Goal: Use online tool/utility: Utilize a website feature to perform a specific function

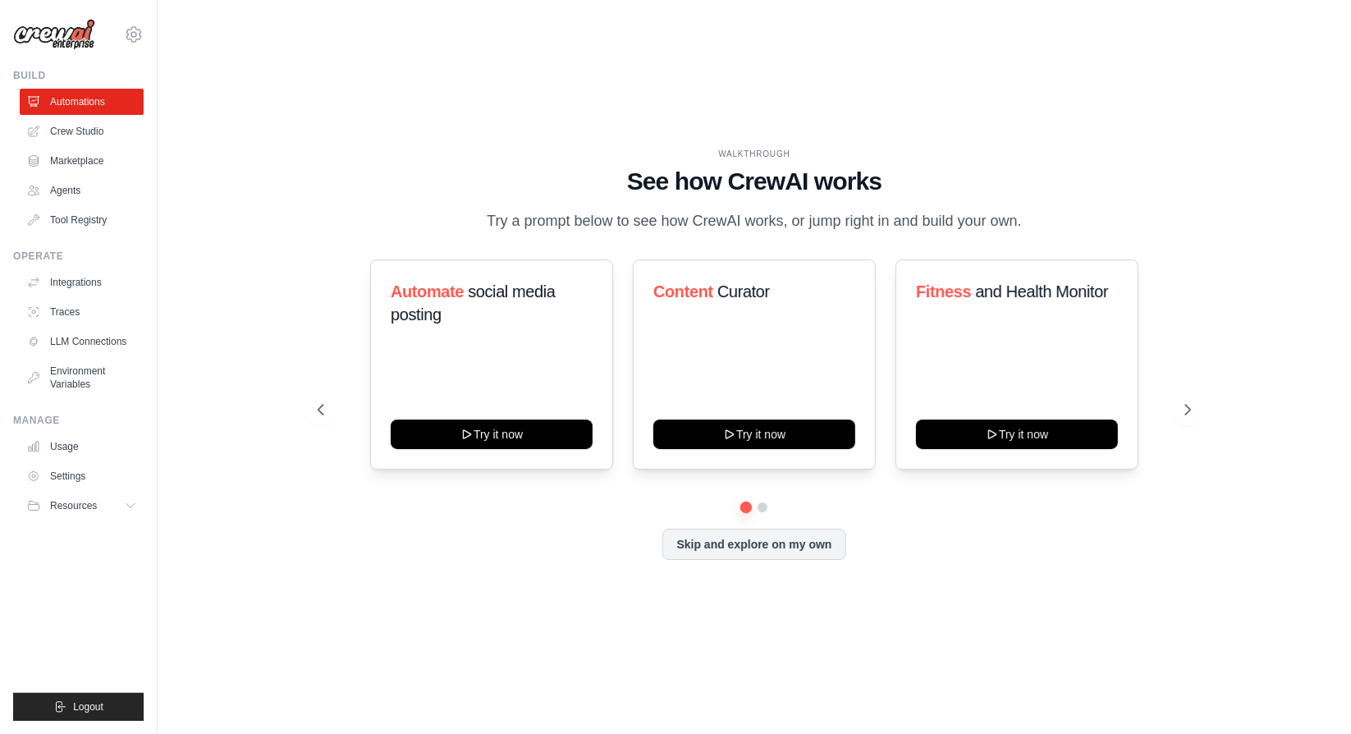
click at [1176, 403] on div "Automate social media posting Try it now Content Curator Try it now Fitness and…" at bounding box center [754, 364] width 873 height 210
click at [1183, 418] on icon at bounding box center [1189, 409] width 16 height 16
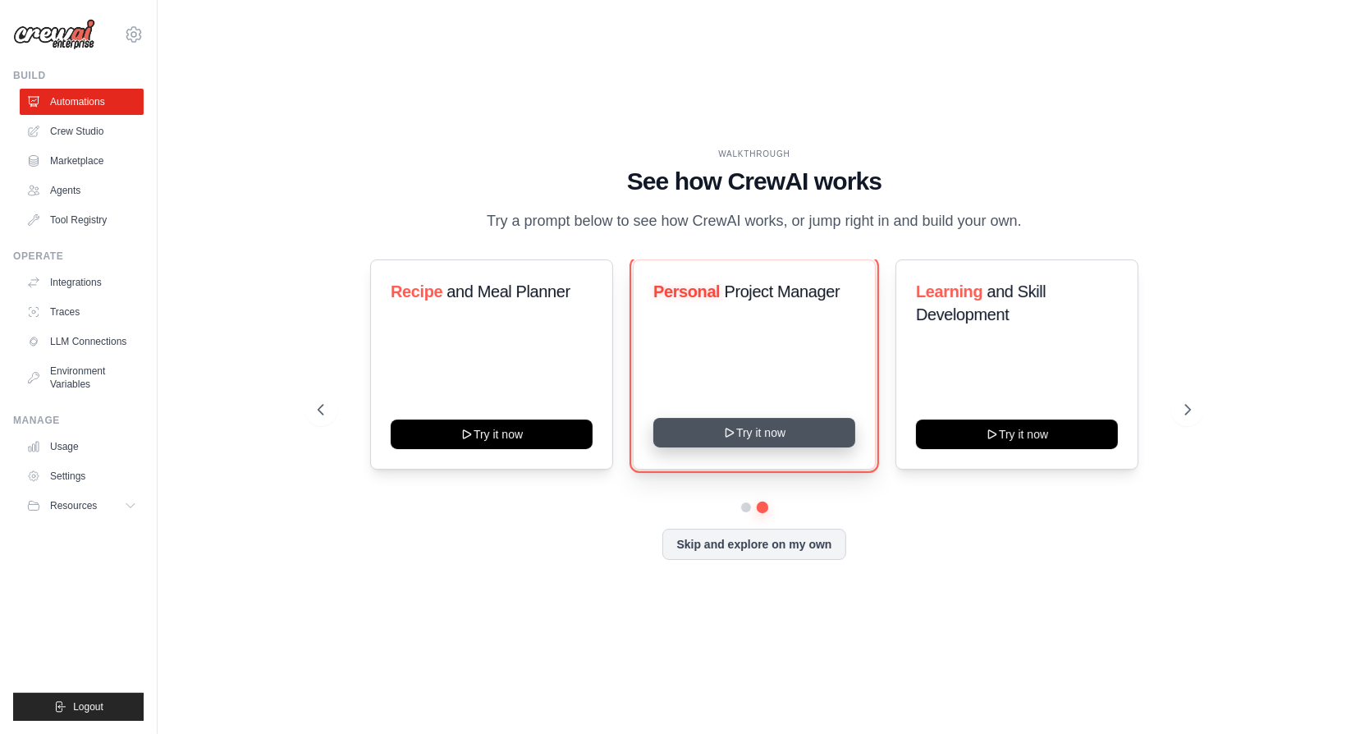
click at [759, 441] on button "Try it now" at bounding box center [754, 433] width 202 height 30
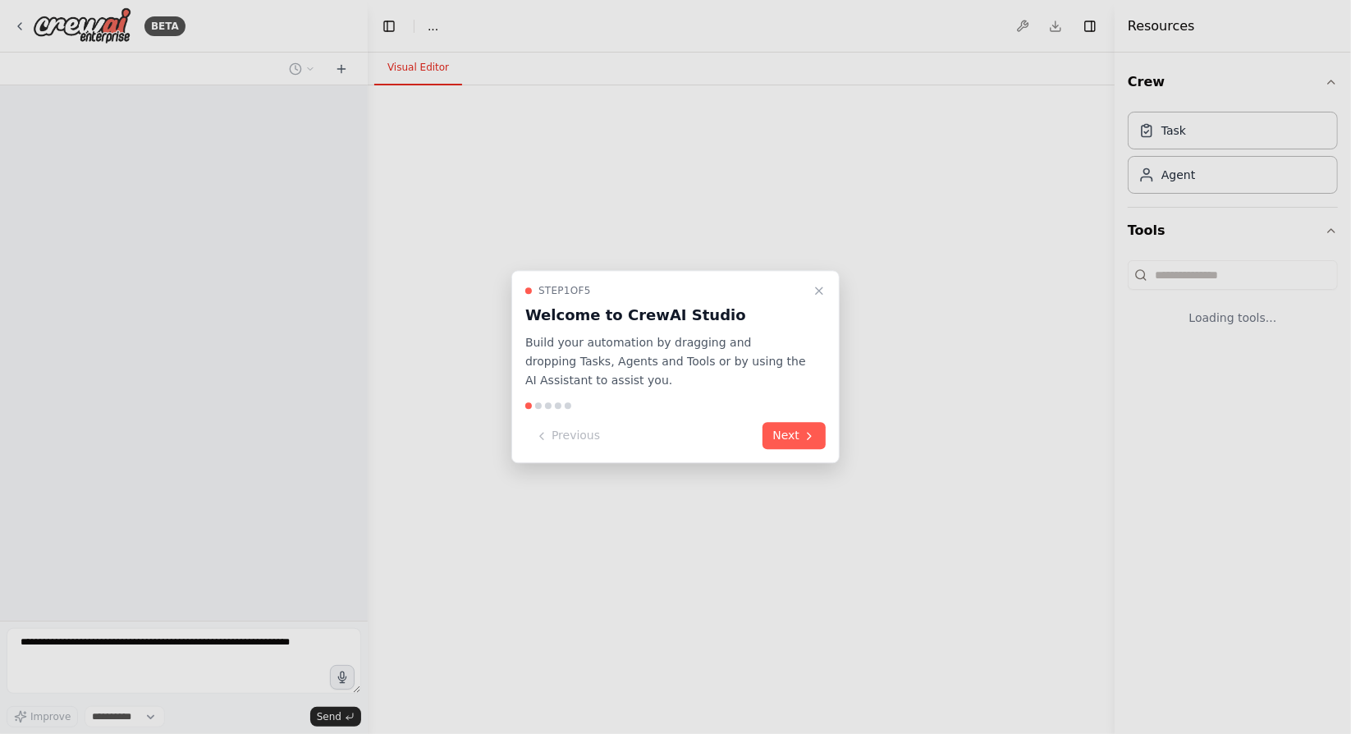
select select "****"
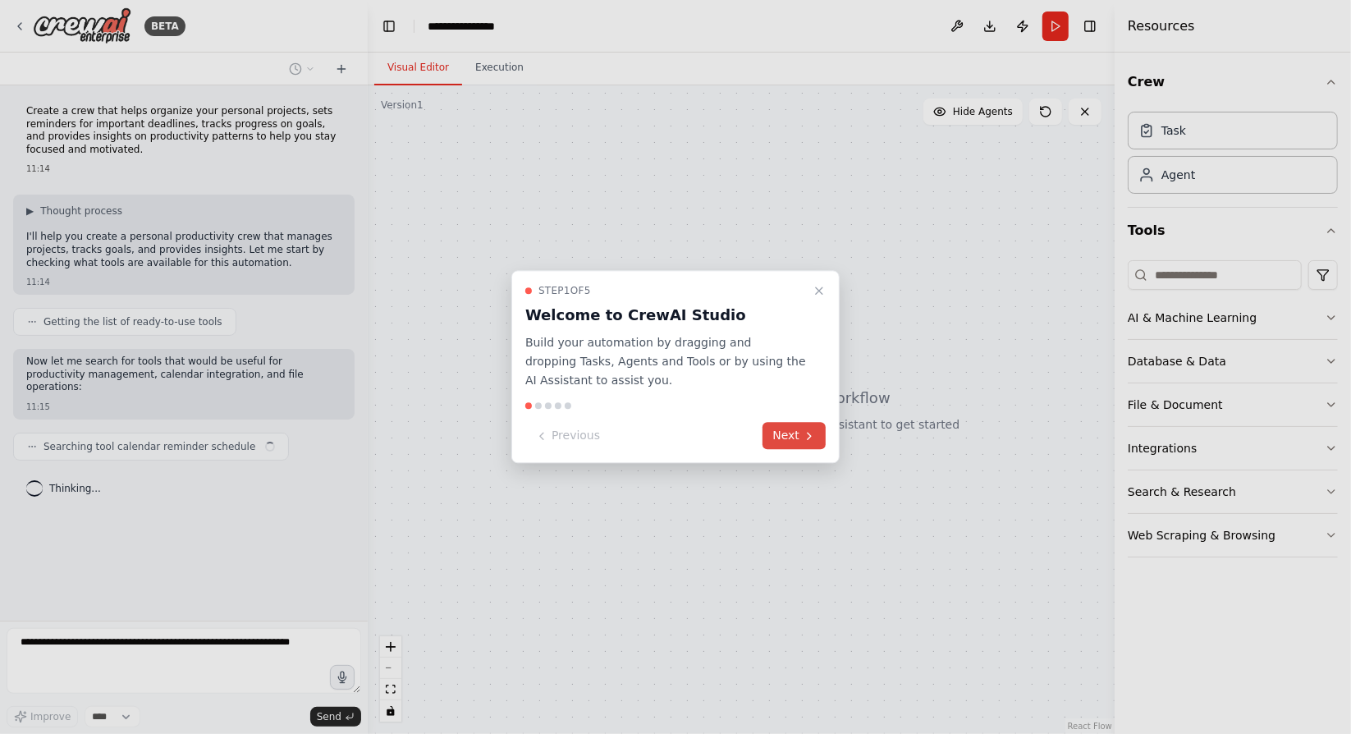
click at [796, 441] on button "Next" at bounding box center [793, 436] width 63 height 27
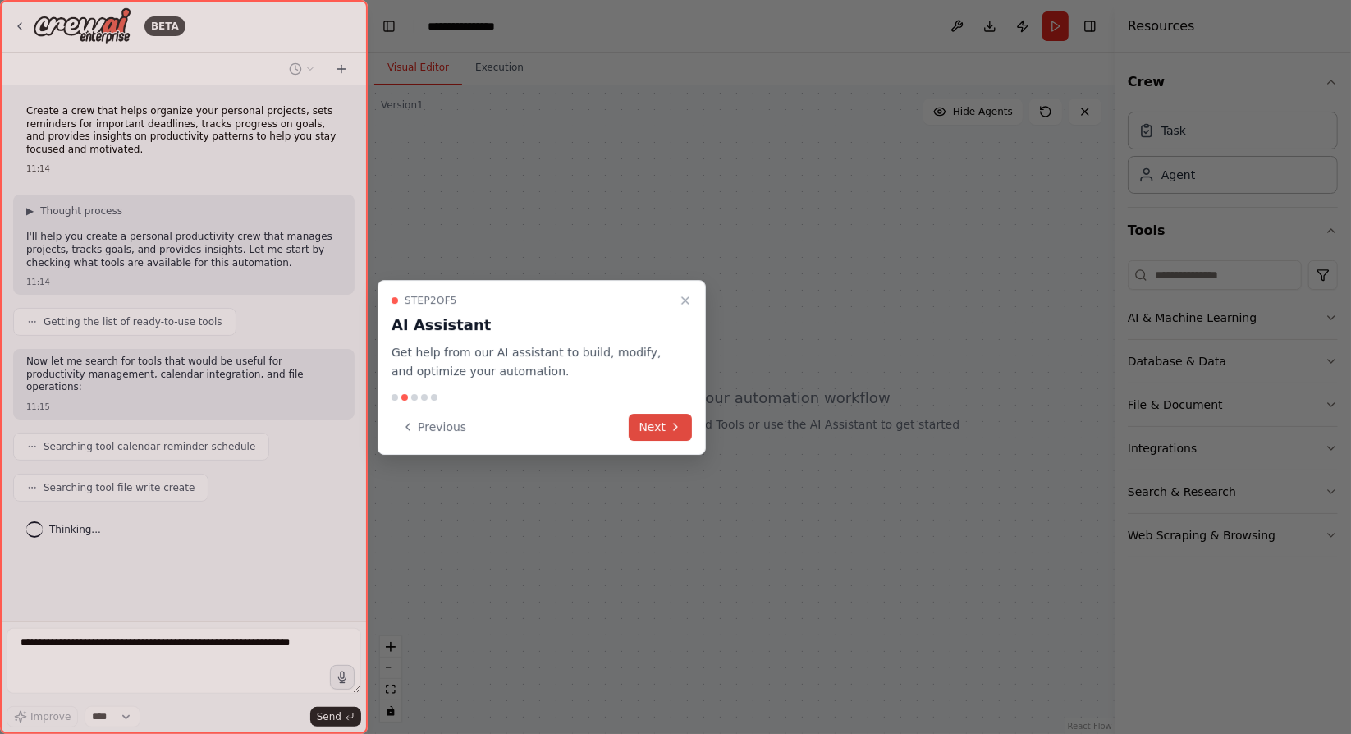
click at [675, 424] on icon at bounding box center [675, 426] width 3 height 7
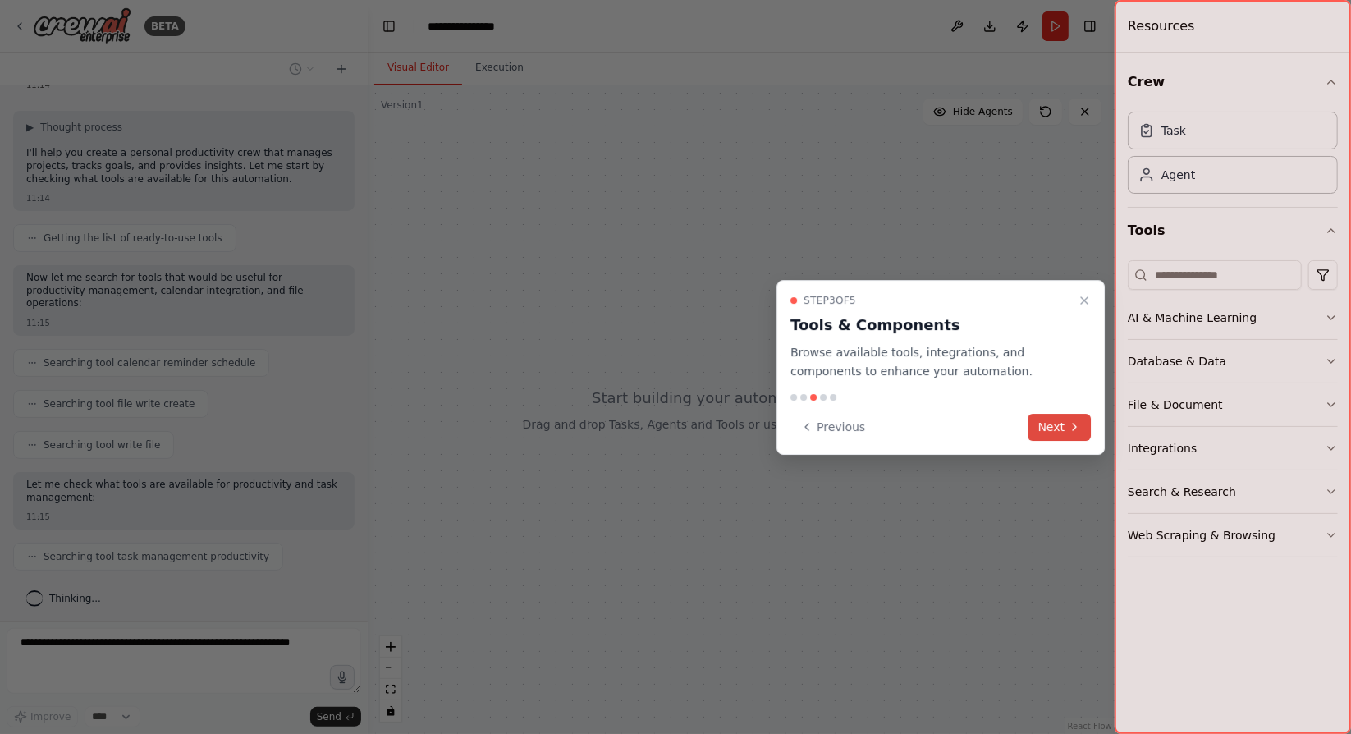
scroll to position [182, 0]
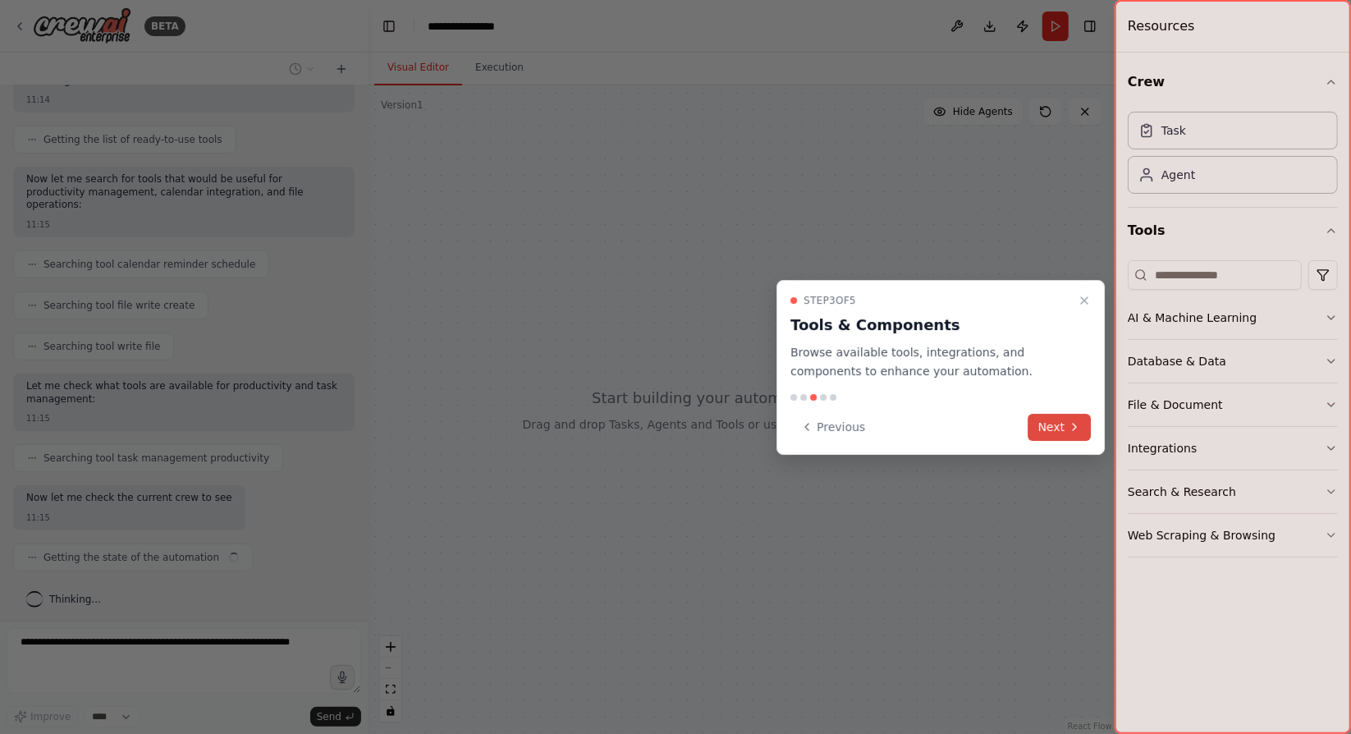
click at [1044, 425] on button "Next" at bounding box center [1059, 427] width 63 height 27
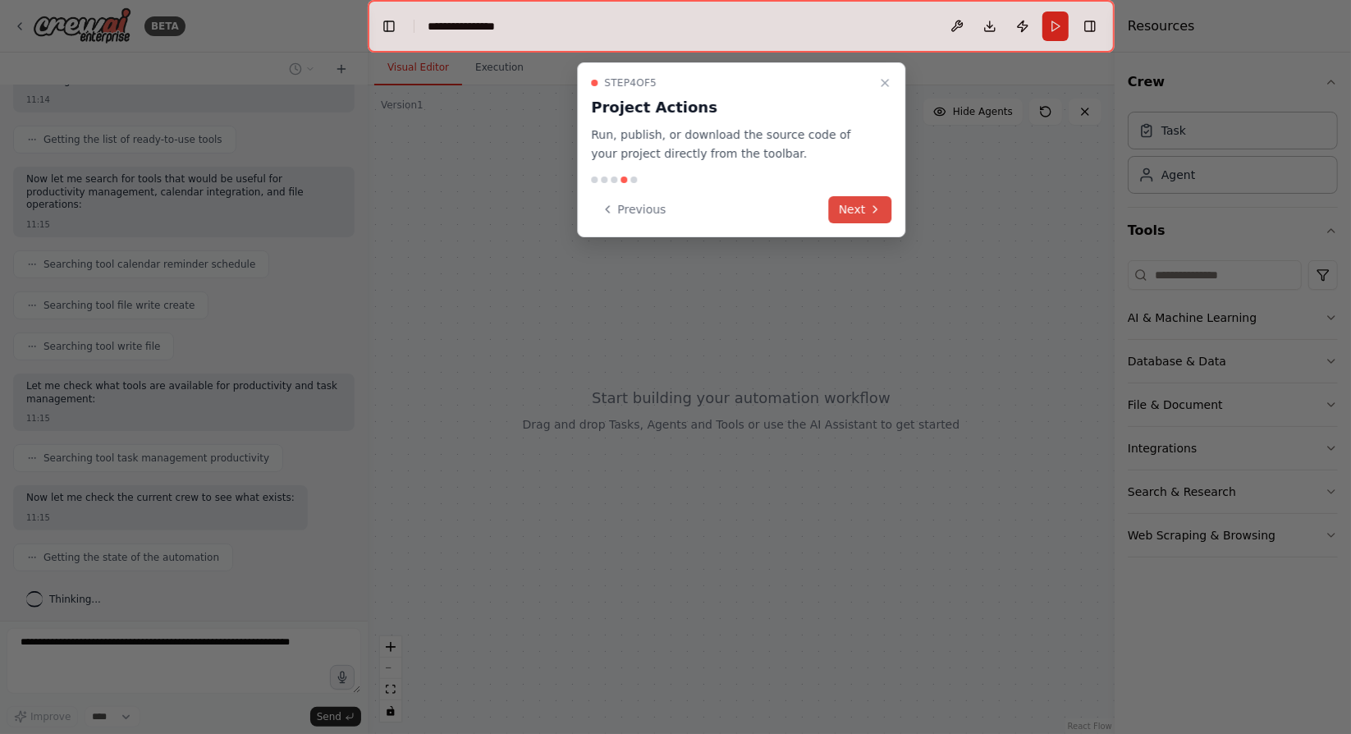
click at [879, 204] on icon at bounding box center [874, 209] width 13 height 13
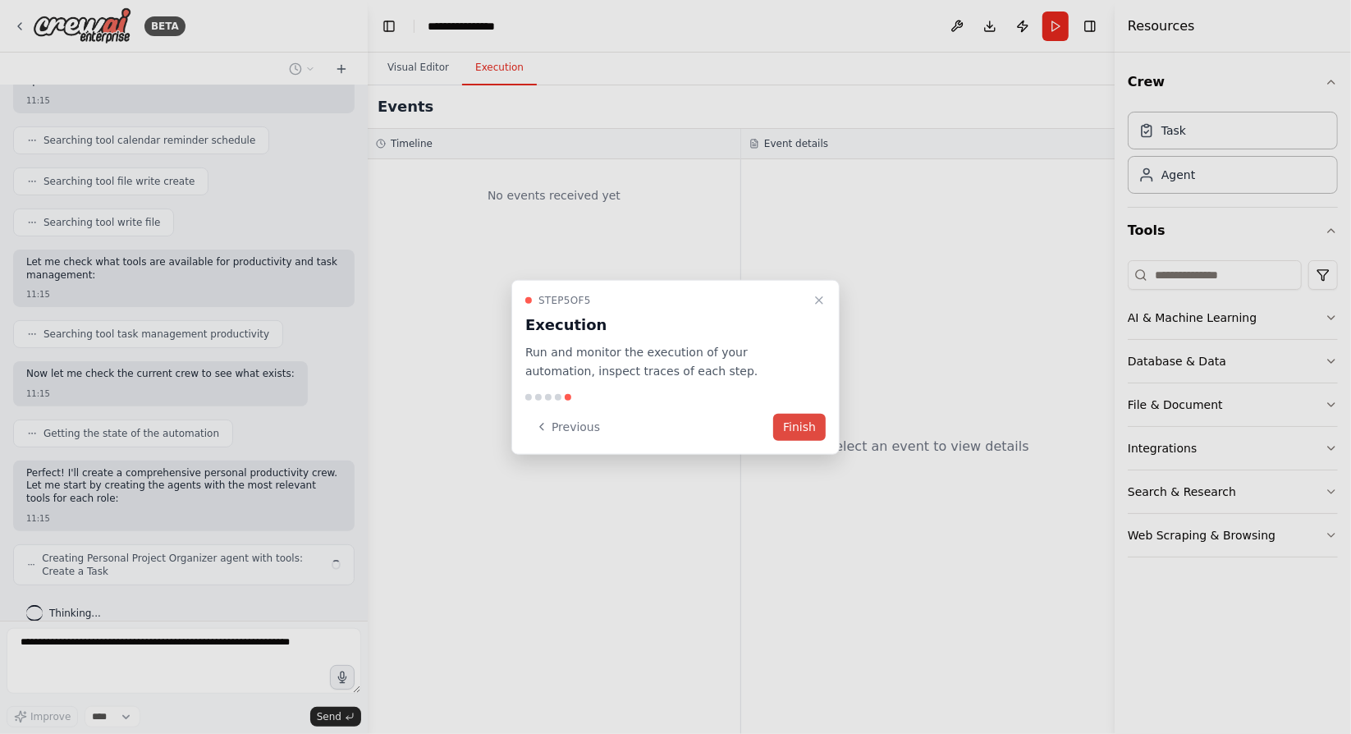
scroll to position [319, 0]
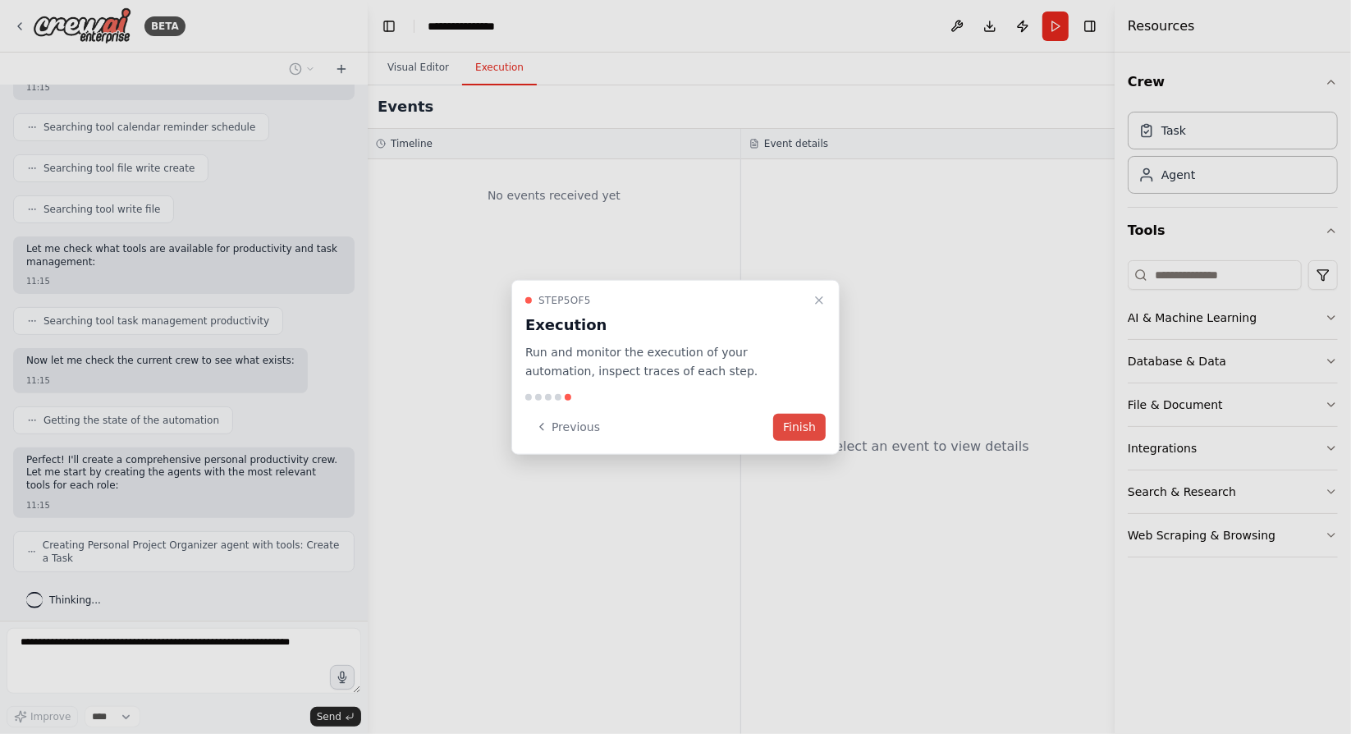
click at [800, 418] on button "Finish" at bounding box center [799, 426] width 53 height 27
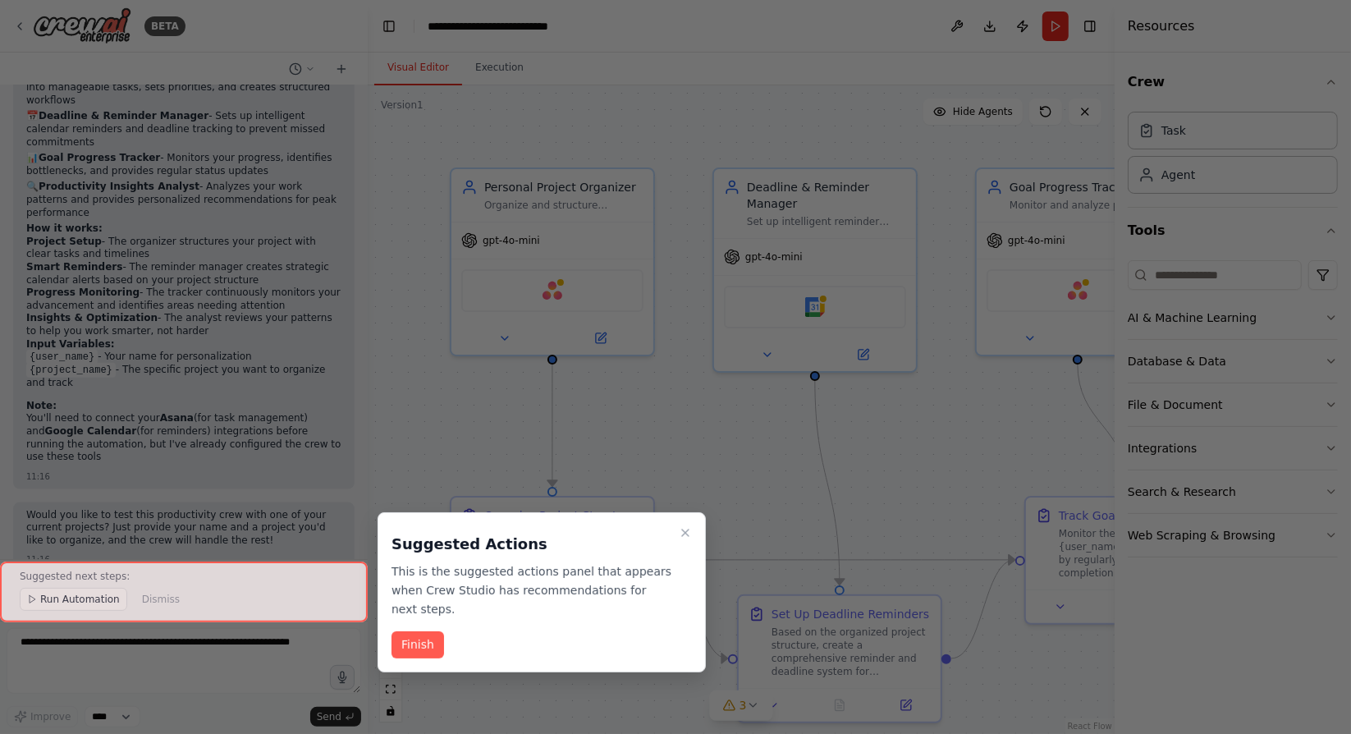
scroll to position [1478, 0]
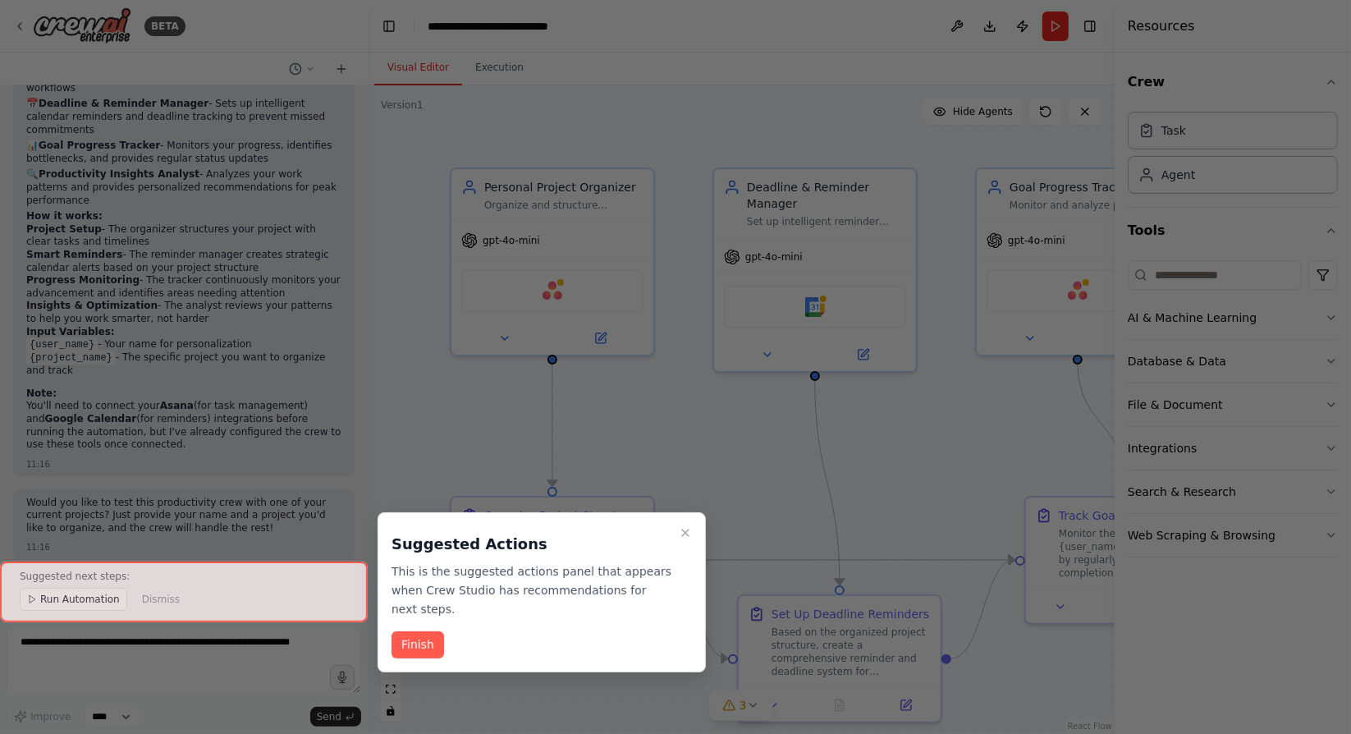
click at [394, 567] on p "This is the suggested actions panel that appears when Crew Studio has recommend…" at bounding box center [531, 590] width 281 height 56
click at [422, 634] on button "Finish" at bounding box center [417, 644] width 53 height 27
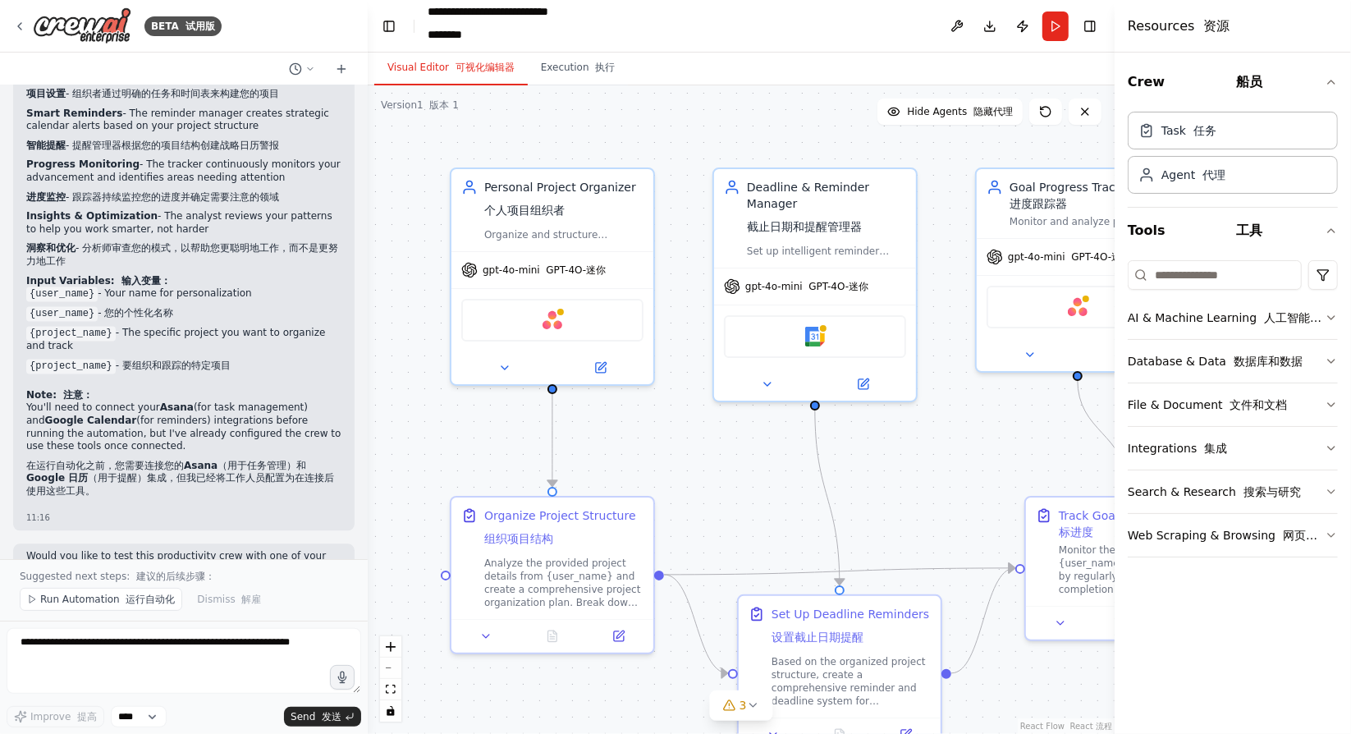
scroll to position [2626, 0]
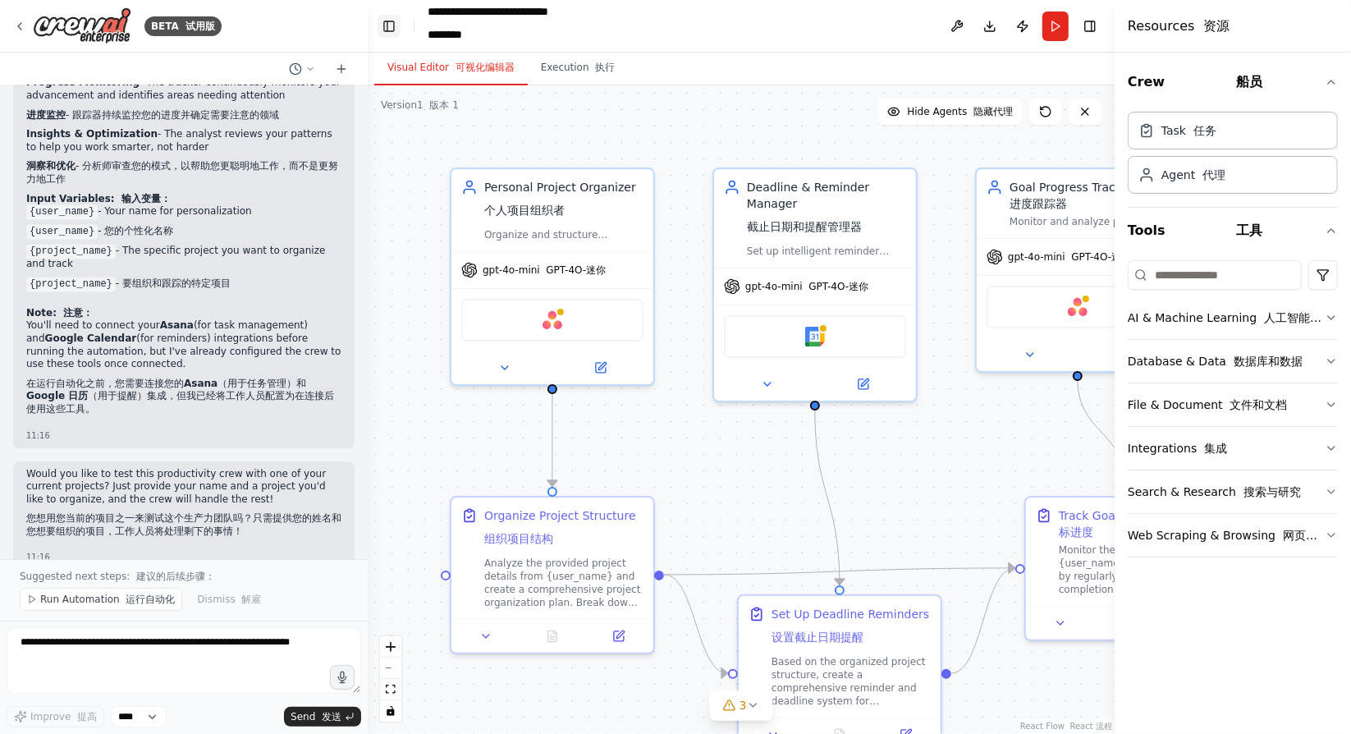
click at [392, 34] on button "Toggle Left Sidebar" at bounding box center [388, 26] width 23 height 23
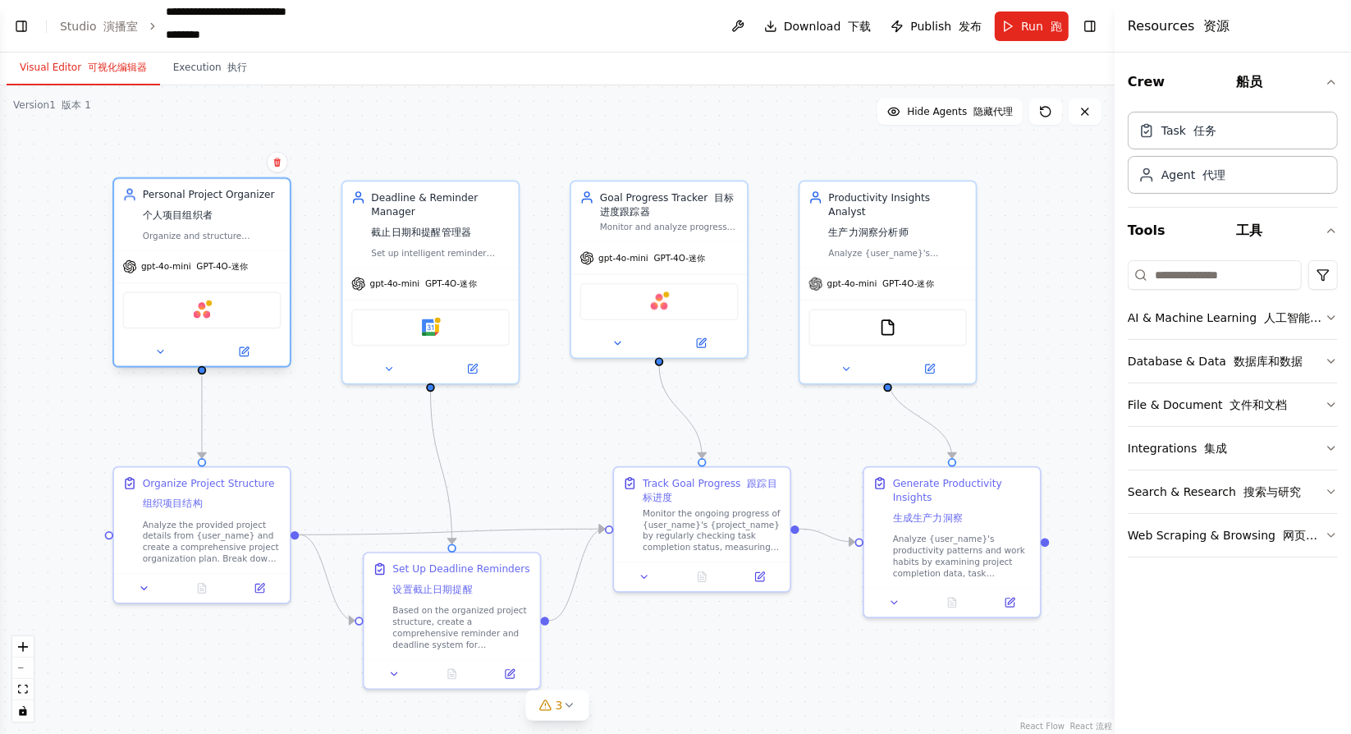
click at [254, 203] on div "Personal Project Organizer 个人项目组织者" at bounding box center [212, 207] width 139 height 40
click at [1234, 140] on div "Task 任务" at bounding box center [1233, 130] width 210 height 38
click at [1220, 133] on div "Task 任务" at bounding box center [1233, 130] width 210 height 38
click at [1215, 172] on font "代理" at bounding box center [1213, 173] width 23 height 13
click at [1248, 232] on font "工具" at bounding box center [1249, 230] width 26 height 16
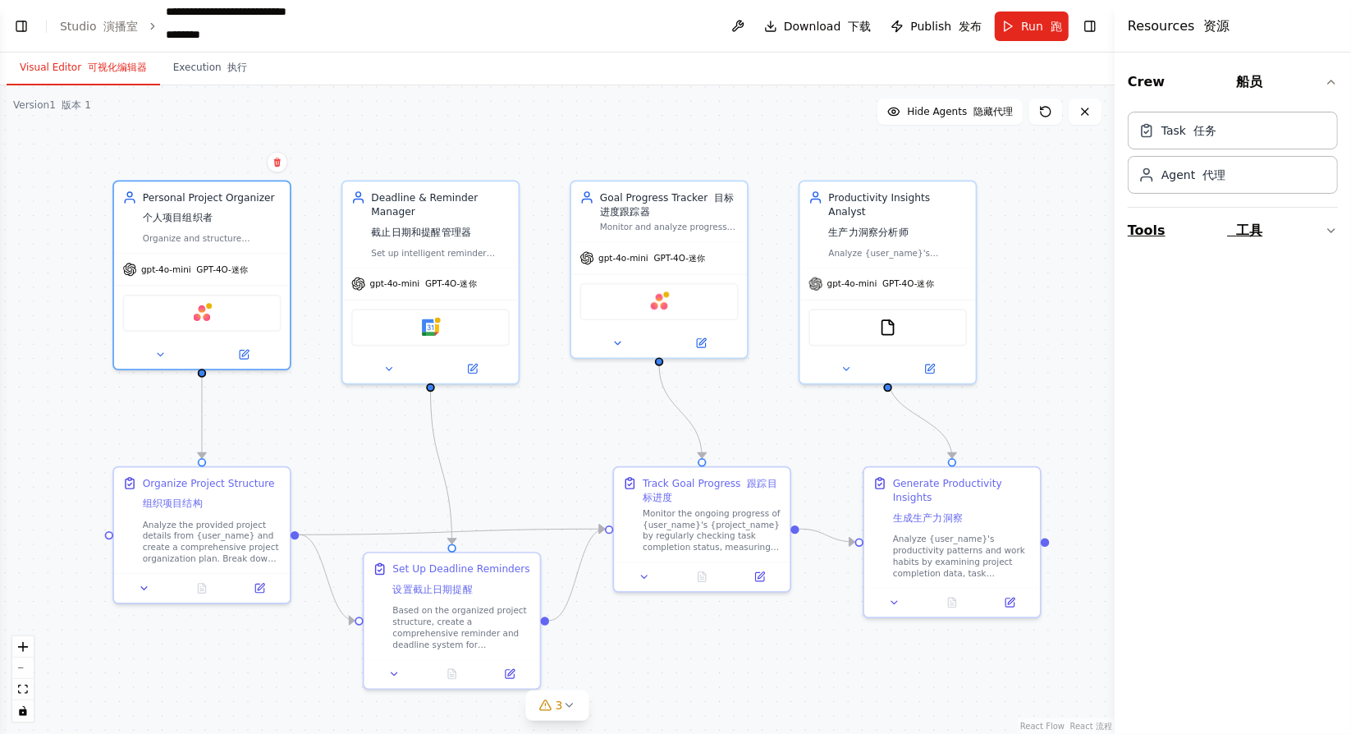
click at [1196, 231] on button "Tools 工具" at bounding box center [1233, 231] width 210 height 46
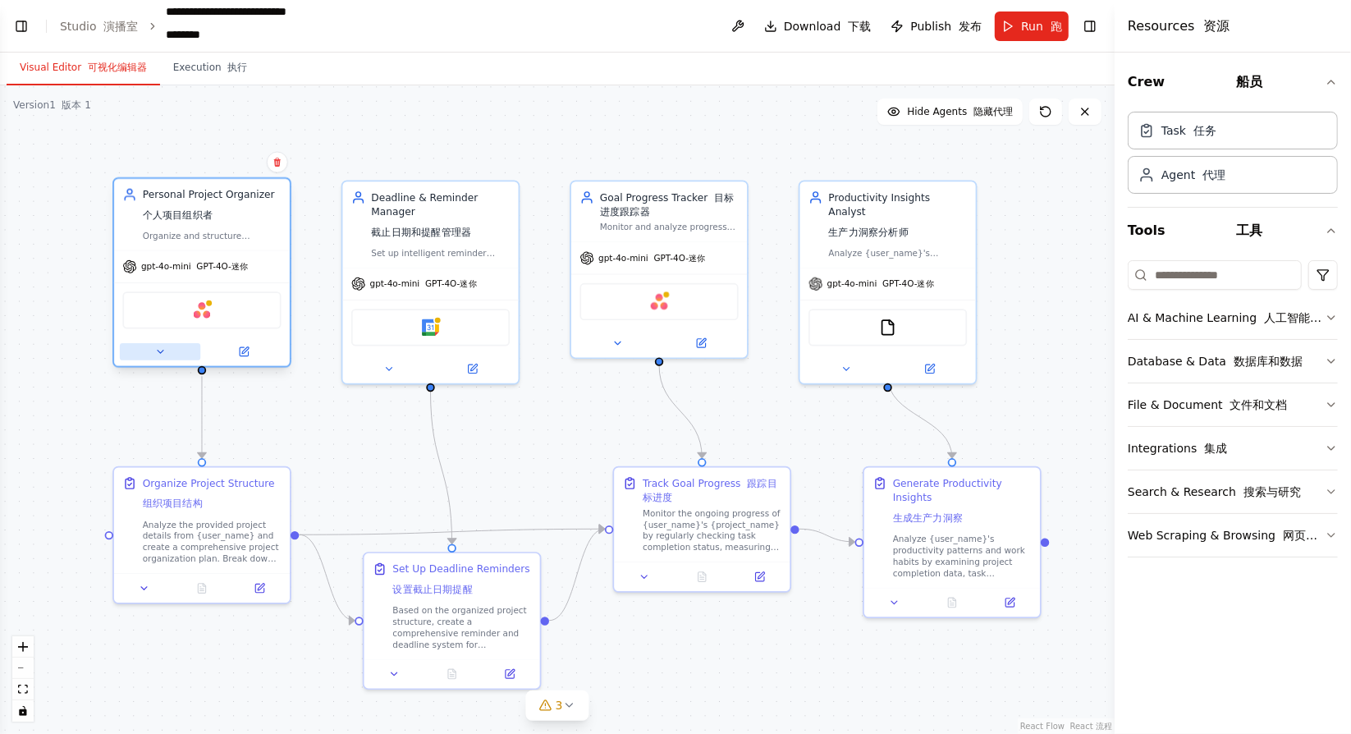
click at [165, 352] on icon at bounding box center [159, 351] width 11 height 11
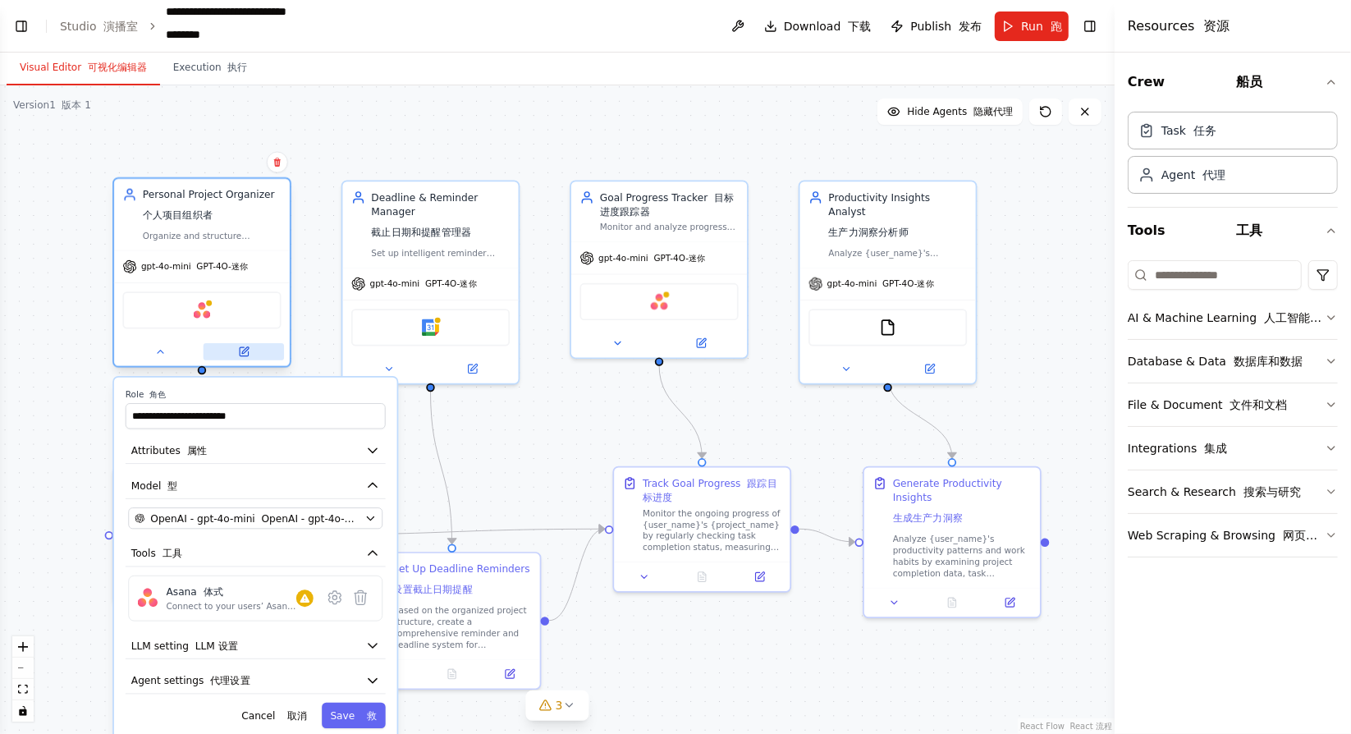
click at [240, 357] on button at bounding box center [244, 351] width 80 height 17
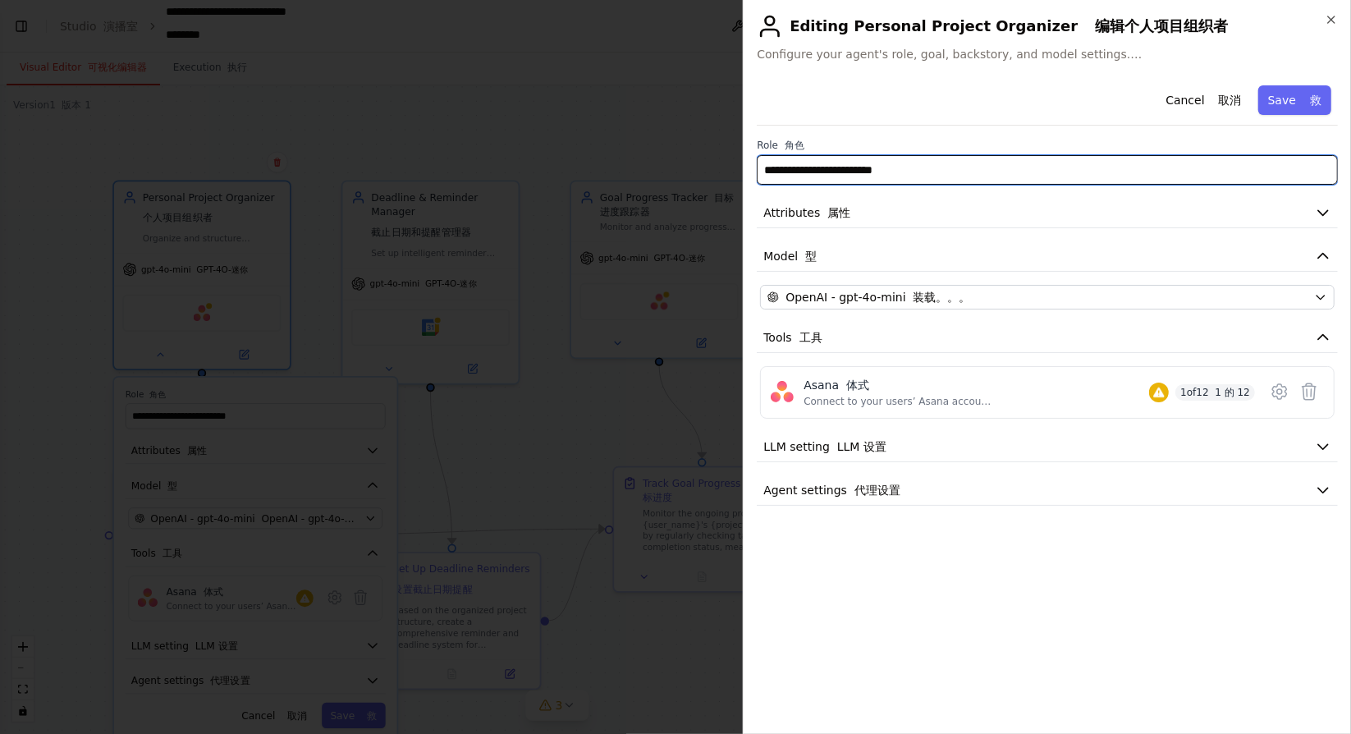
click at [940, 181] on input "**********" at bounding box center [1047, 170] width 581 height 30
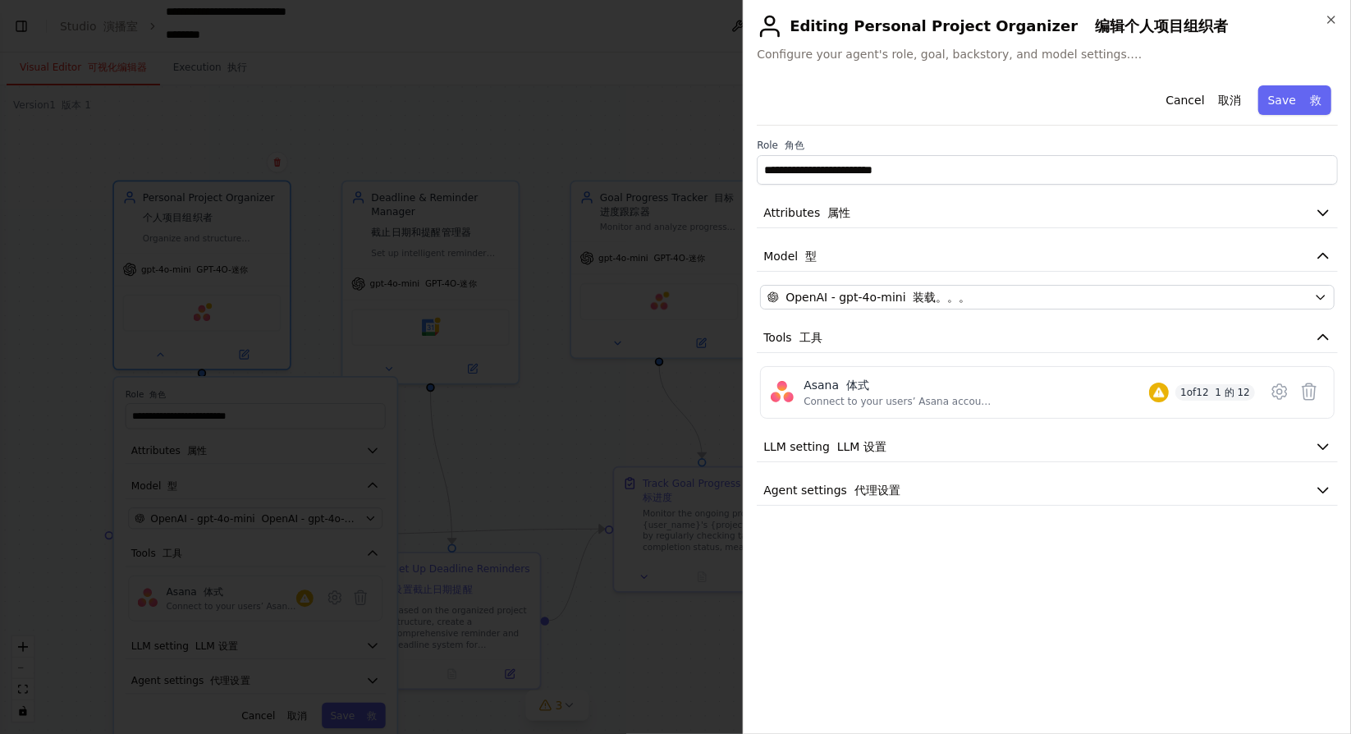
click at [926, 139] on label "Role 角色" at bounding box center [1047, 145] width 581 height 13
click at [644, 278] on div at bounding box center [675, 367] width 1351 height 734
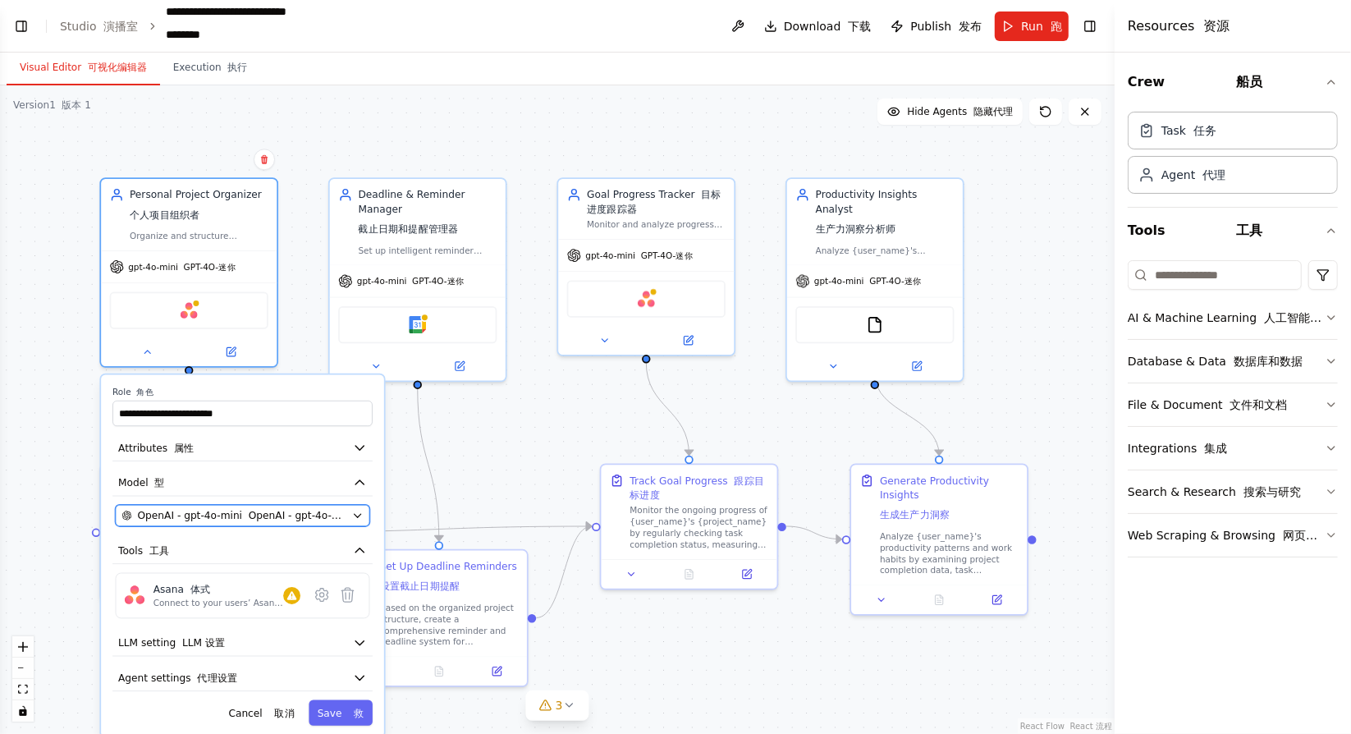
click at [313, 513] on font "OpenAI - gpt-4o-迷你" at bounding box center [300, 515] width 103 height 11
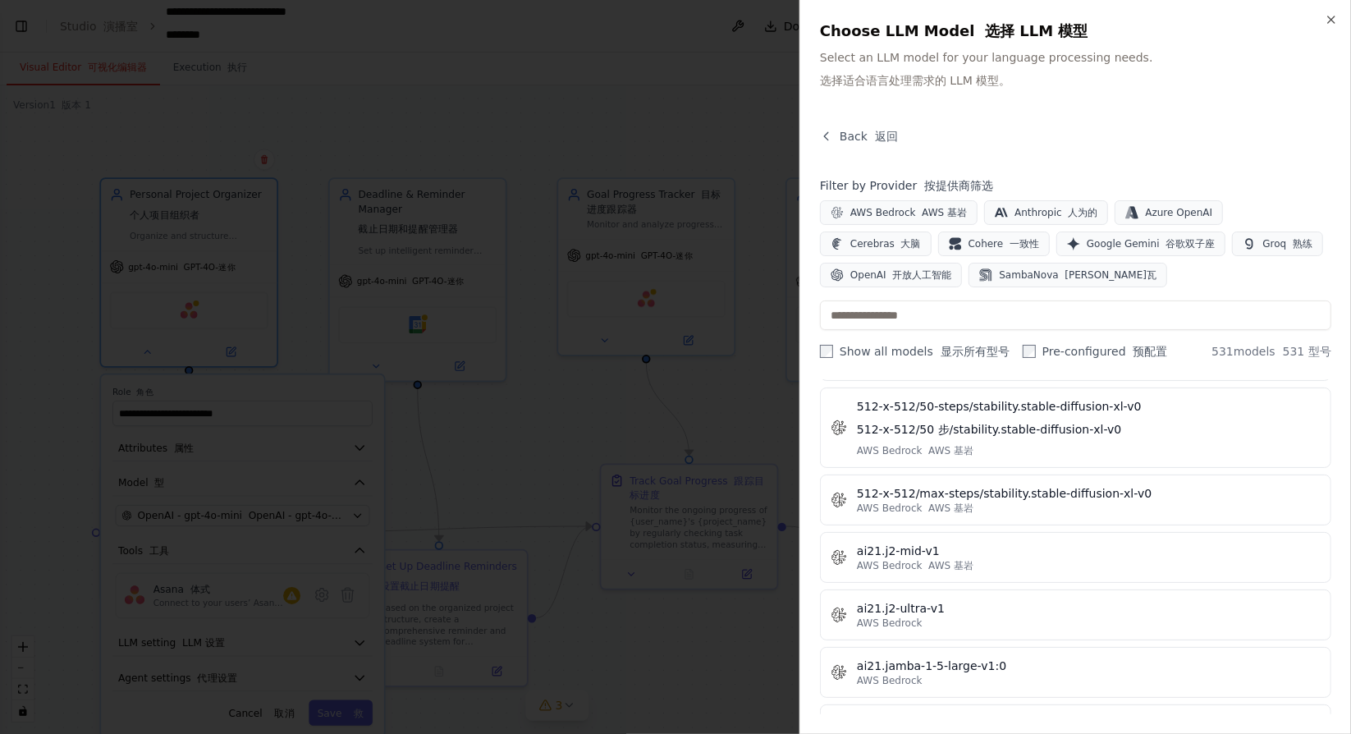
scroll to position [903, 0]
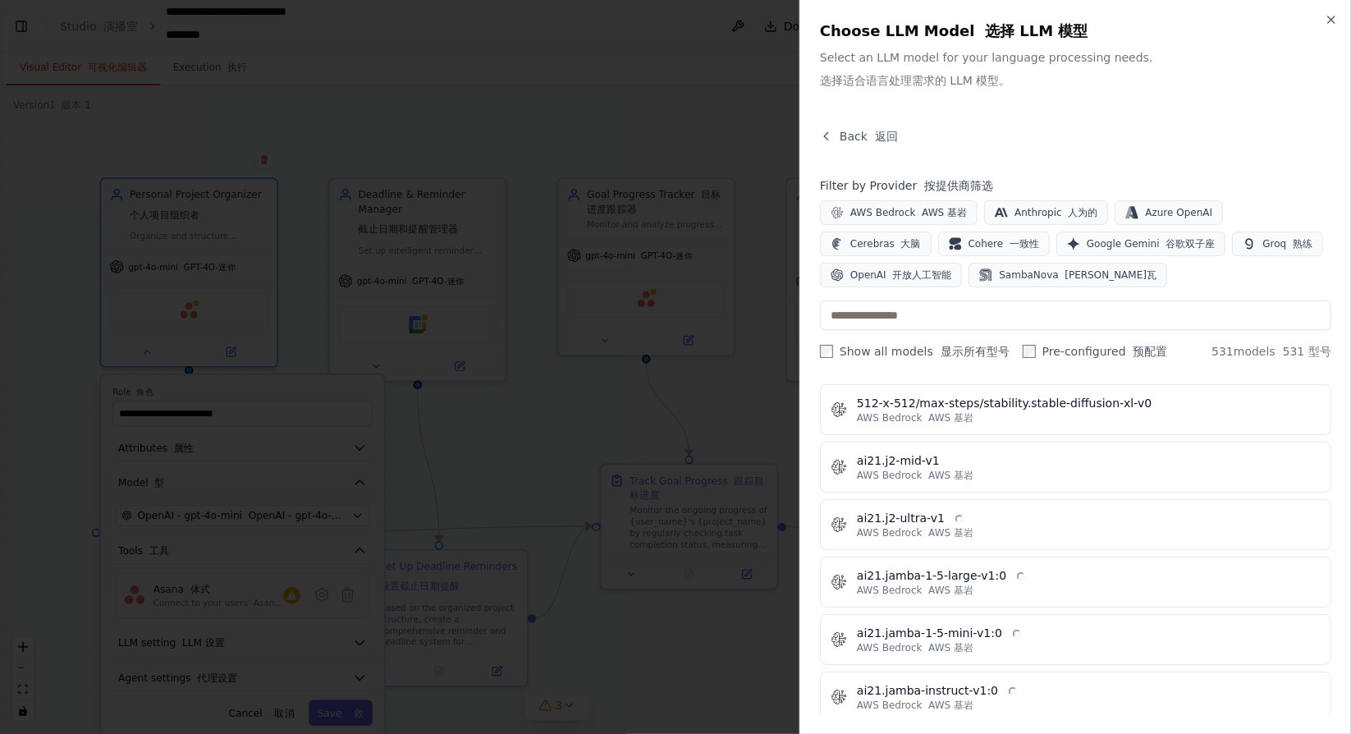
click at [621, 359] on div at bounding box center [675, 367] width 1351 height 734
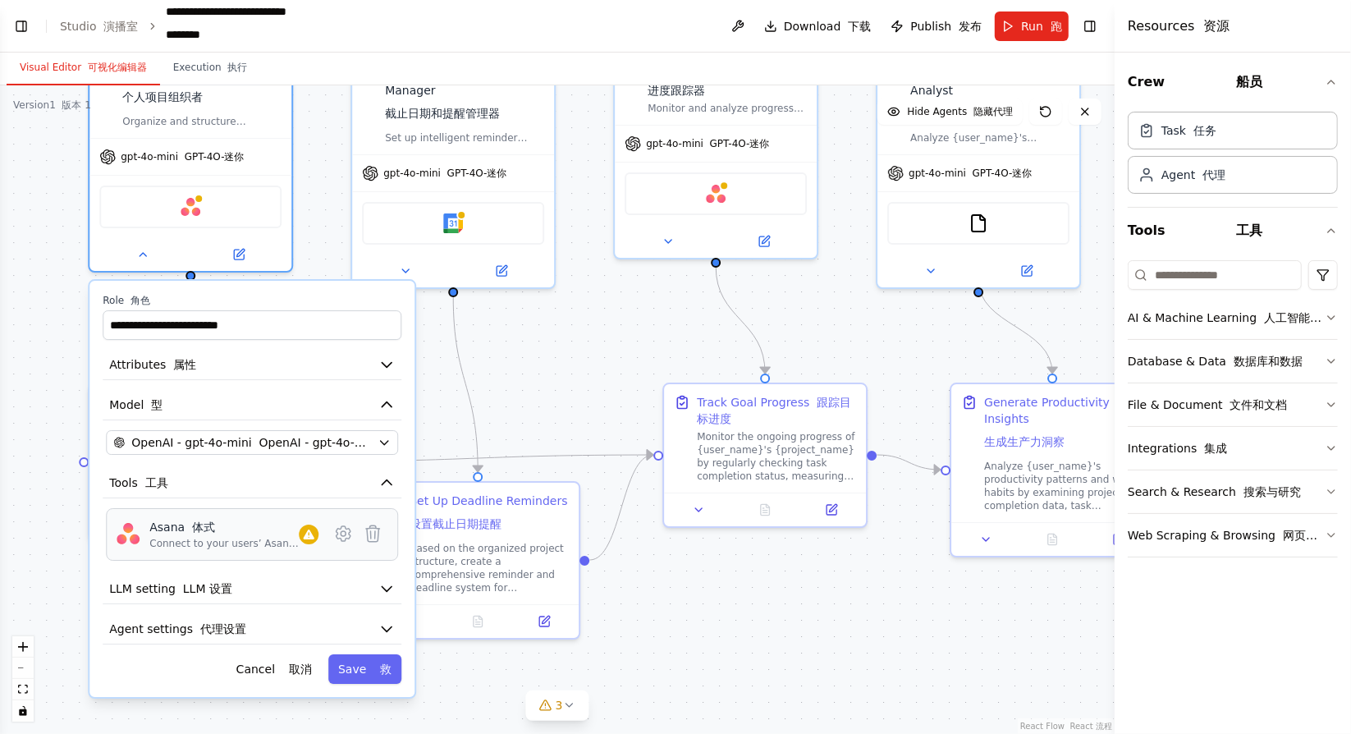
click at [204, 537] on div "Connect to your users’ Asana accounts 连接到用户的 Asana 帐户" at bounding box center [223, 543] width 149 height 13
click at [342, 533] on icon at bounding box center [343, 533] width 14 height 15
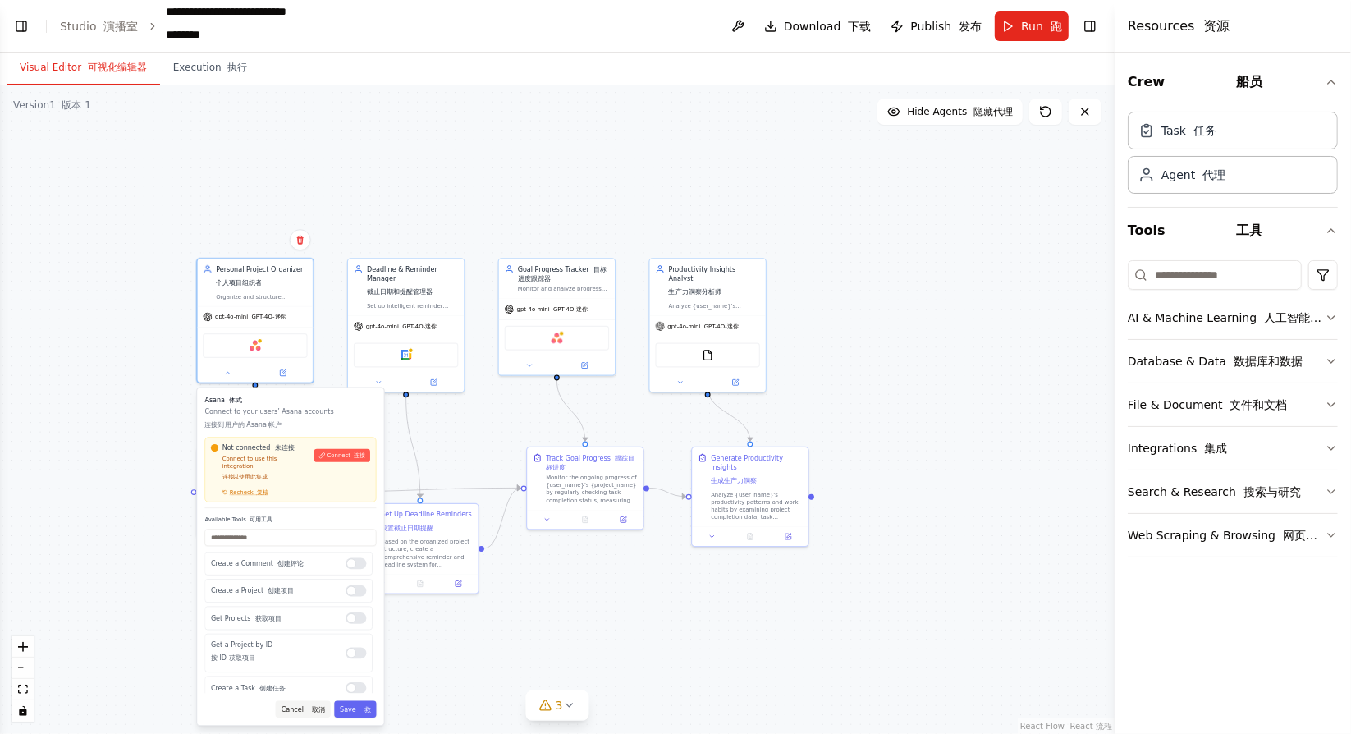
click at [318, 705] on font "取消" at bounding box center [318, 708] width 13 height 7
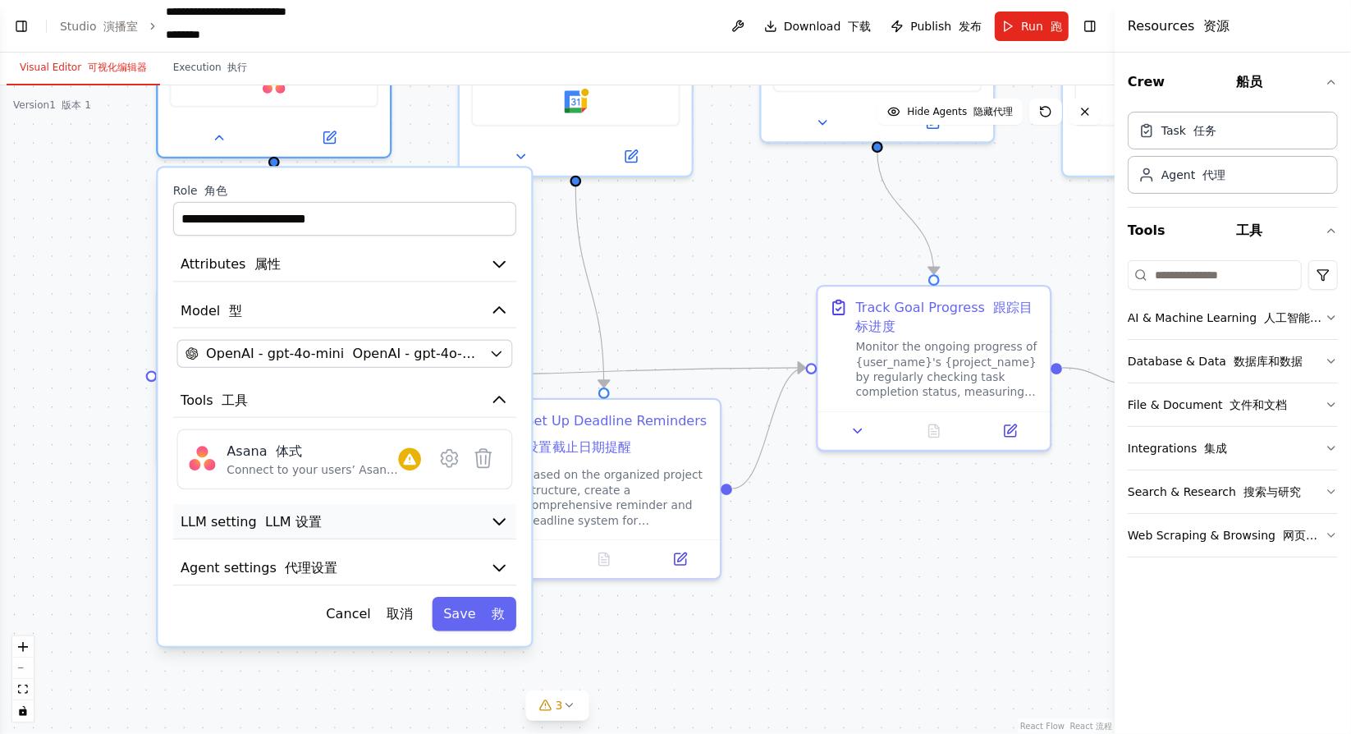
click at [500, 512] on icon "button" at bounding box center [499, 521] width 19 height 19
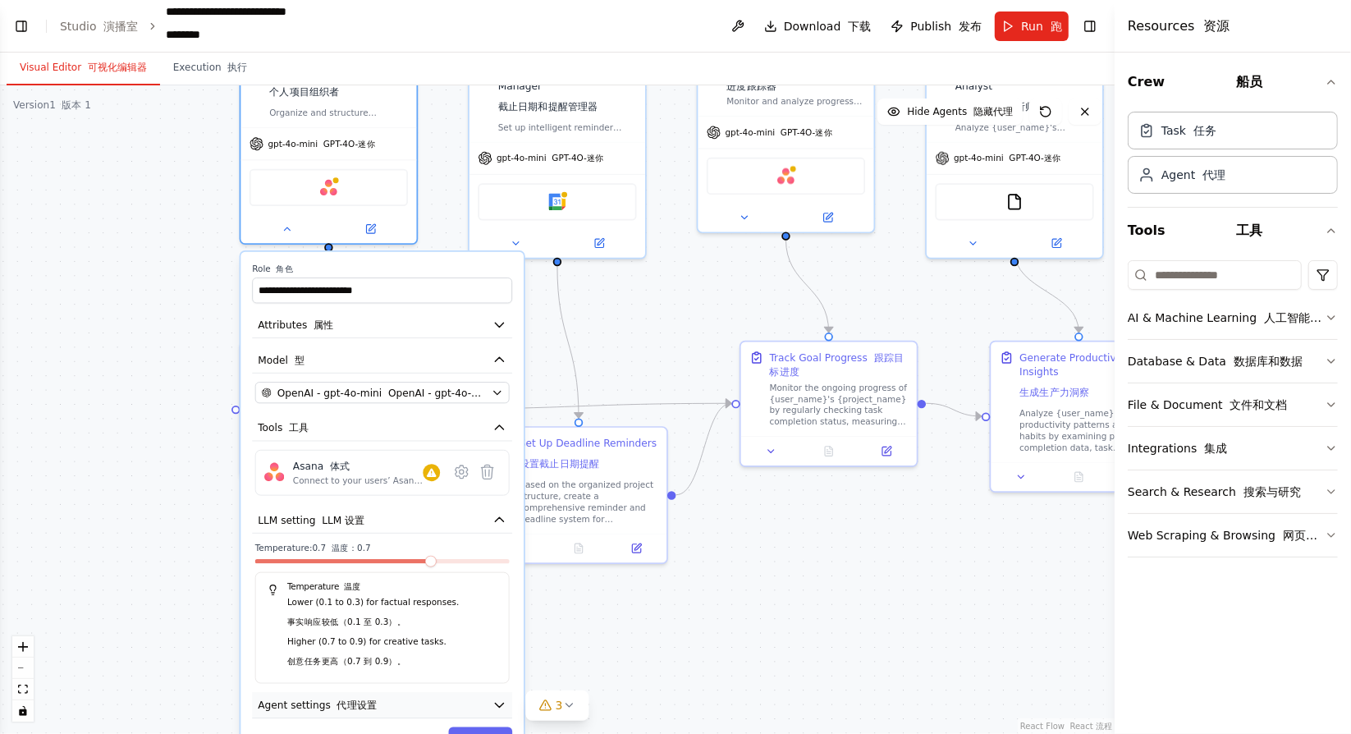
click at [502, 698] on icon "button" at bounding box center [499, 705] width 14 height 14
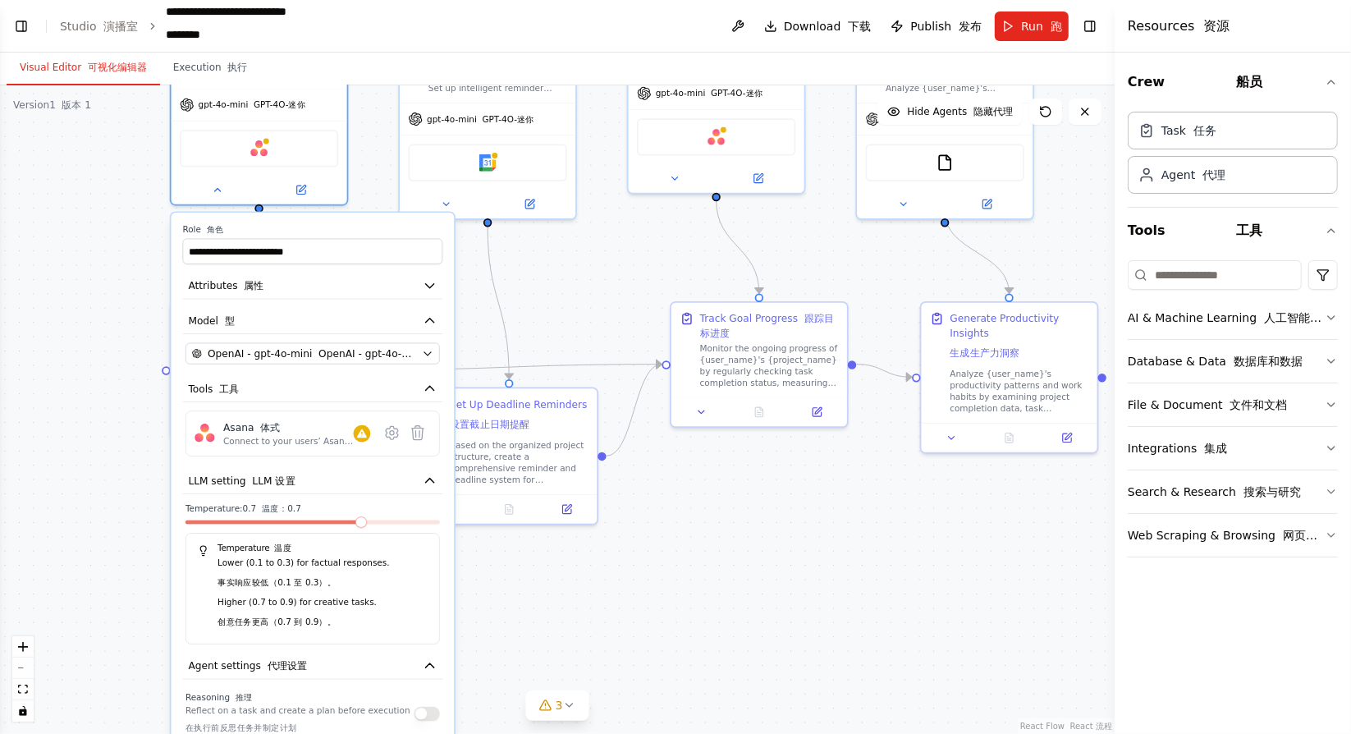
drag, startPoint x: 608, startPoint y: 617, endPoint x: 514, endPoint y: 609, distance: 94.7
click at [514, 609] on div ".deletable-edge-delete-btn { width: 20px; height: 20px; border: 0px solid #ffff…" at bounding box center [557, 409] width 1114 height 648
click at [326, 142] on div "Asana 体式" at bounding box center [259, 145] width 158 height 37
click at [340, 117] on div "Asana 体式" at bounding box center [260, 144] width 176 height 55
click at [219, 188] on icon at bounding box center [217, 186] width 11 height 11
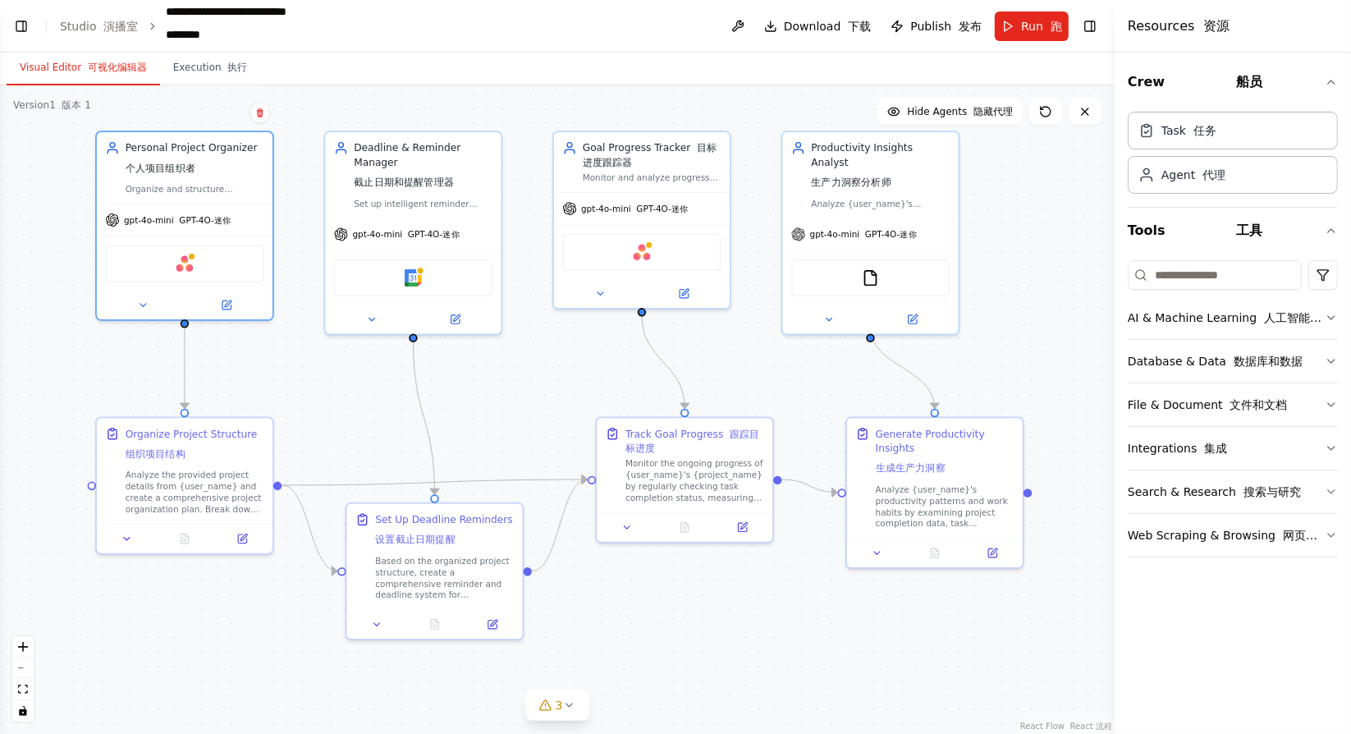
drag, startPoint x: 597, startPoint y: 153, endPoint x: 525, endPoint y: 292, distance: 156.4
click at [524, 290] on div ".deletable-edge-delete-btn { width: 20px; height: 20px; border: 0px solid #ffff…" at bounding box center [557, 409] width 1114 height 648
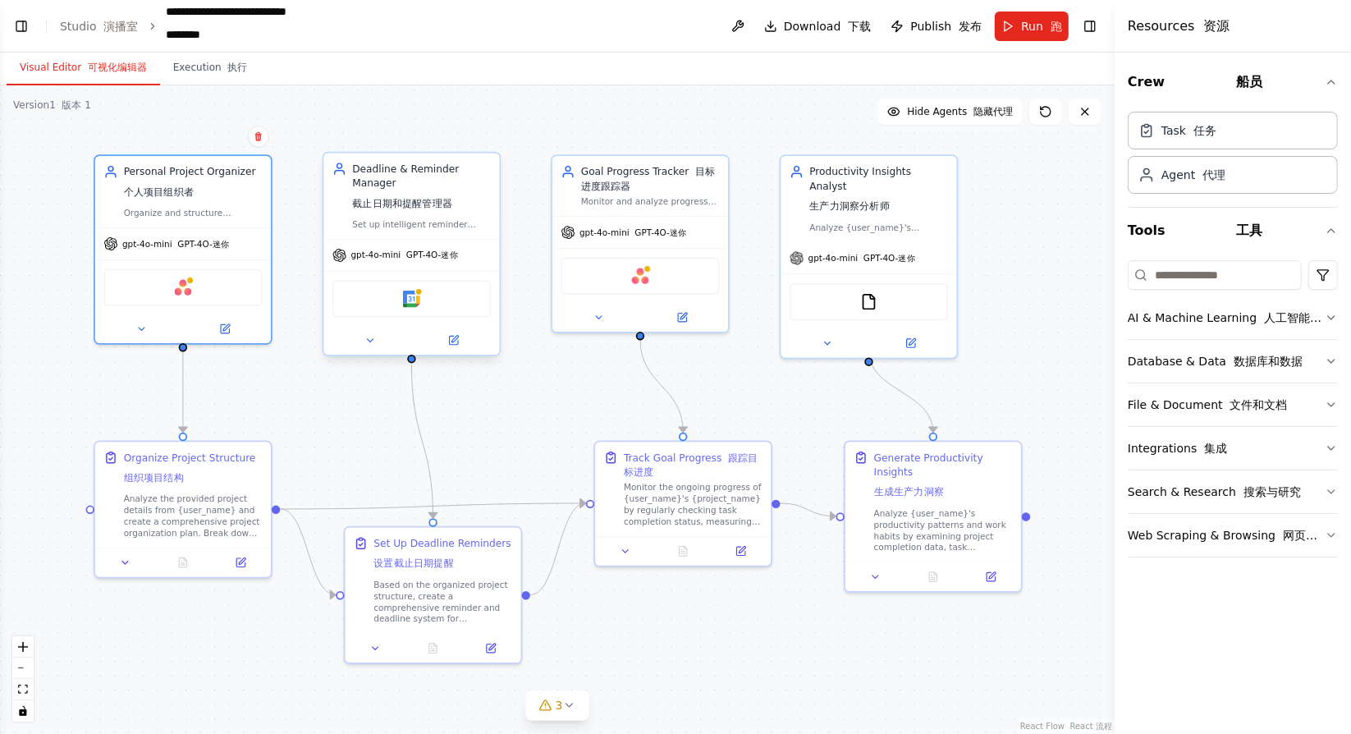
click at [427, 165] on div "Deadline & Reminder Manager 截止日期和提醒管理器" at bounding box center [421, 189] width 139 height 54
click at [368, 339] on icon at bounding box center [369, 340] width 11 height 11
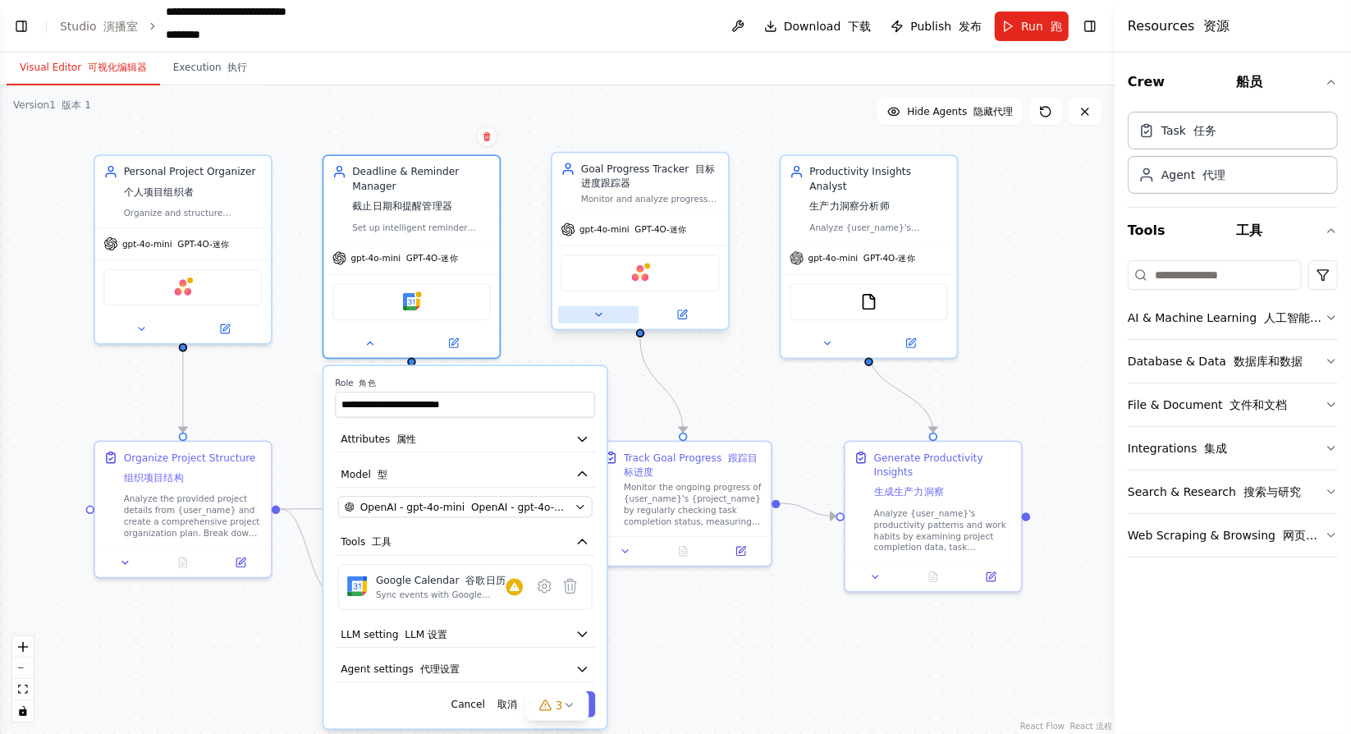
click at [599, 310] on icon at bounding box center [597, 314] width 11 height 11
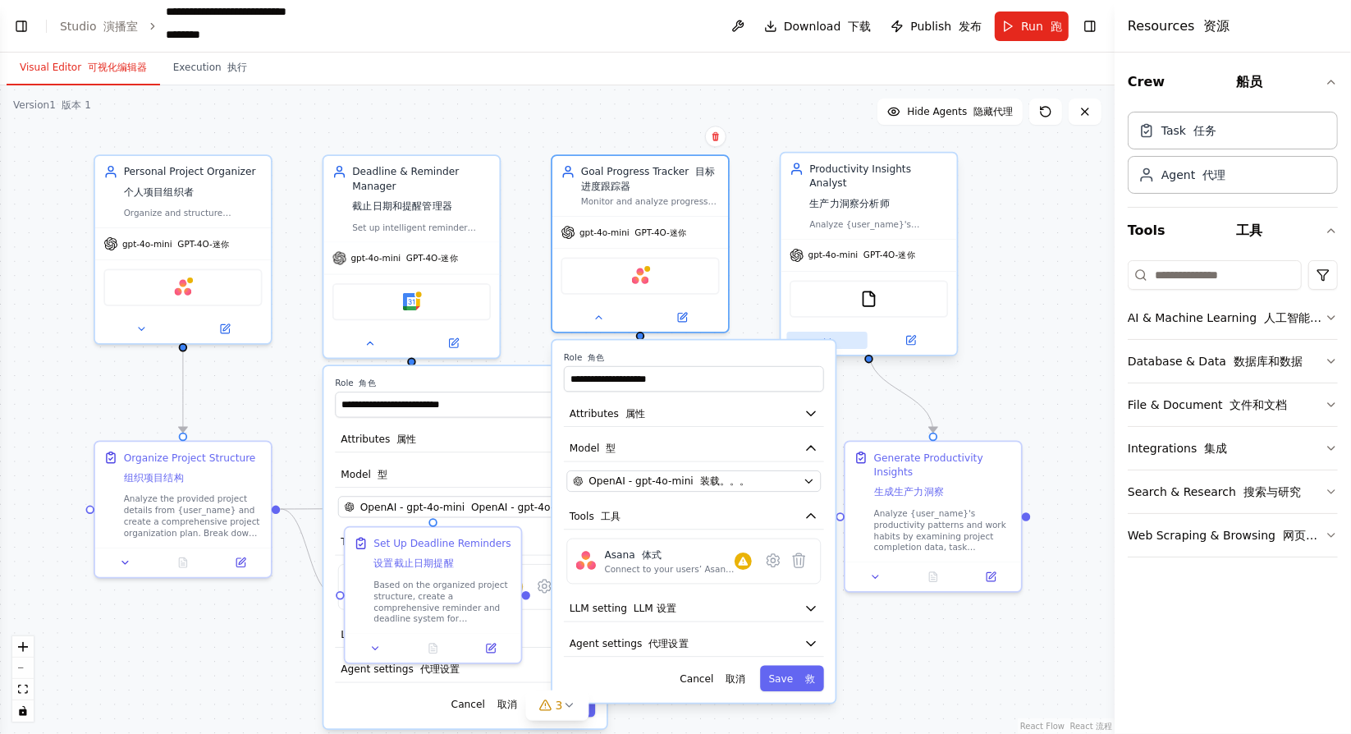
click at [818, 332] on button at bounding box center [827, 340] width 80 height 17
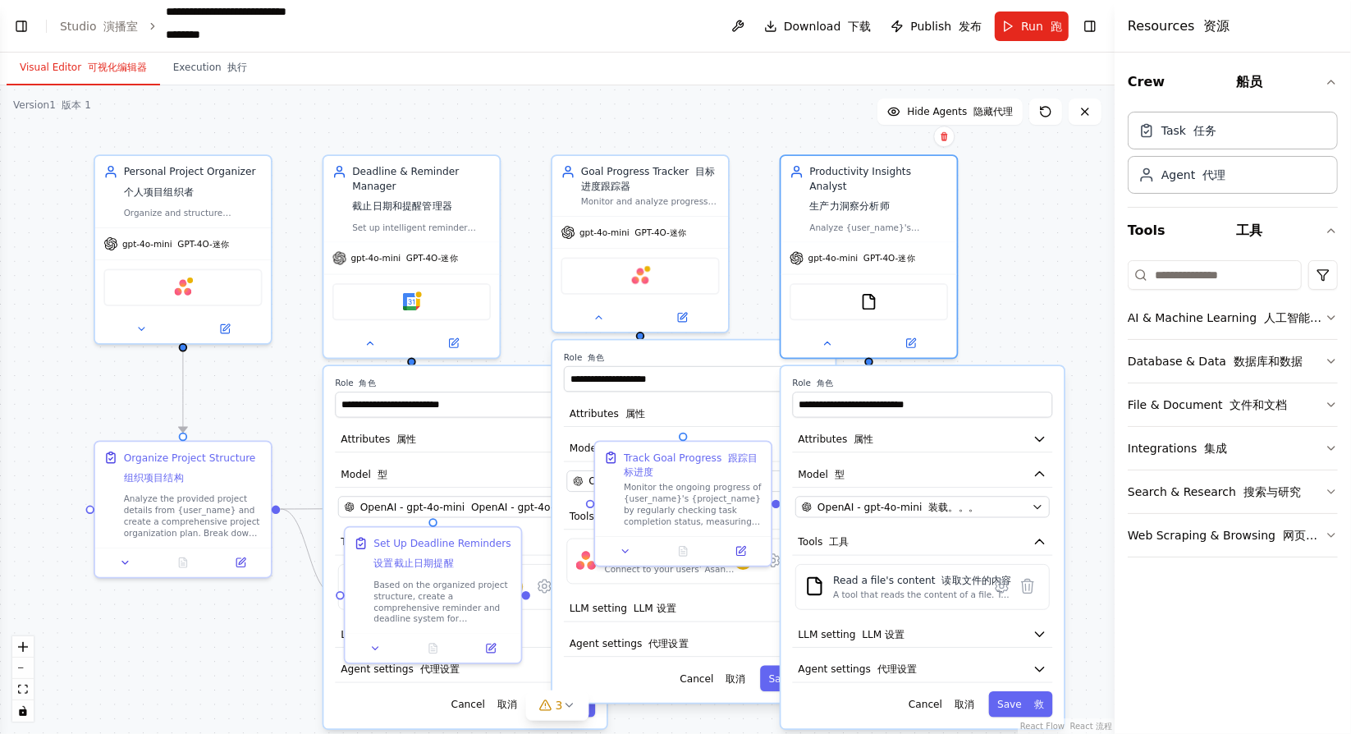
click at [737, 288] on div ".deletable-edge-delete-btn { width: 20px; height: 20px; border: 0px solid #ffff…" at bounding box center [557, 409] width 1114 height 648
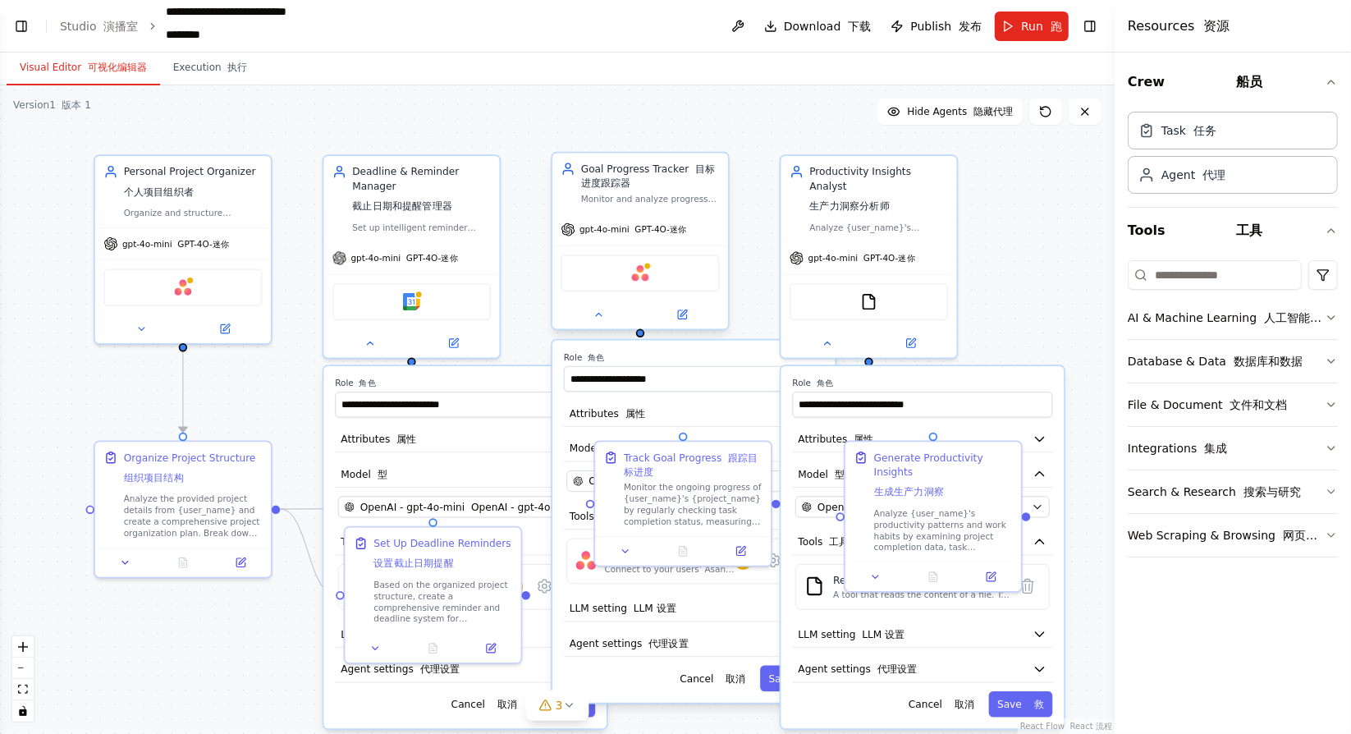
click at [658, 176] on div "Goal Progress Tracker 目标进度跟踪器" at bounding box center [650, 176] width 139 height 29
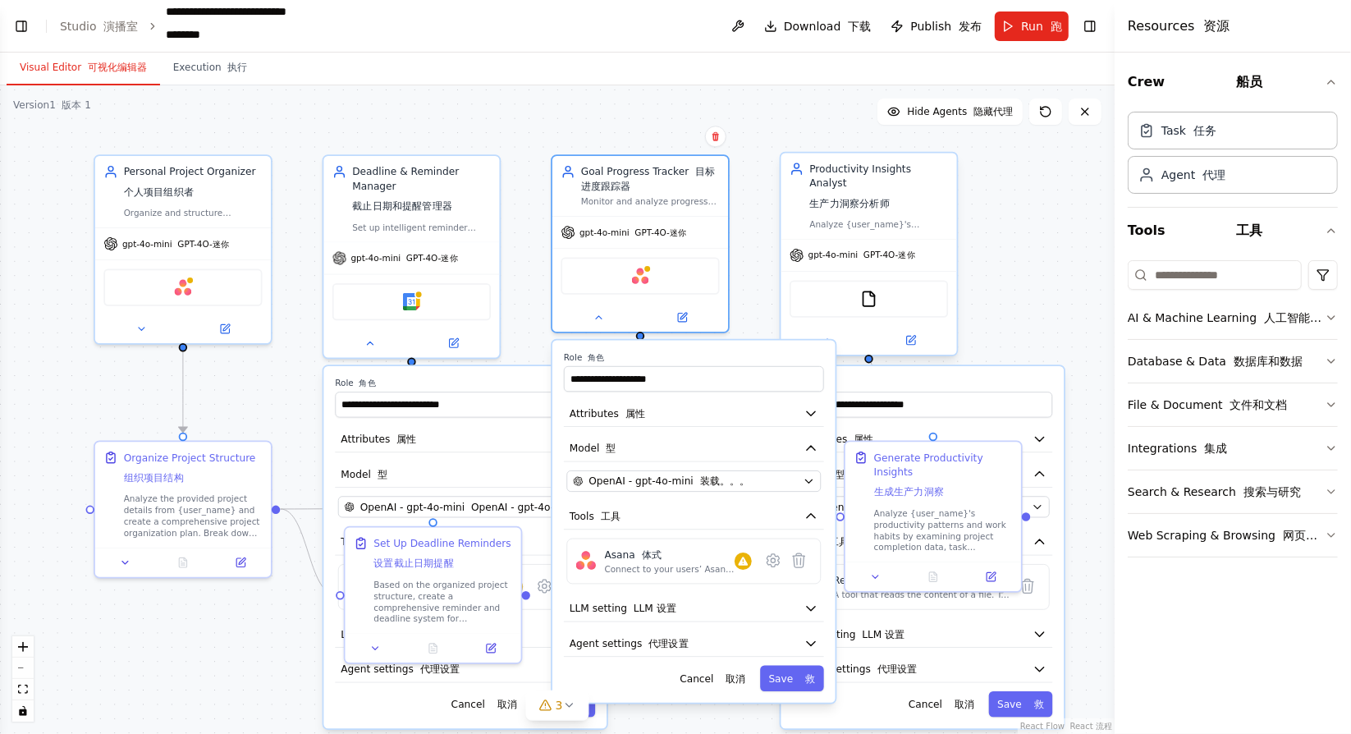
click at [817, 196] on font "生产力洞察分析师" at bounding box center [849, 203] width 80 height 14
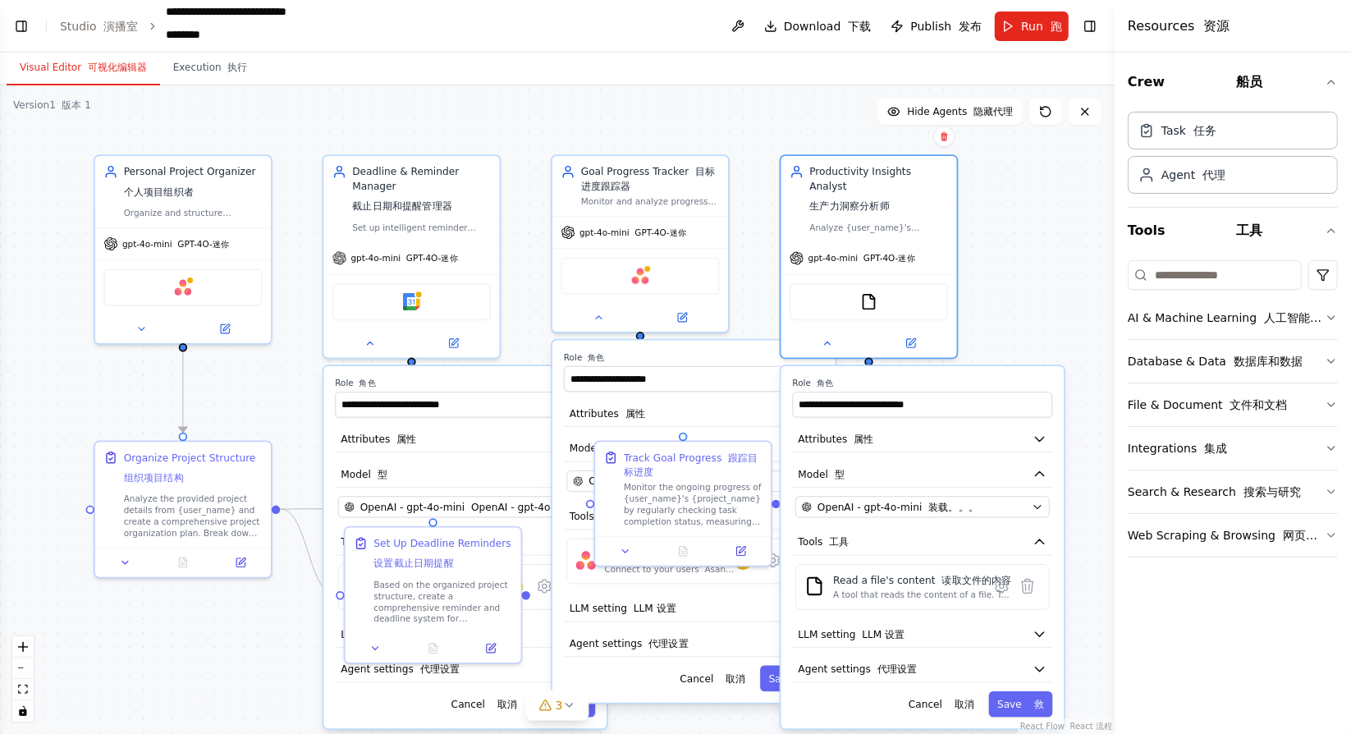
click at [732, 117] on div ".deletable-edge-delete-btn { width: 20px; height: 20px; border: 0px solid #ffff…" at bounding box center [557, 409] width 1114 height 648
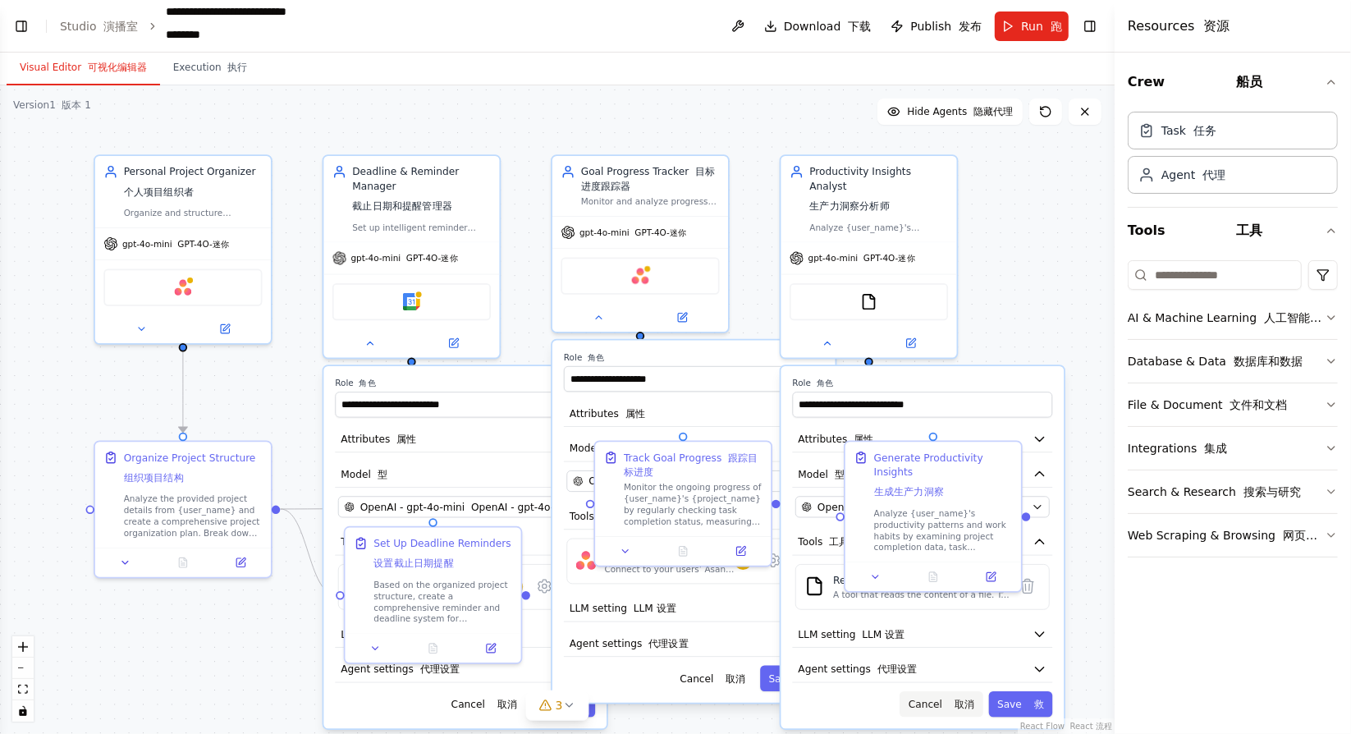
click at [972, 693] on button "Cancel 取消" at bounding box center [940, 703] width 83 height 25
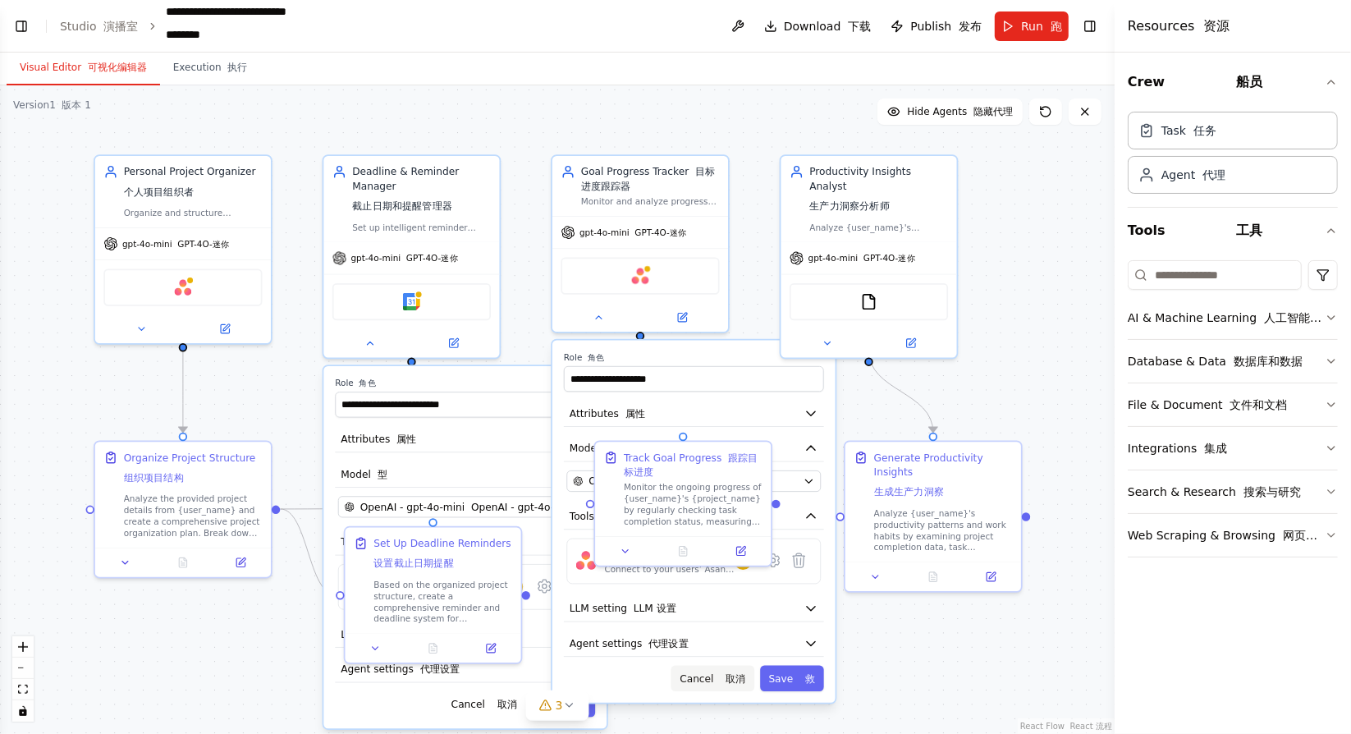
click at [725, 676] on font at bounding box center [723, 677] width 7 height 11
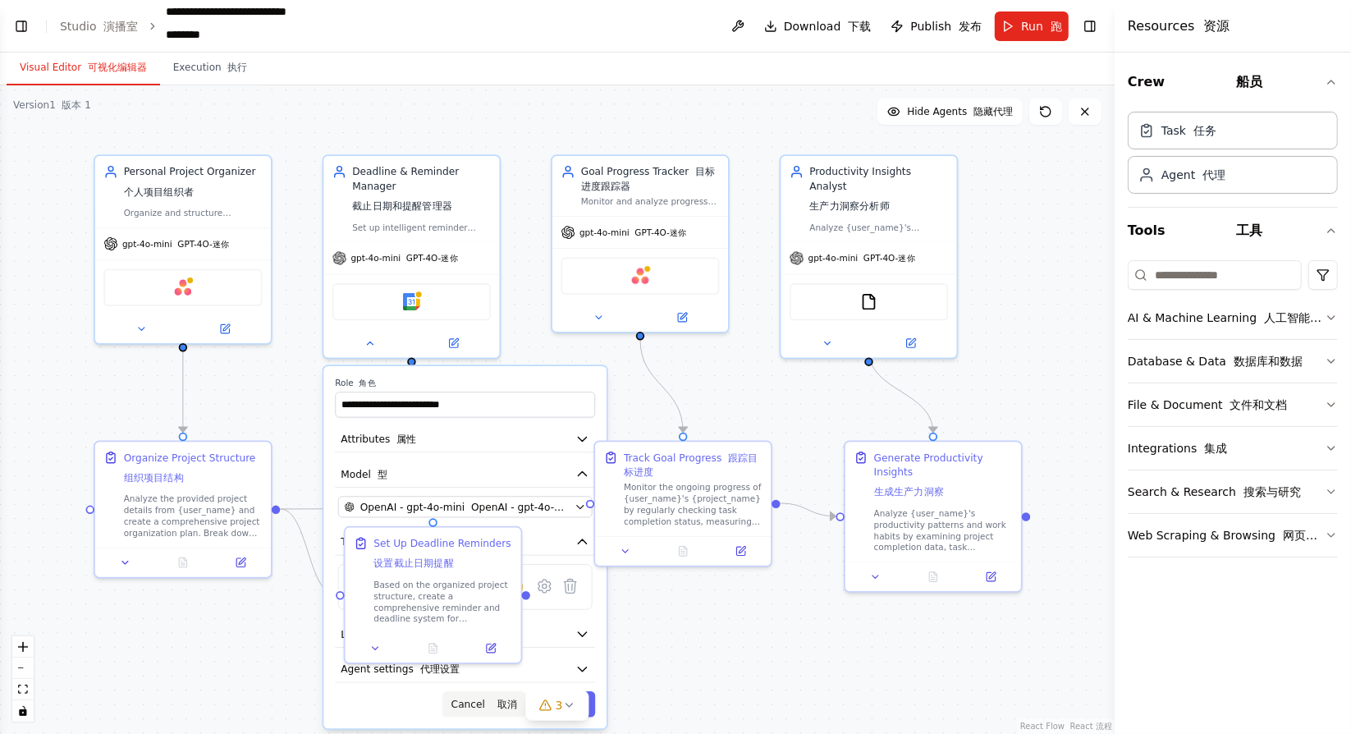
click at [492, 701] on button "Cancel 取消" at bounding box center [483, 703] width 83 height 25
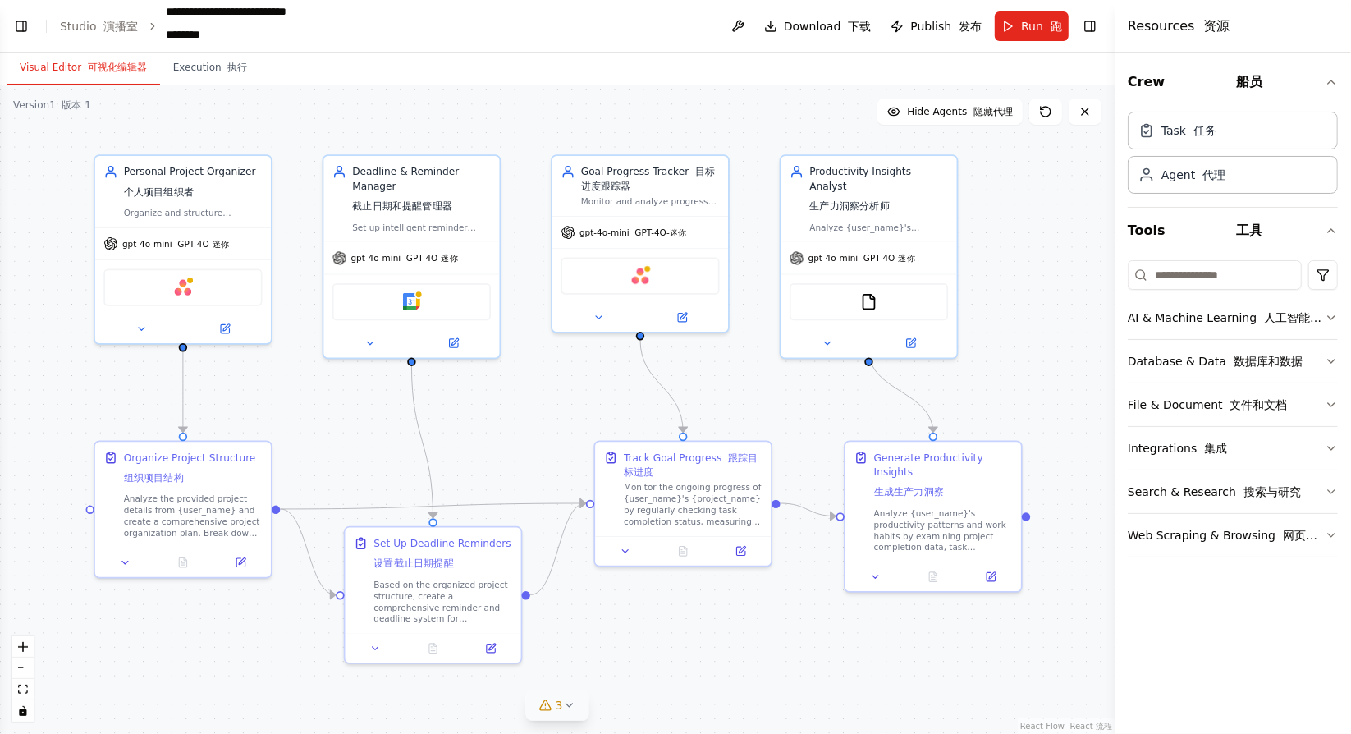
click at [566, 713] on button "3" at bounding box center [557, 705] width 63 height 30
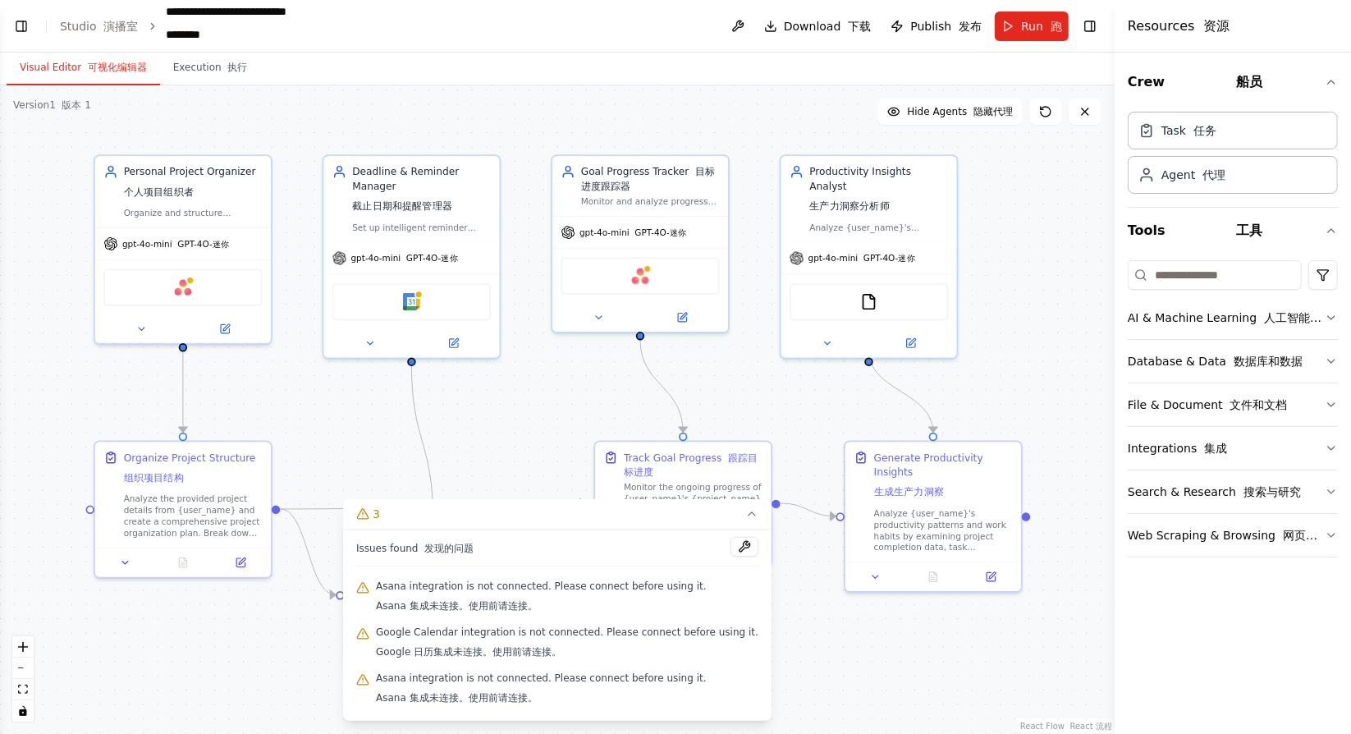
click at [1022, 16] on button "Run 跑" at bounding box center [1032, 26] width 74 height 30
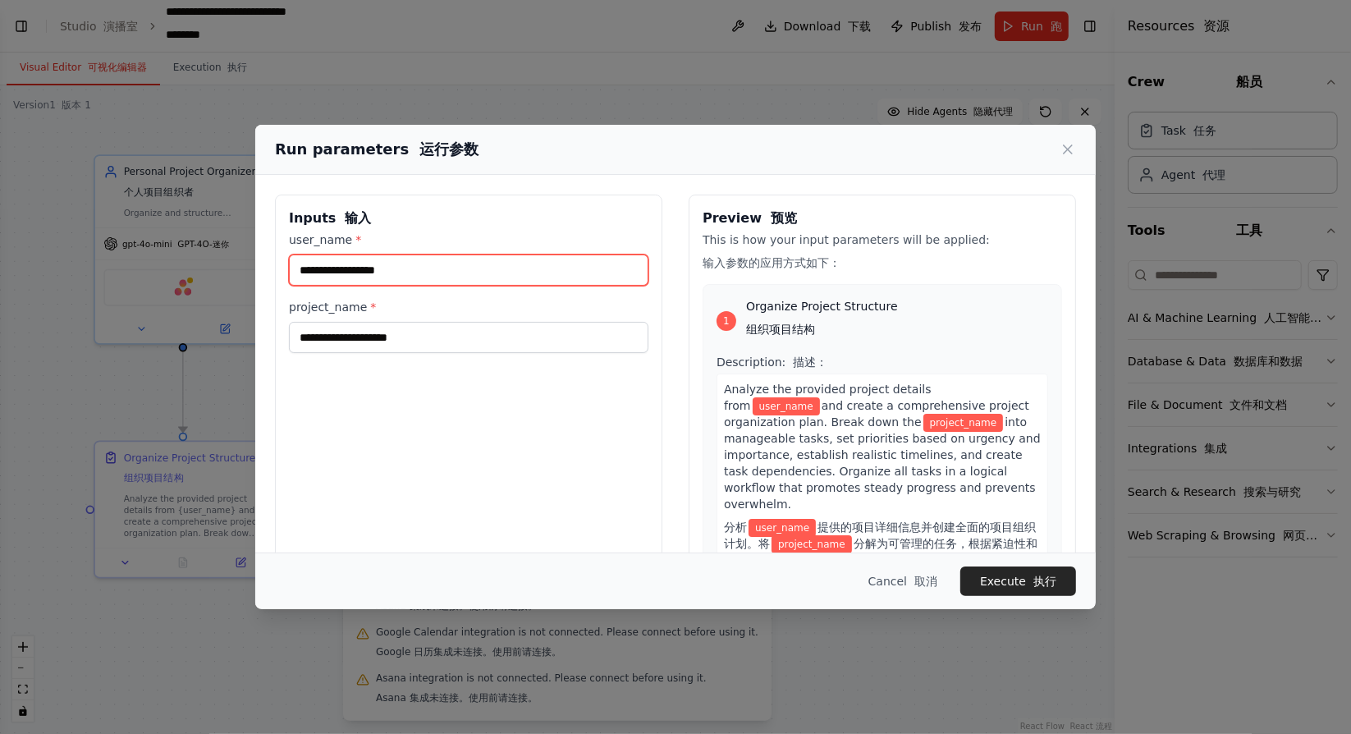
click at [532, 268] on input "user_name *" at bounding box center [468, 269] width 359 height 31
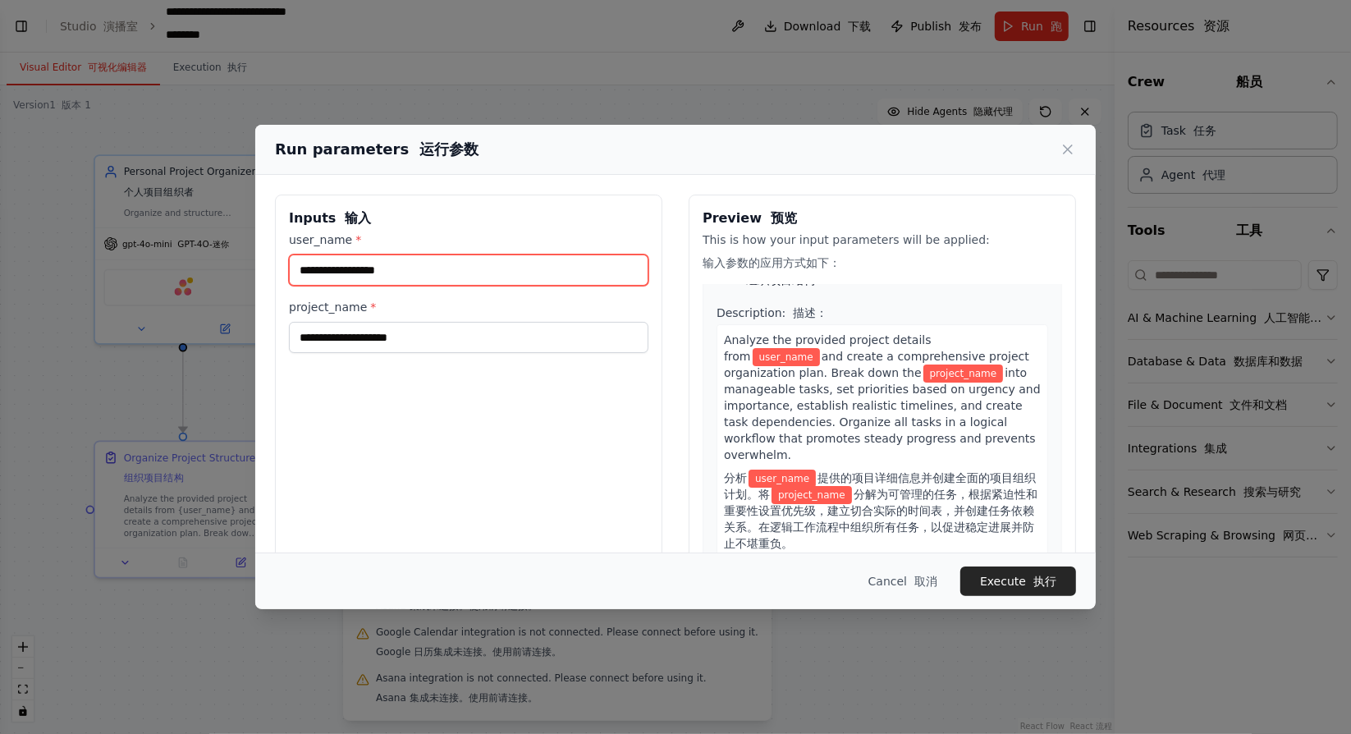
scroll to position [82, 0]
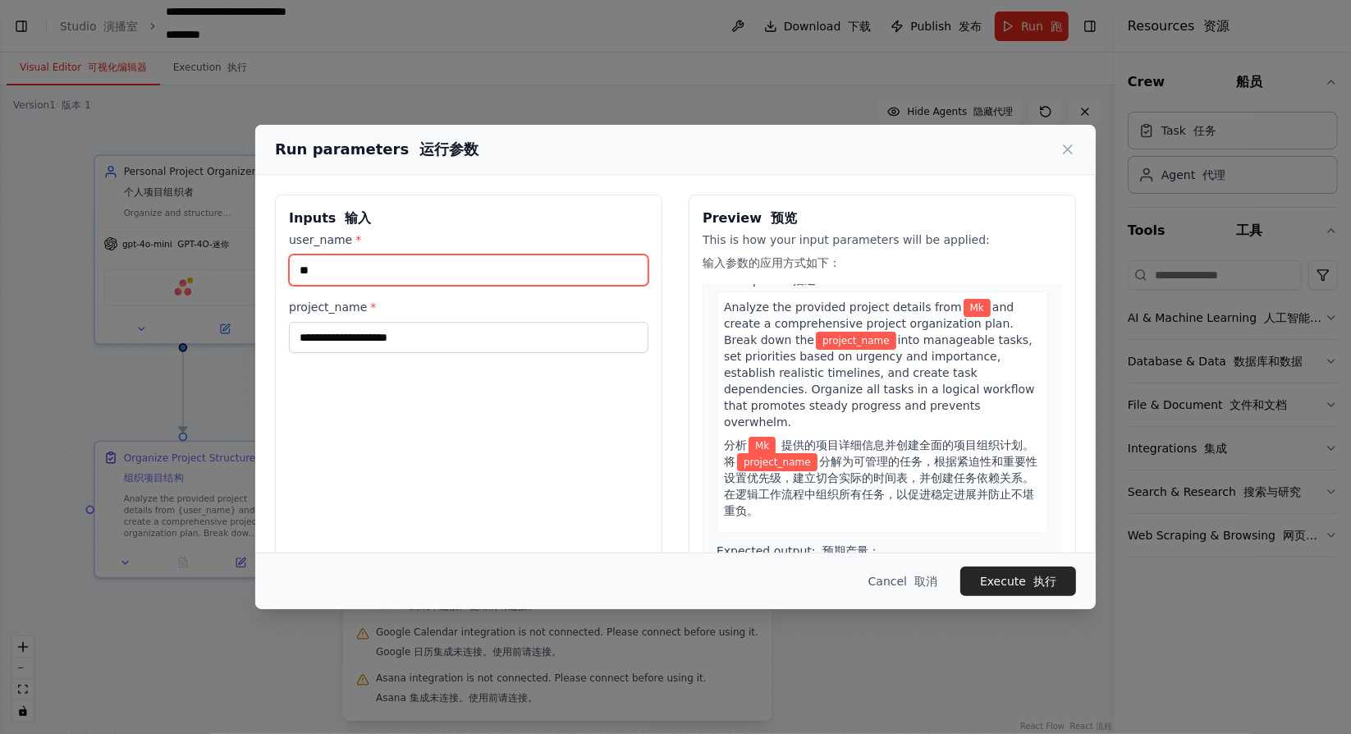
type input "**"
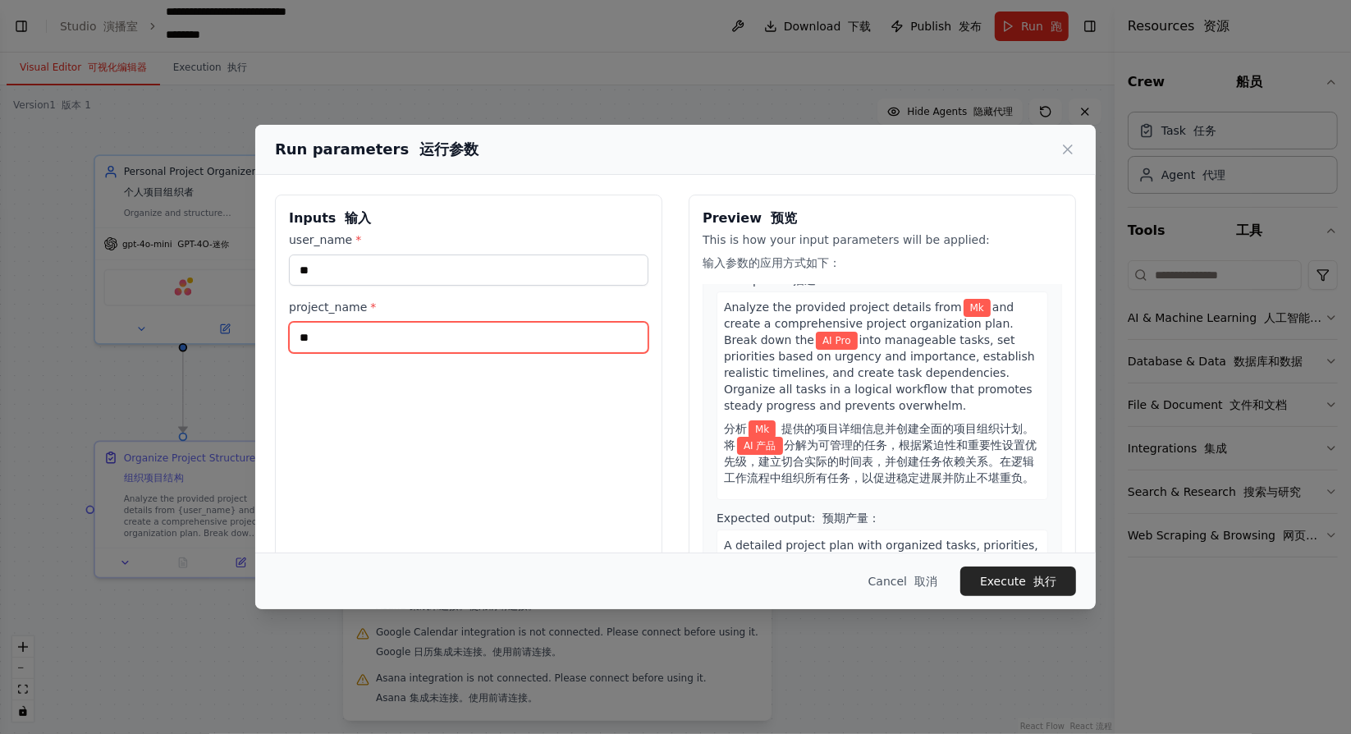
type input "*"
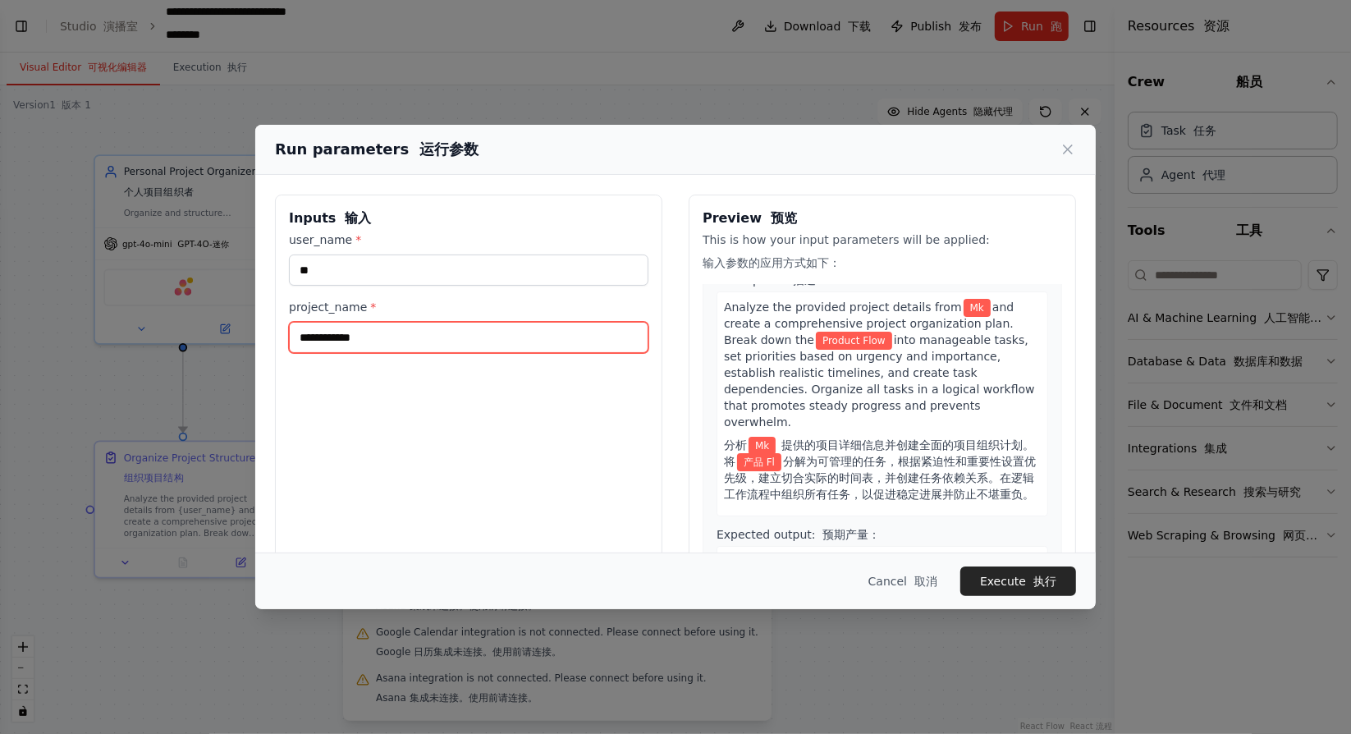
click at [300, 334] on input "**********" at bounding box center [468, 337] width 359 height 31
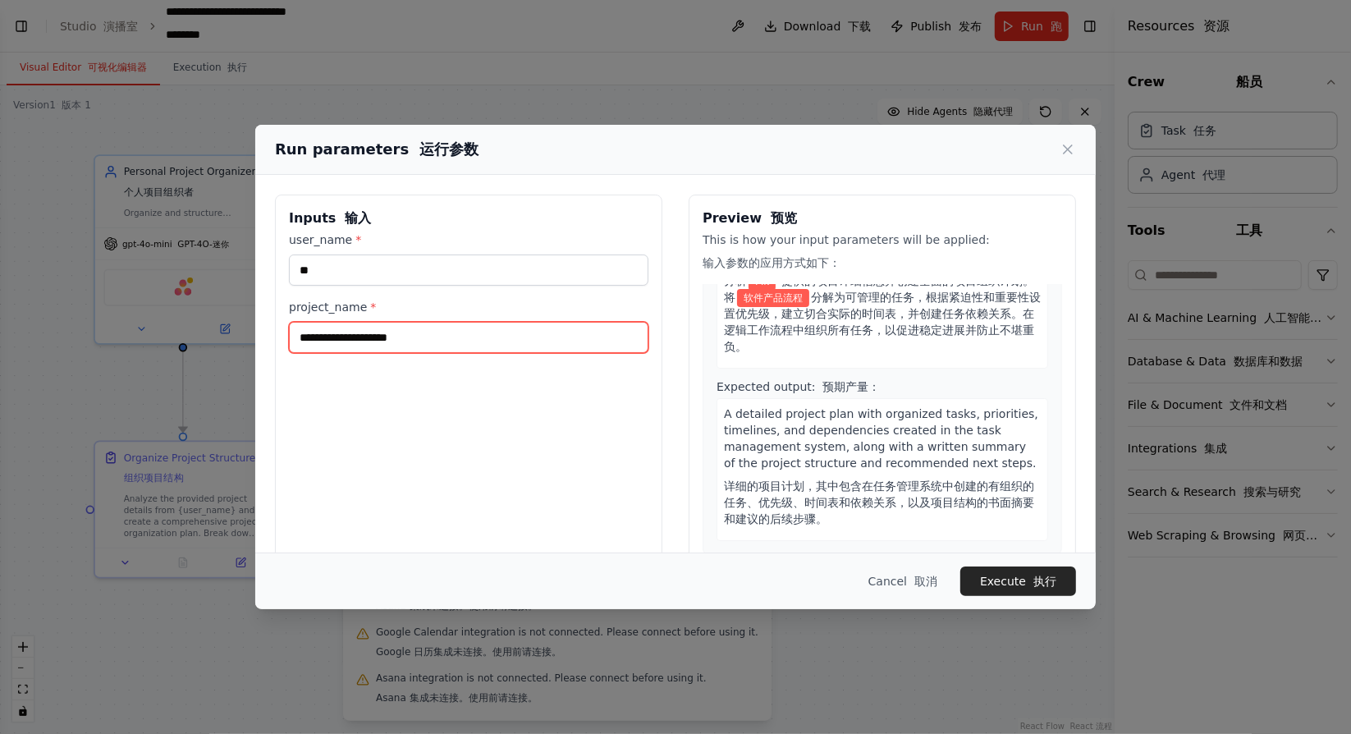
scroll to position [328, 0]
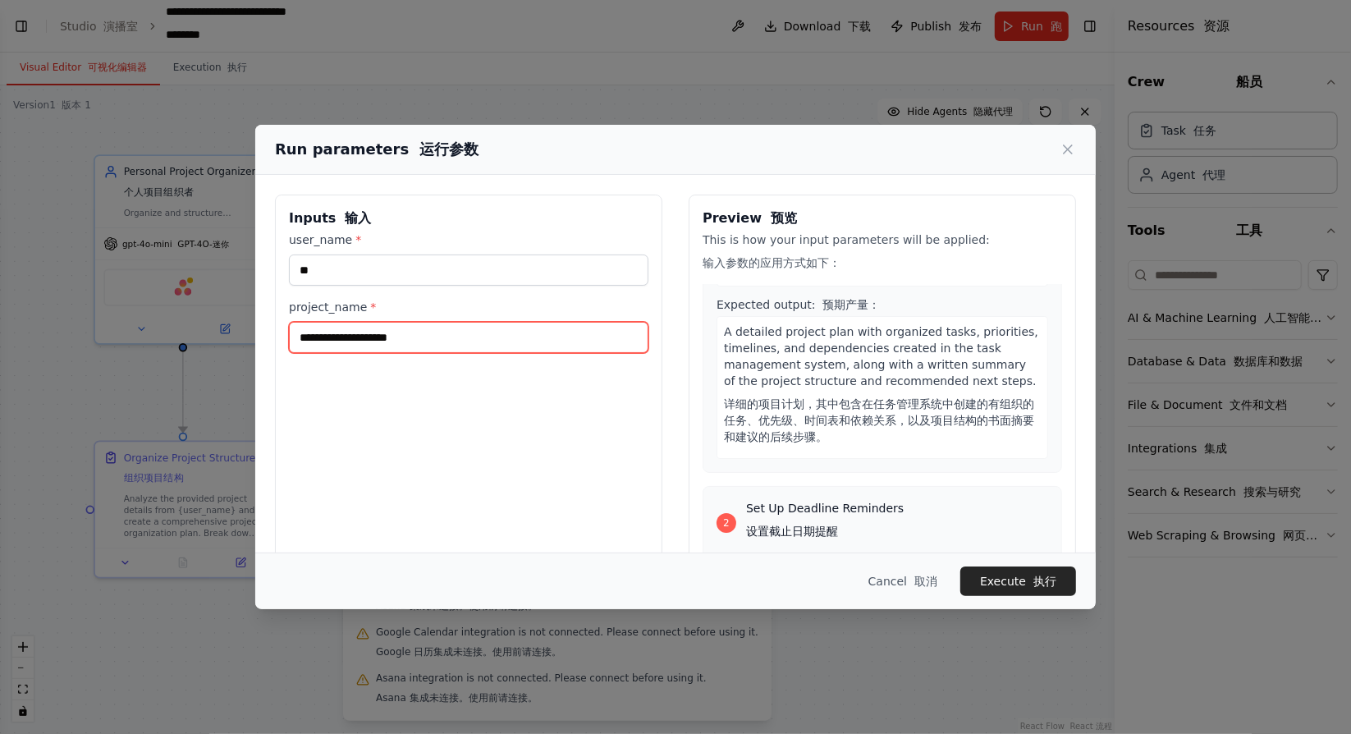
click at [300, 339] on input "**********" at bounding box center [468, 337] width 359 height 31
click at [388, 335] on input "**********" at bounding box center [468, 337] width 359 height 31
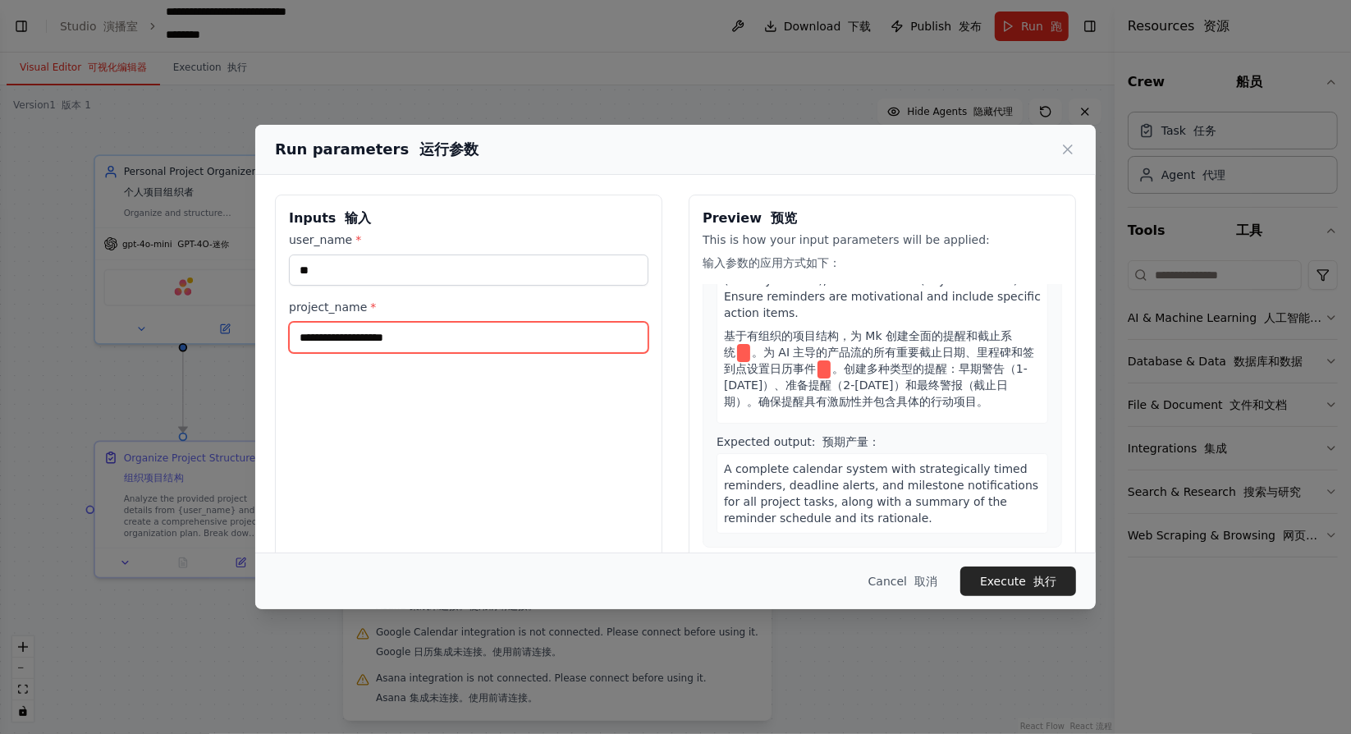
scroll to position [739, 0]
type input "**********"
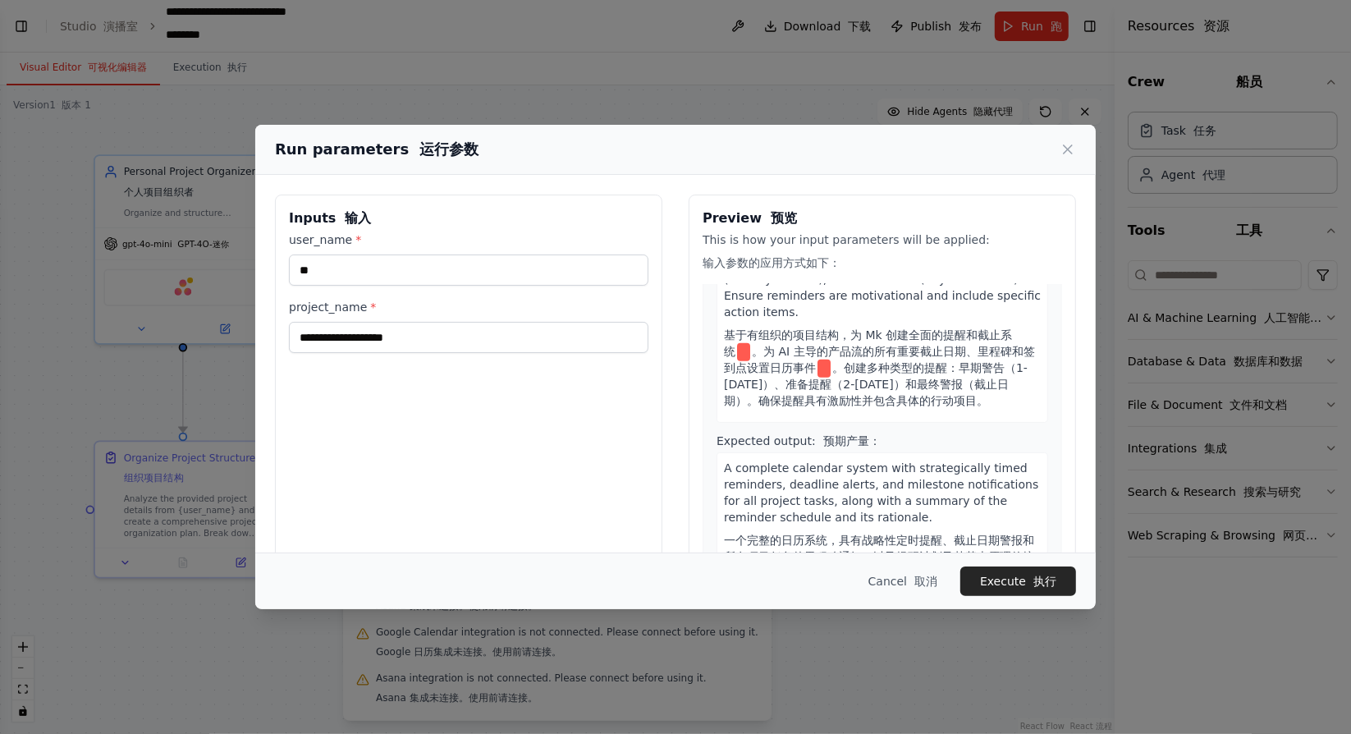
click at [509, 439] on div "**********" at bounding box center [468, 403] width 387 height 419
click at [1005, 579] on button "Execute 执行" at bounding box center [1018, 581] width 116 height 30
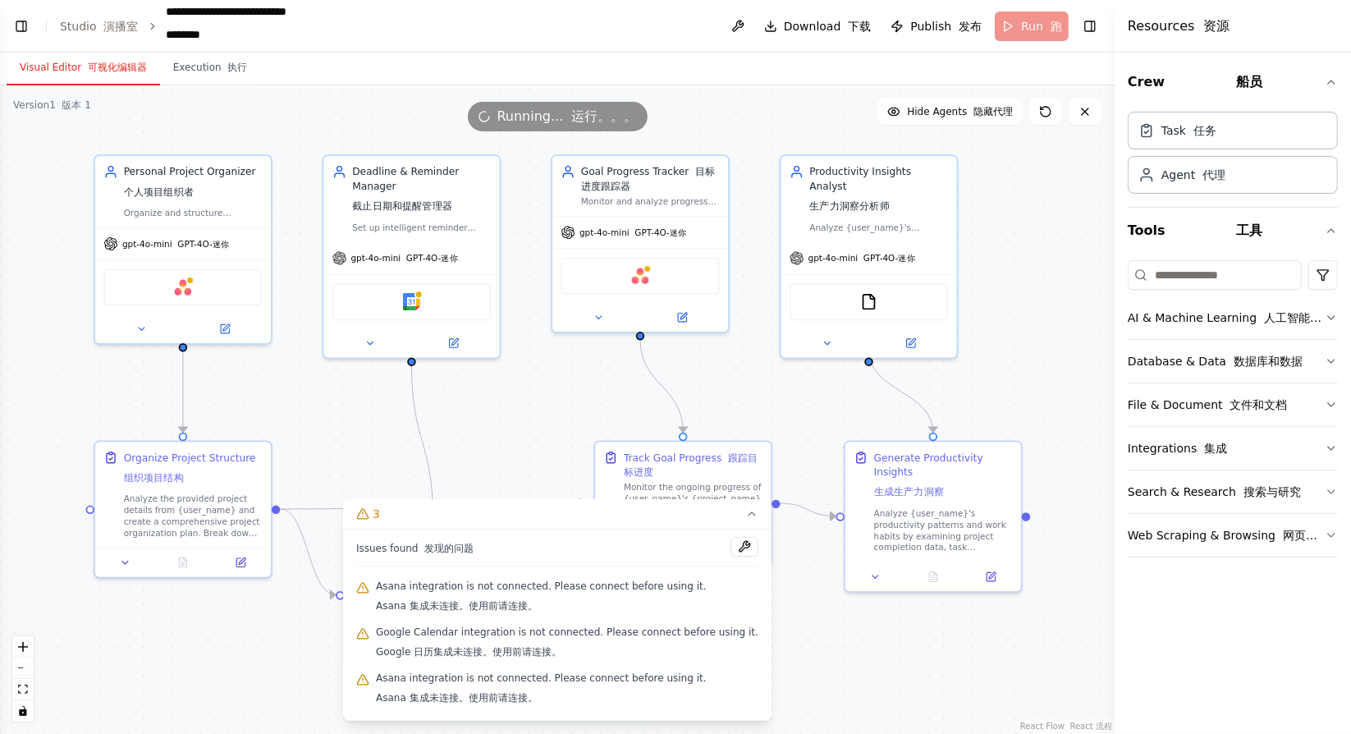
click at [533, 383] on div ".deletable-edge-delete-btn { width: 20px; height: 20px; border: 0px solid #ffff…" at bounding box center [557, 409] width 1114 height 648
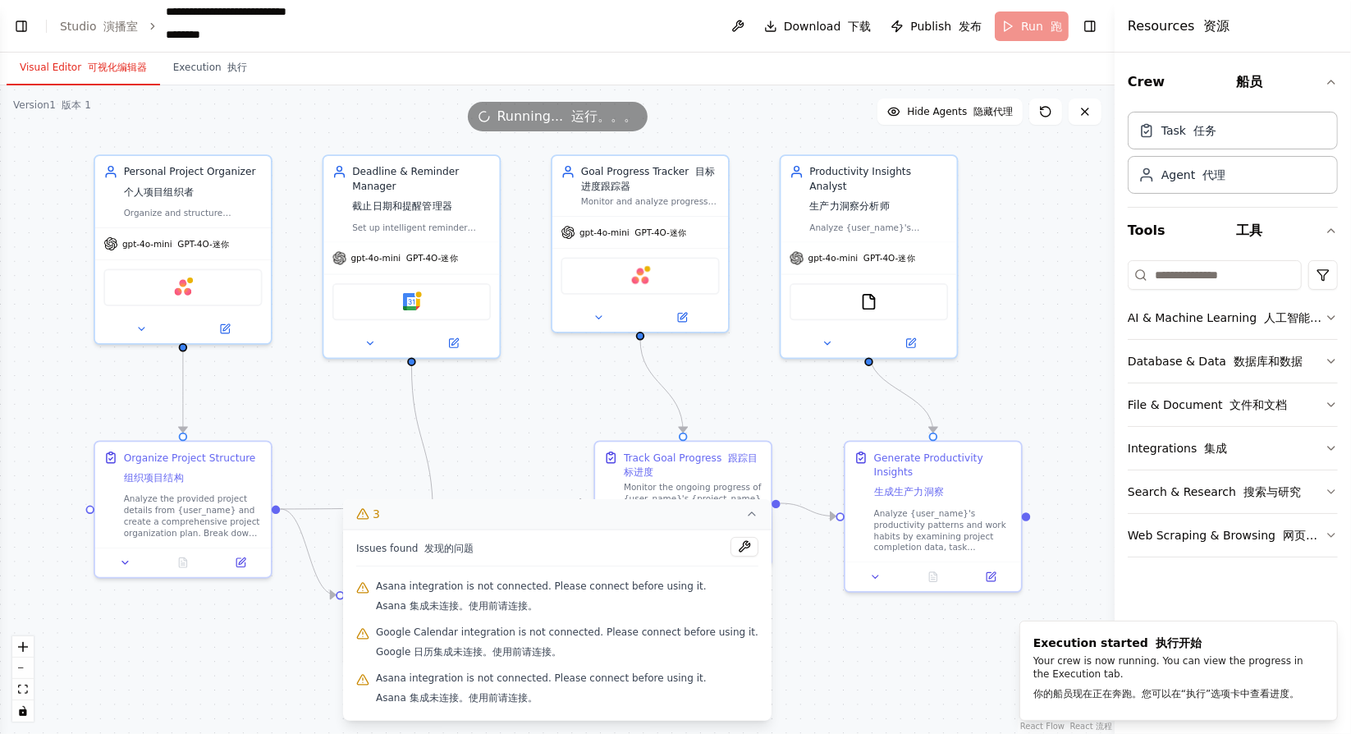
click at [722, 519] on button "3" at bounding box center [557, 514] width 428 height 30
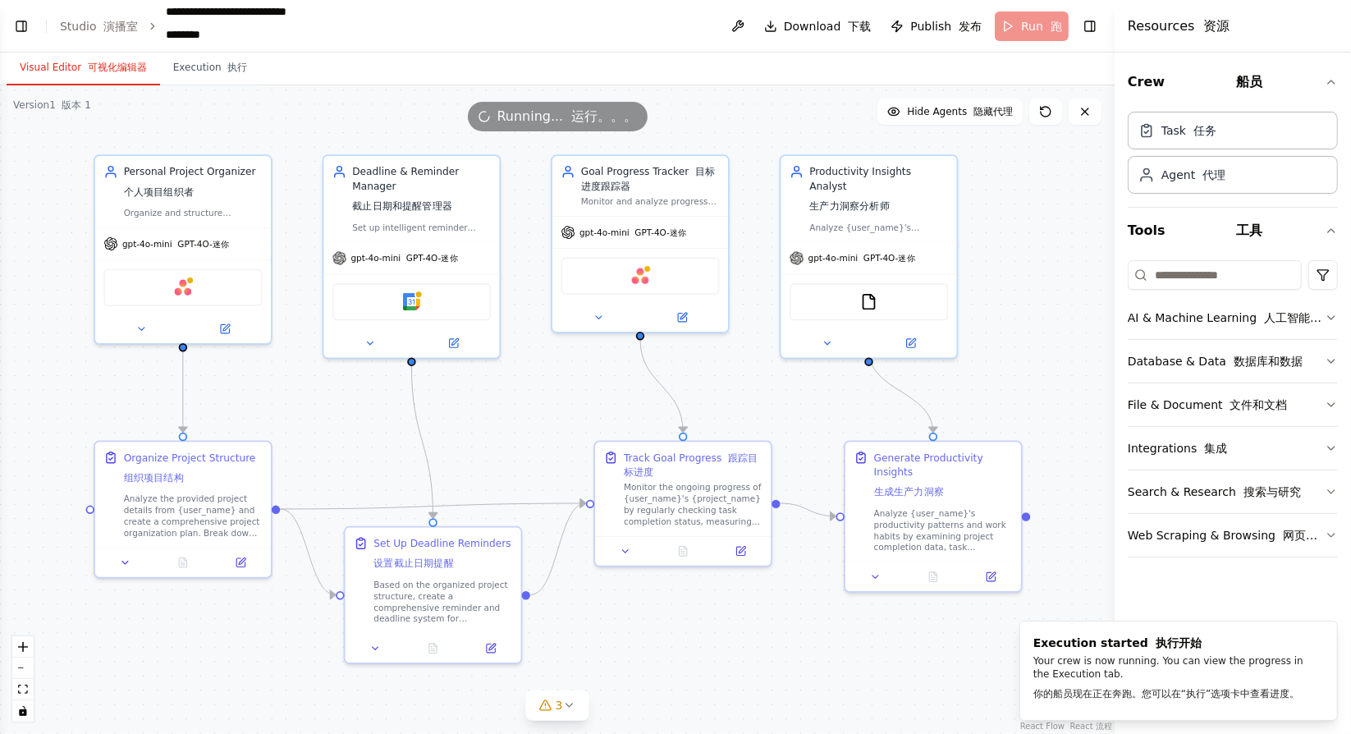
click at [568, 432] on div ".deletable-edge-delete-btn { width: 20px; height: 20px; border: 0px solid #ffff…" at bounding box center [557, 409] width 1114 height 648
click at [1077, 666] on div "Your crew is now running. You can view the progress in the Execution tab. 你的船员现…" at bounding box center [1175, 680] width 284 height 53
click at [192, 65] on button "Execution 执行" at bounding box center [210, 68] width 101 height 34
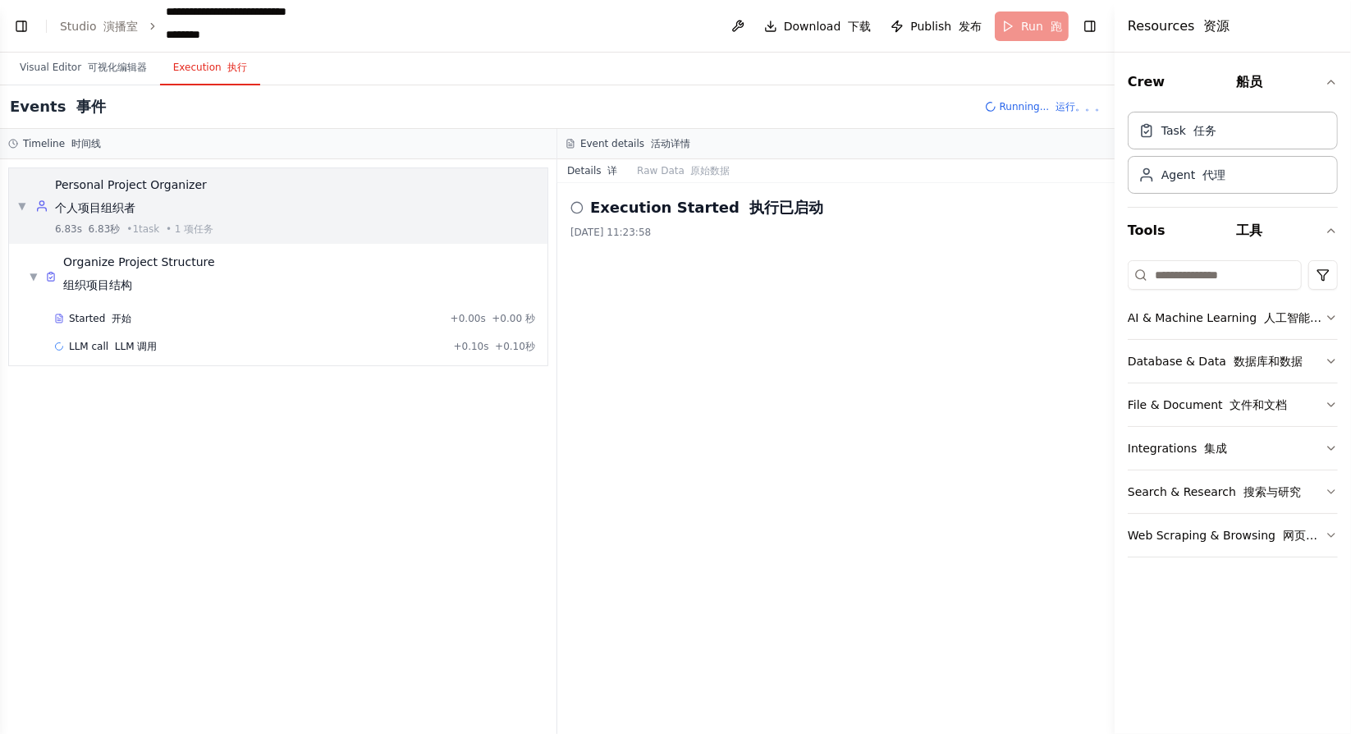
click at [351, 221] on div "▼ Personal Project Organizer 个人项目组织者 6.83s 6.83秒 • 1 task • 1 项任务" at bounding box center [278, 205] width 538 height 75
click at [351, 221] on div "▶ Personal Project Organizer 个人项目组织者 6.83s 6.83秒 • 1 task • 1 项任务" at bounding box center [278, 205] width 538 height 75
click at [335, 280] on div "▼ Organize Project Structure 组织项目结构" at bounding box center [284, 276] width 525 height 59
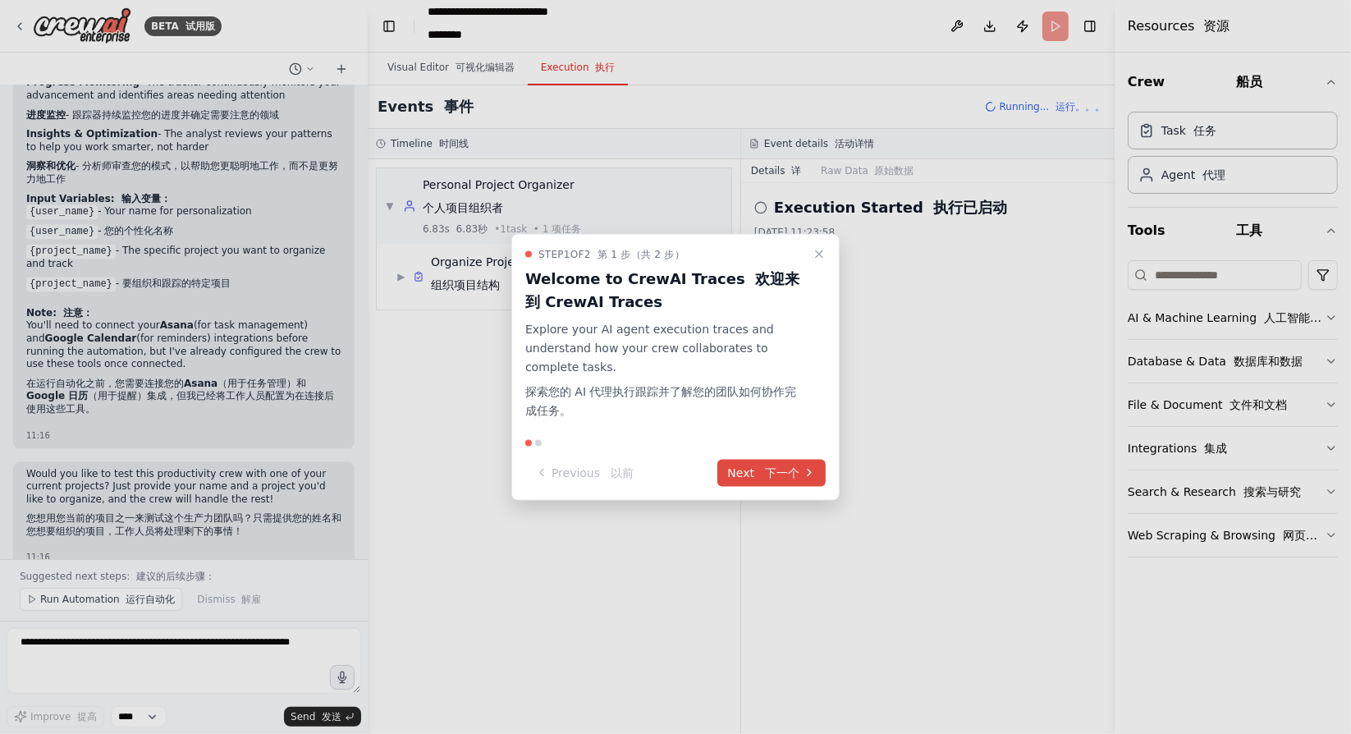
click at [748, 474] on button "Next 下一个" at bounding box center [771, 472] width 108 height 27
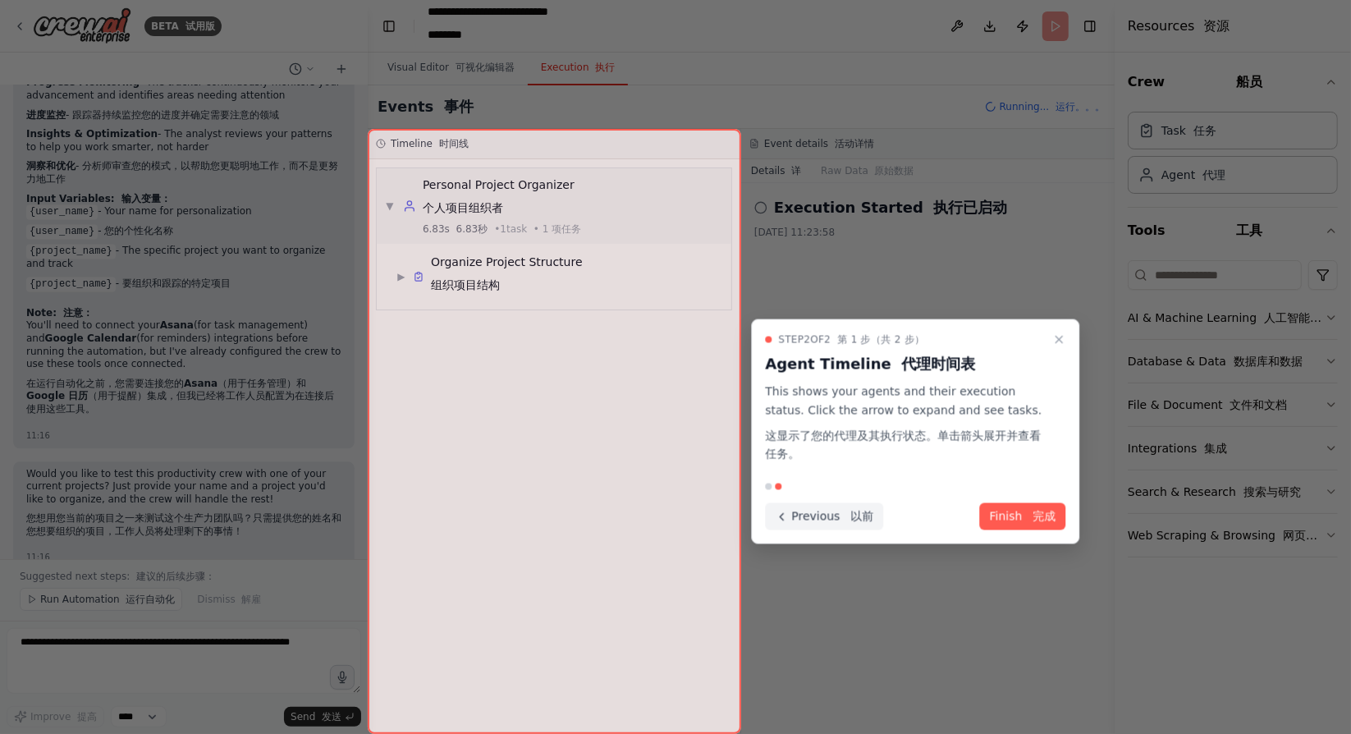
click at [867, 506] on button "Previous 以前" at bounding box center [824, 516] width 118 height 27
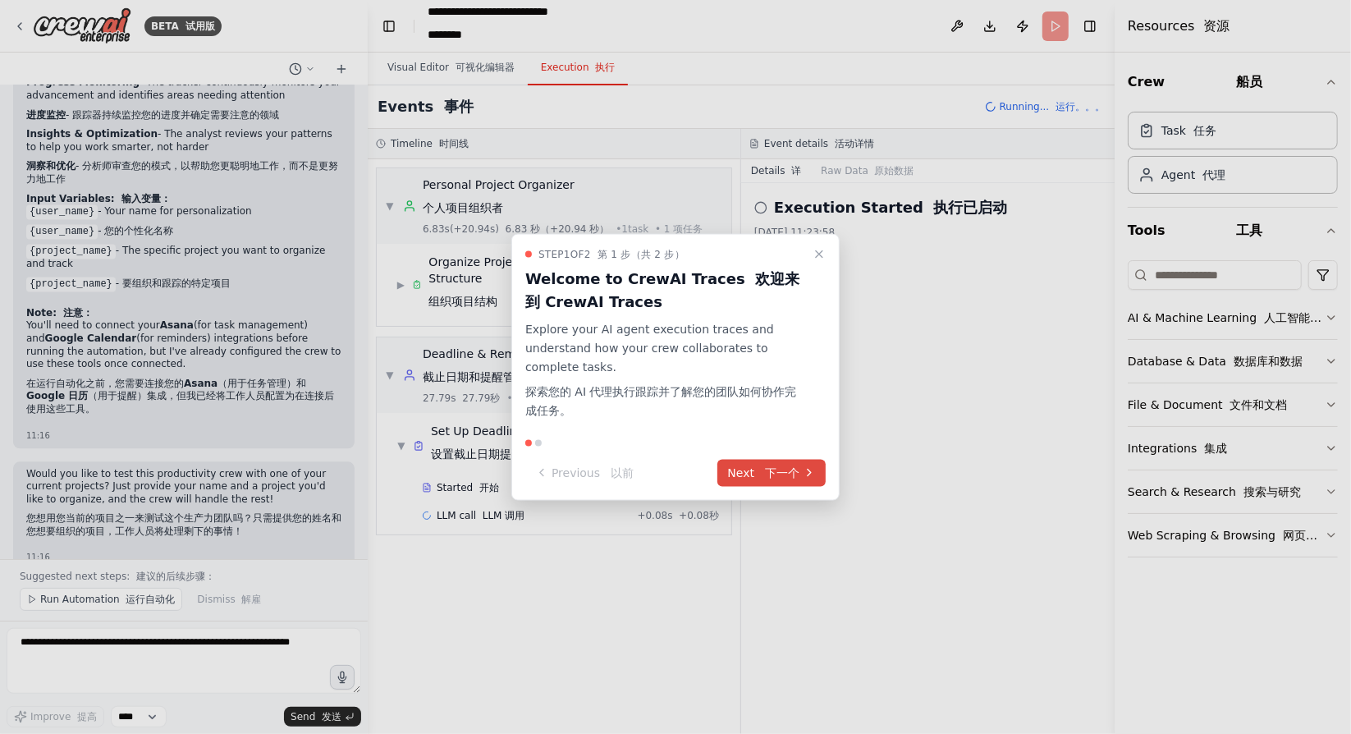
click at [798, 468] on font "下一个" at bounding box center [782, 471] width 34 height 13
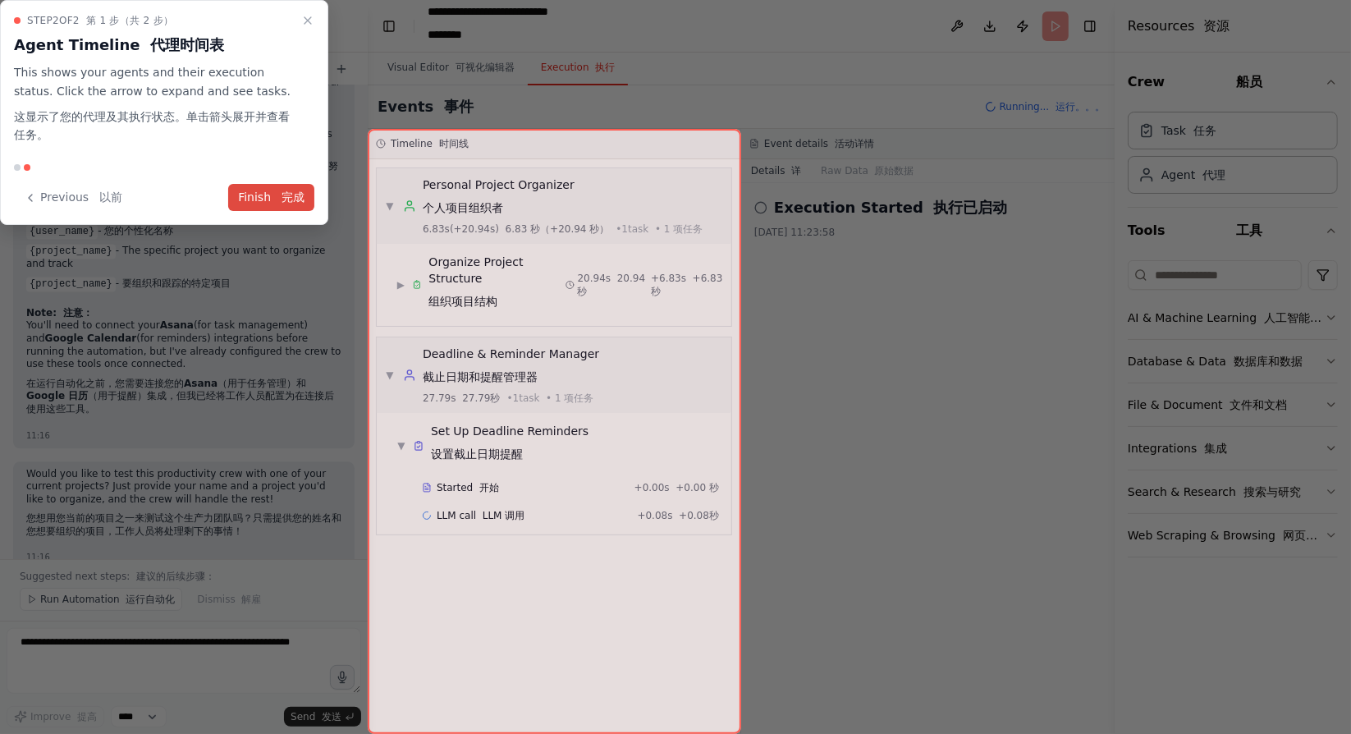
click at [281, 199] on font at bounding box center [277, 196] width 7 height 13
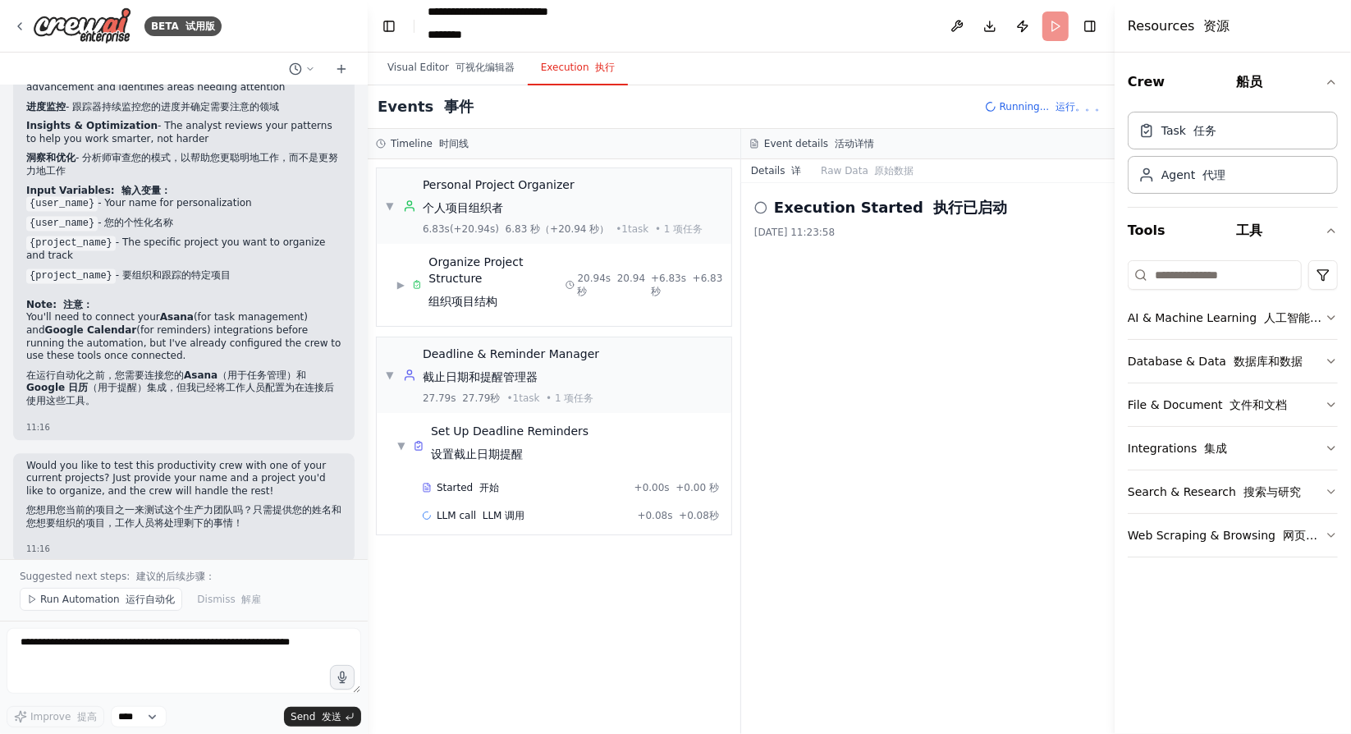
scroll to position [2637, 0]
click at [388, 24] on button "Toggle Left Sidebar" at bounding box center [388, 26] width 23 height 23
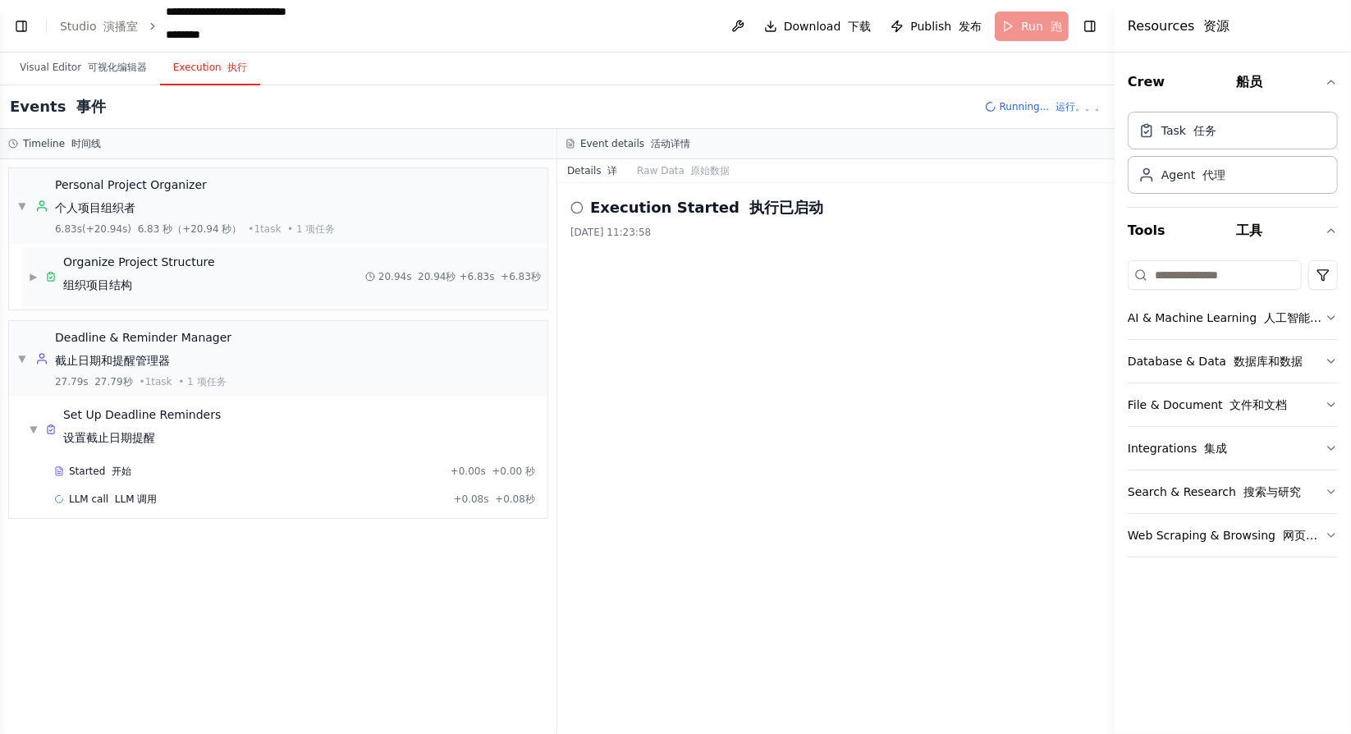
click at [212, 262] on div "▶ Organize Project Structure 组织项目结构 20.94s 20.94秒 + 6.83s +6.83秒" at bounding box center [284, 276] width 525 height 59
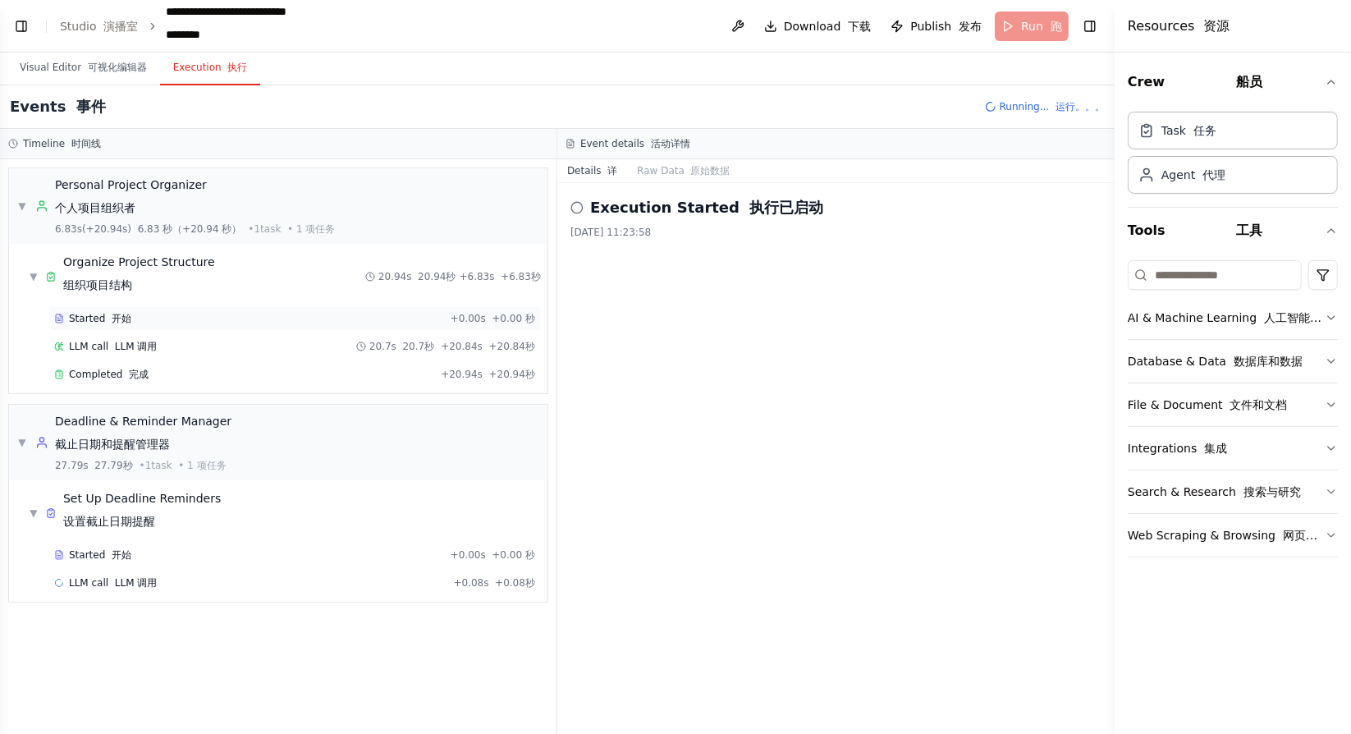
click at [201, 306] on div "Started 开始 + 0.00s +0.00 秒" at bounding box center [294, 318] width 492 height 25
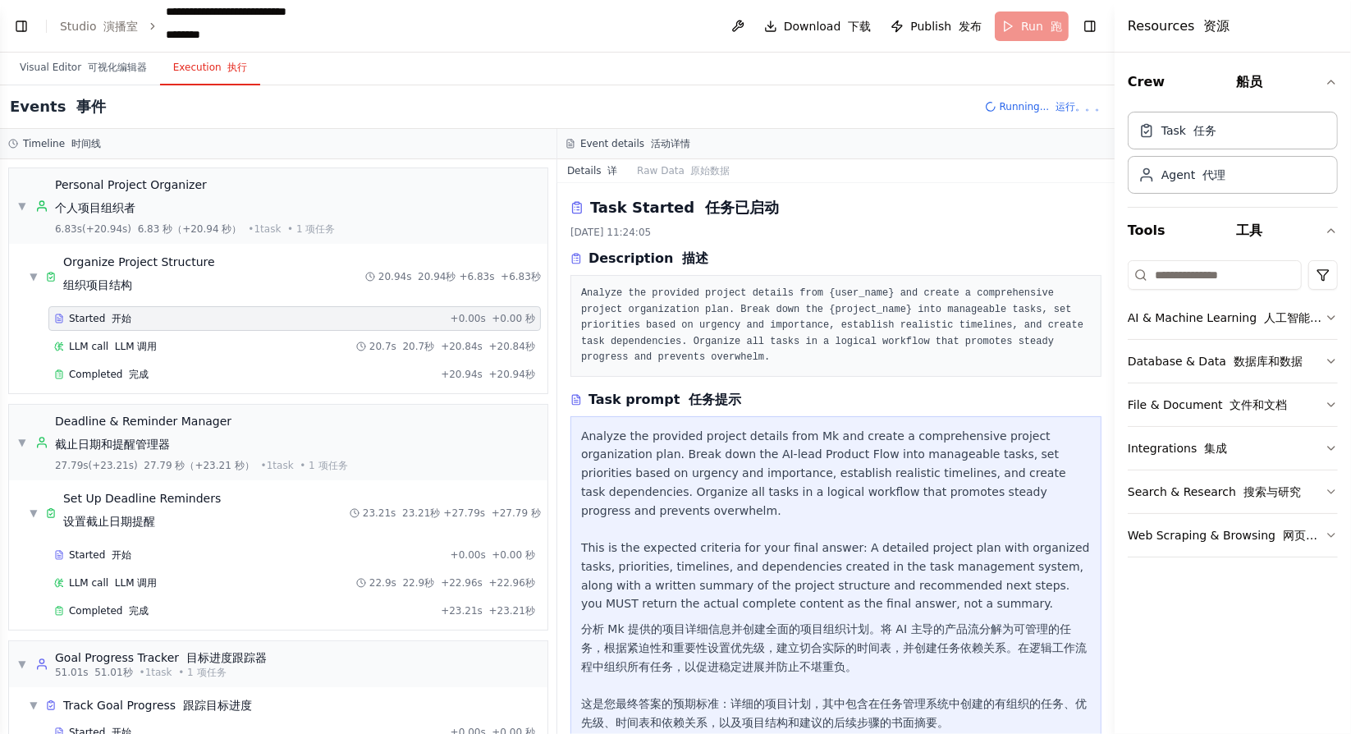
scroll to position [57, 0]
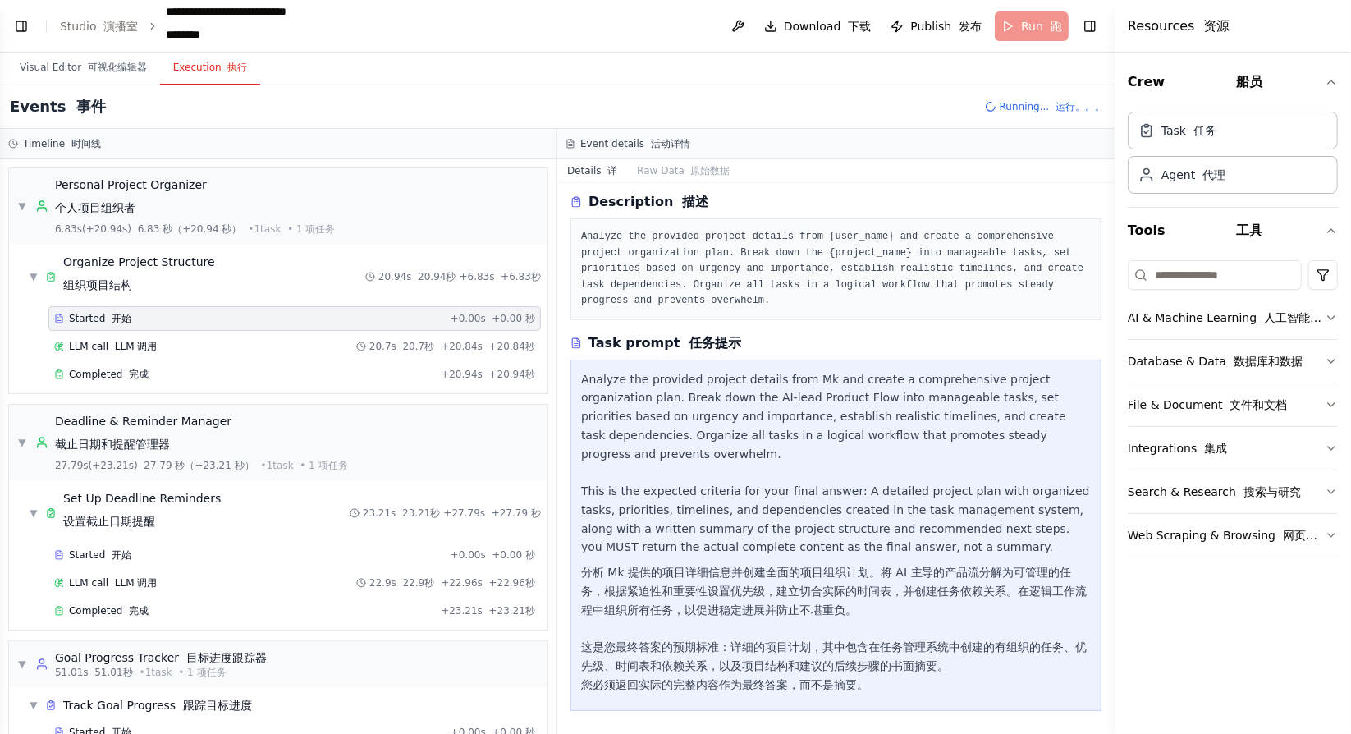
click at [228, 356] on div "Started 开始 + 0.00s +0.00 秒 LLM call LLM 调用 20.7s 20.7秒 + 20.84s +20.84秒 Complet…" at bounding box center [284, 348] width 525 height 84
click at [240, 349] on div "LLM call LLM 调用 20.7s 20.7秒 + 20.84s +20.84秒" at bounding box center [294, 346] width 481 height 13
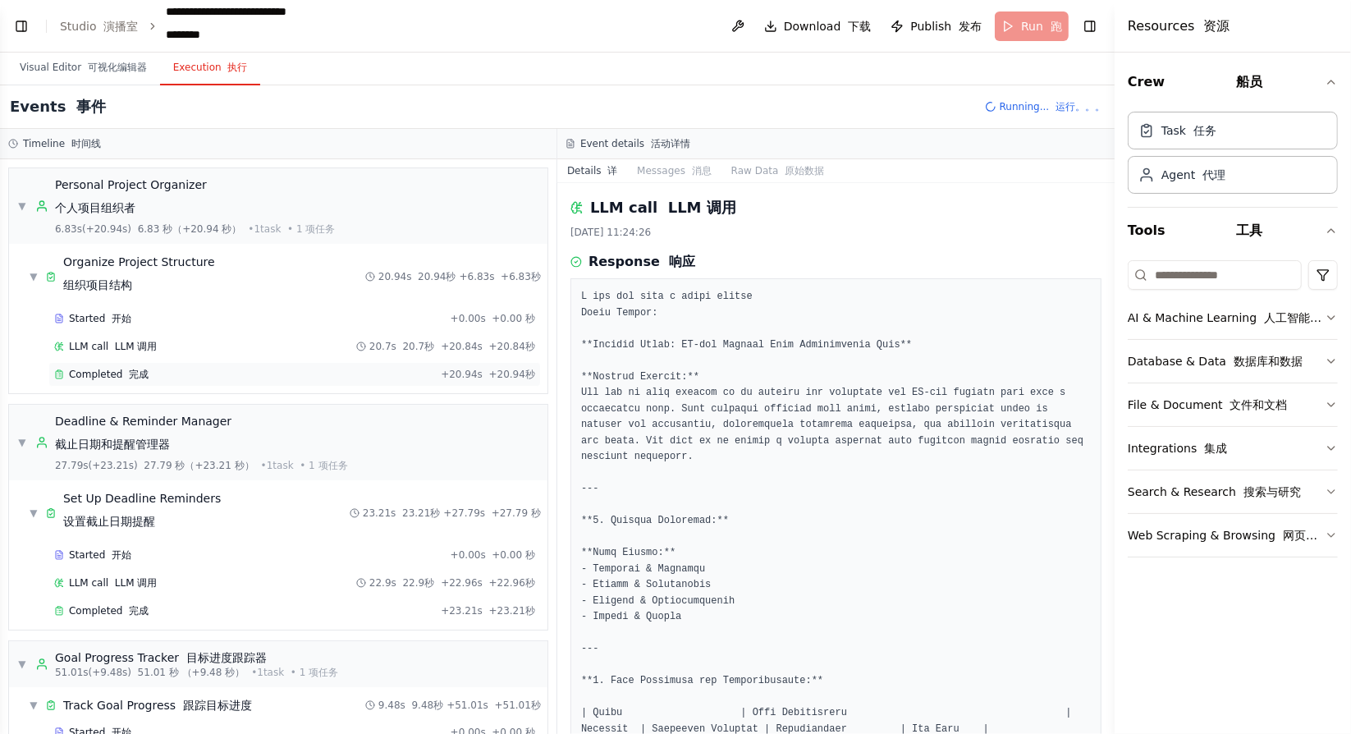
click at [388, 369] on div "Completed 完成" at bounding box center [244, 374] width 380 height 13
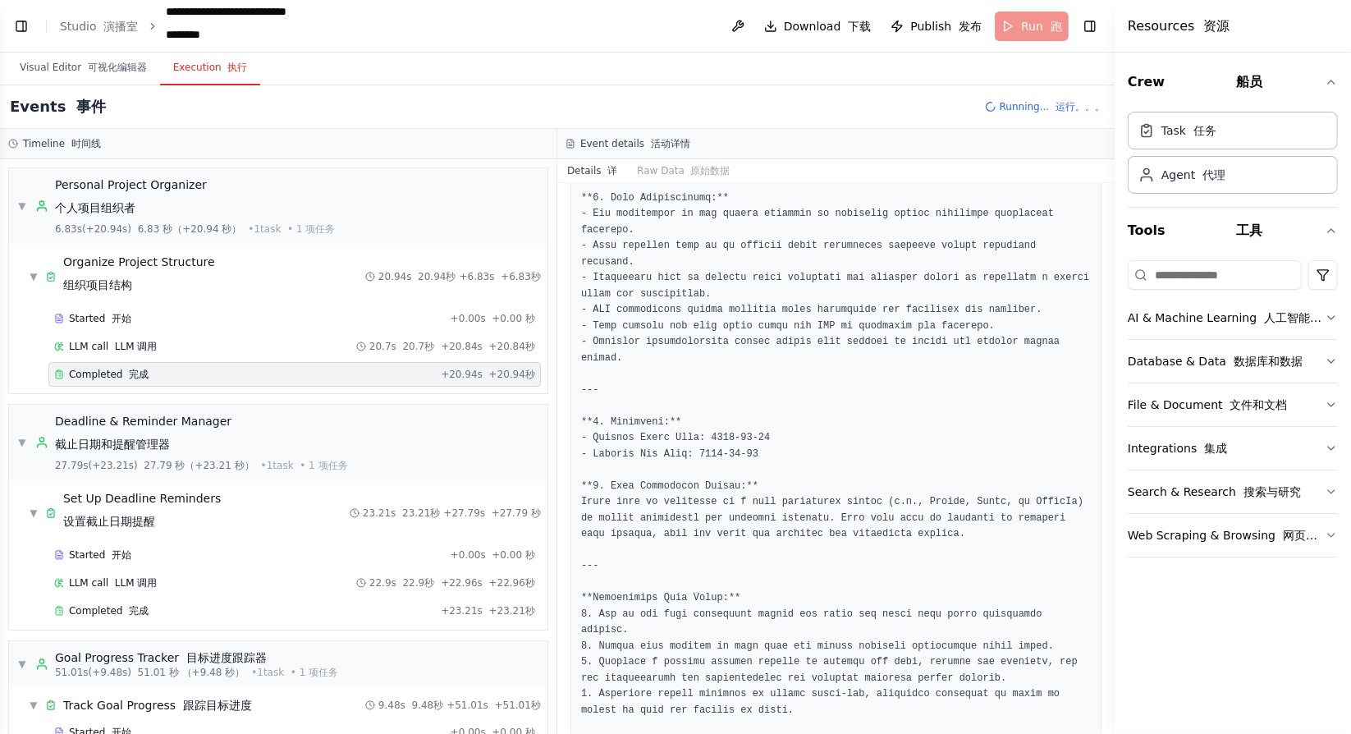
scroll to position [1135, 0]
click at [269, 560] on div "Started 开始 + 0.00s +0.00 秒" at bounding box center [294, 554] width 492 height 25
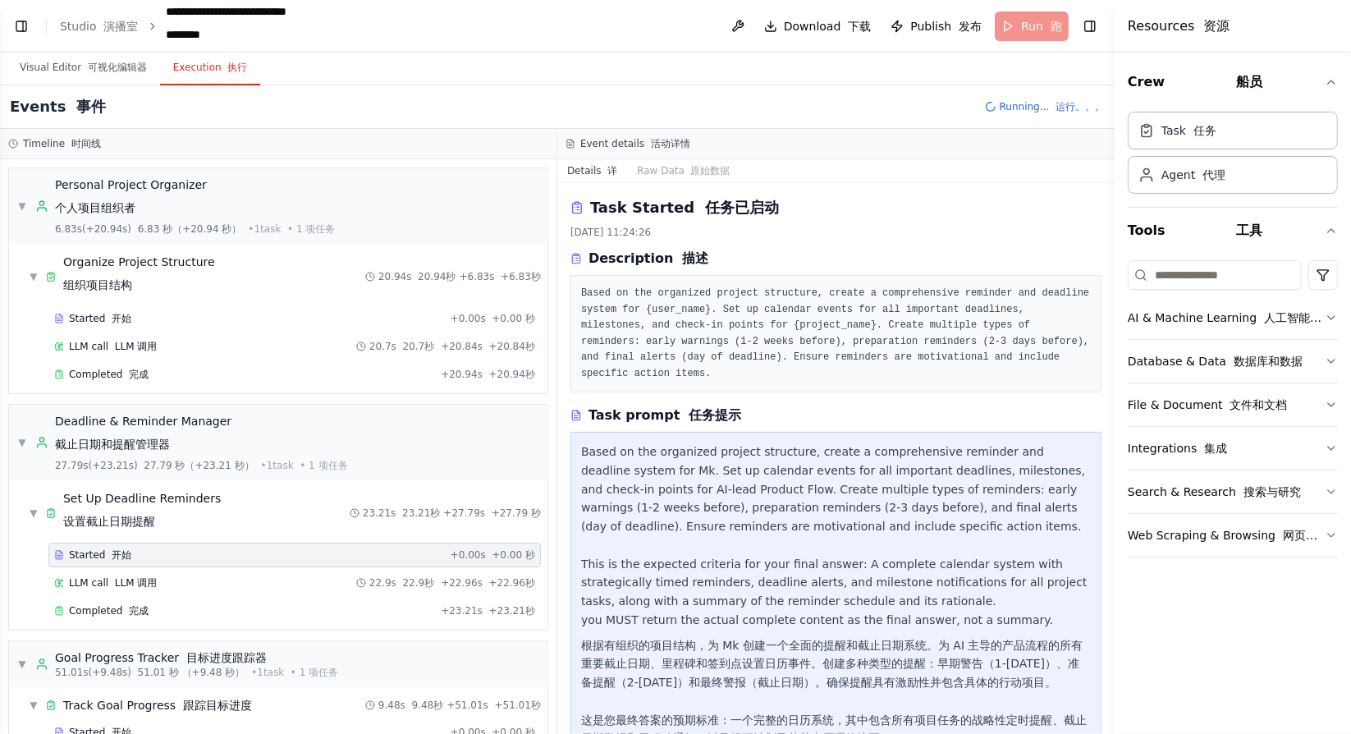
click at [277, 591] on div "Started 开始 + 0.00s +0.00 秒 LLM call LLM 调用 22.9s 22.9秒 + 22.96s +22.96秒 Complet…" at bounding box center [284, 584] width 525 height 84
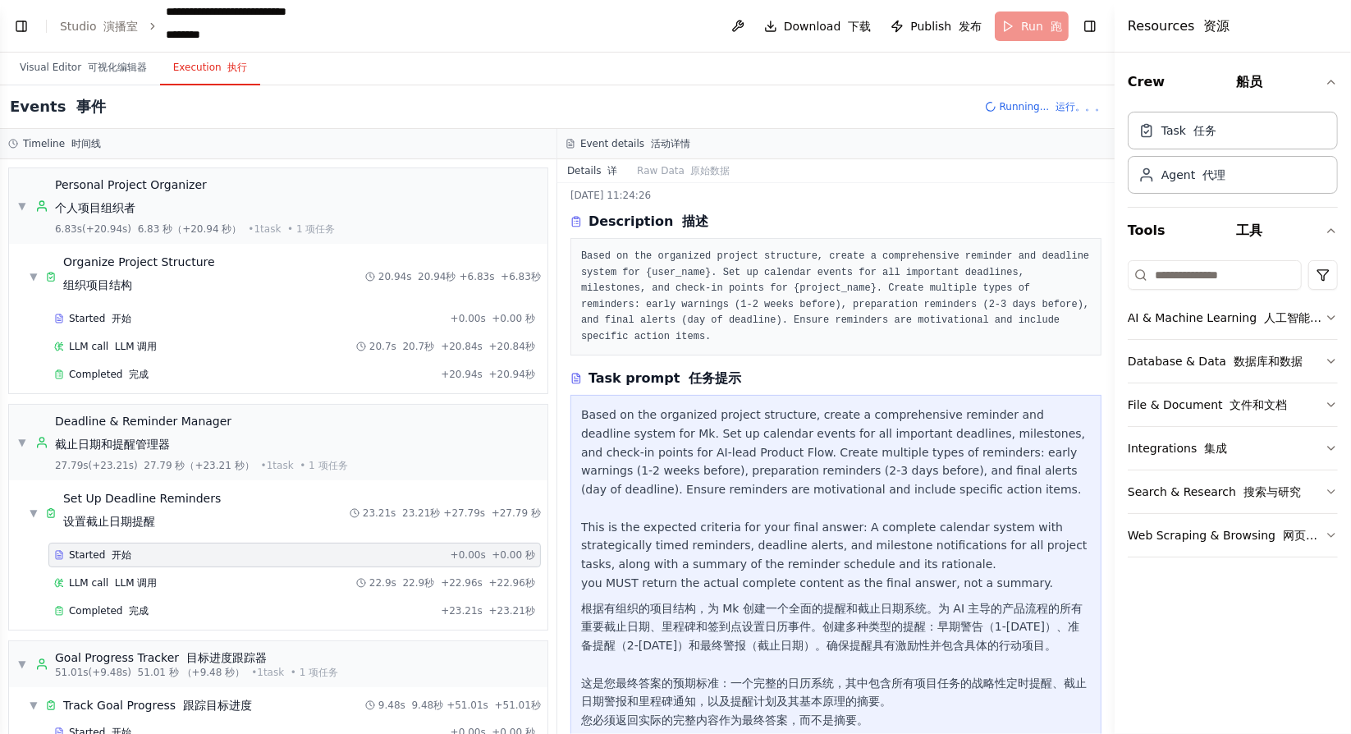
scroll to position [57, 0]
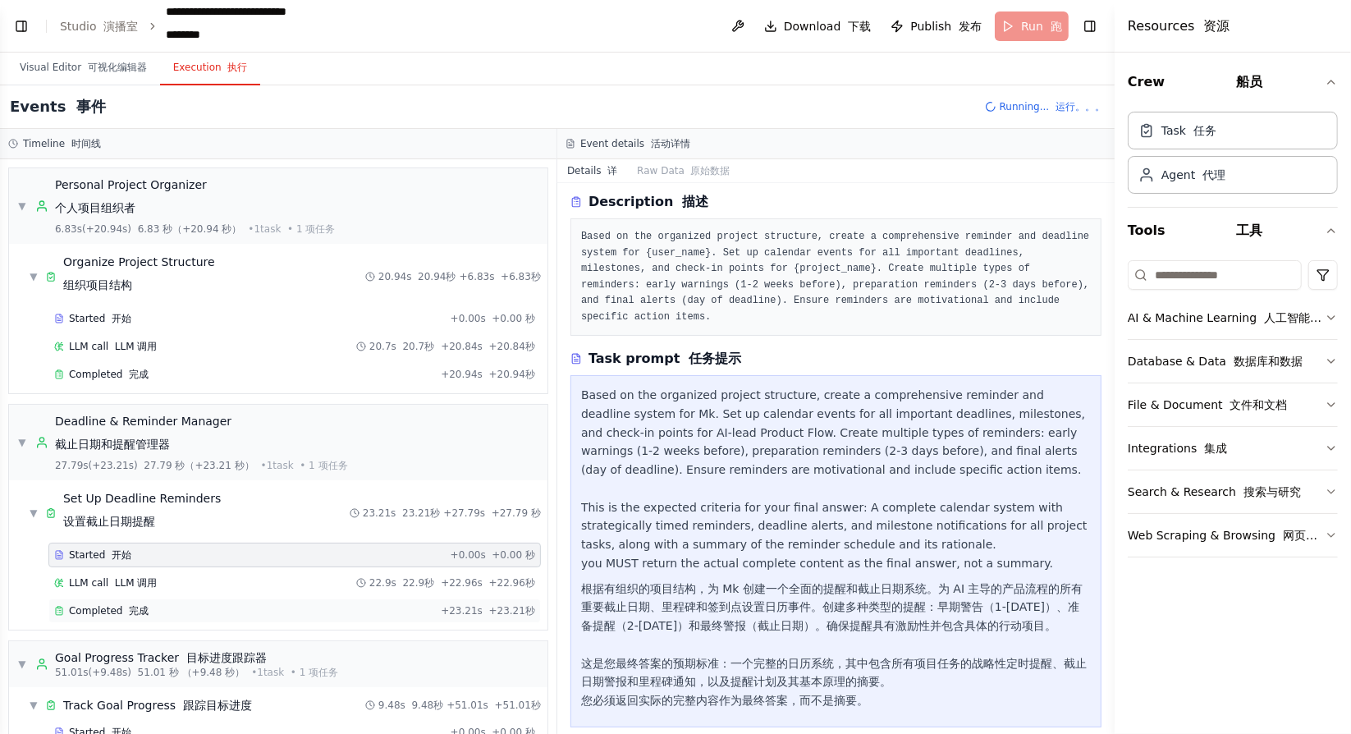
click at [284, 598] on div "Completed 完成 + 23.21s +23.21秒" at bounding box center [294, 610] width 492 height 25
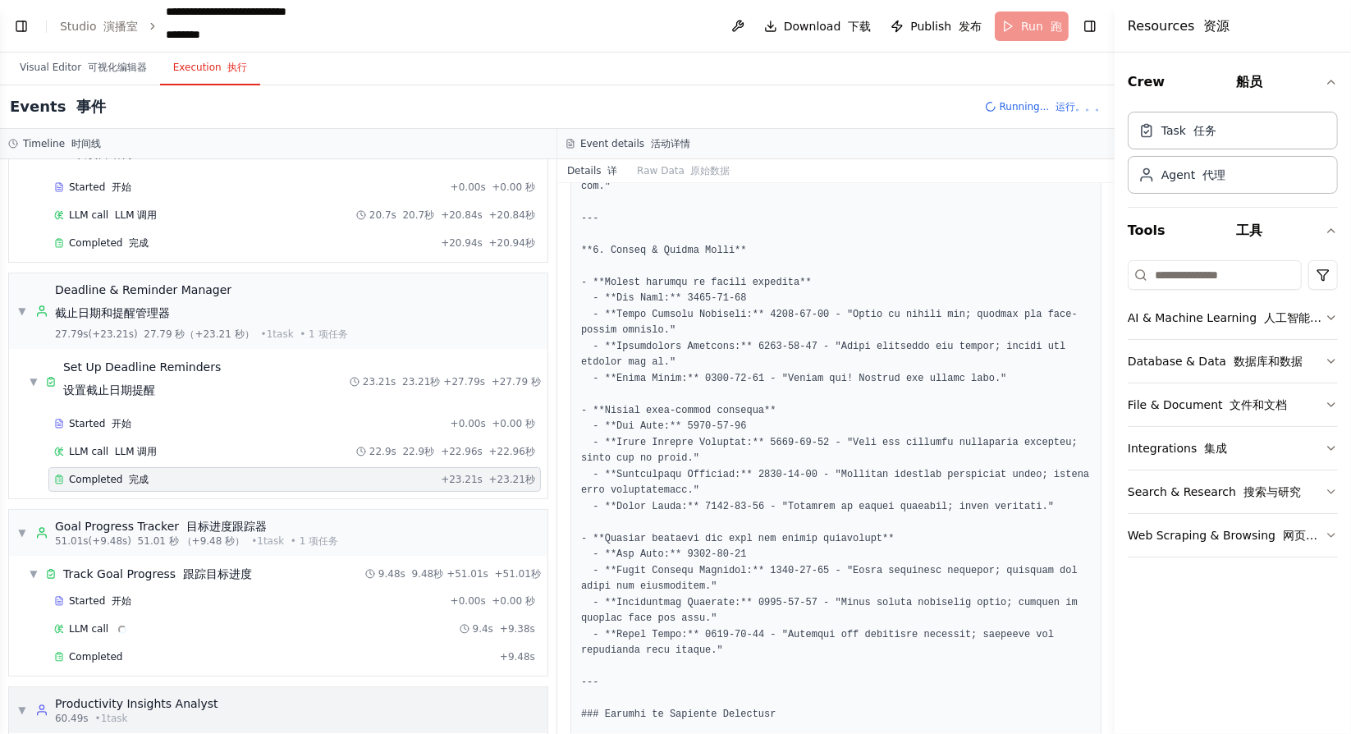
scroll to position [246, 0]
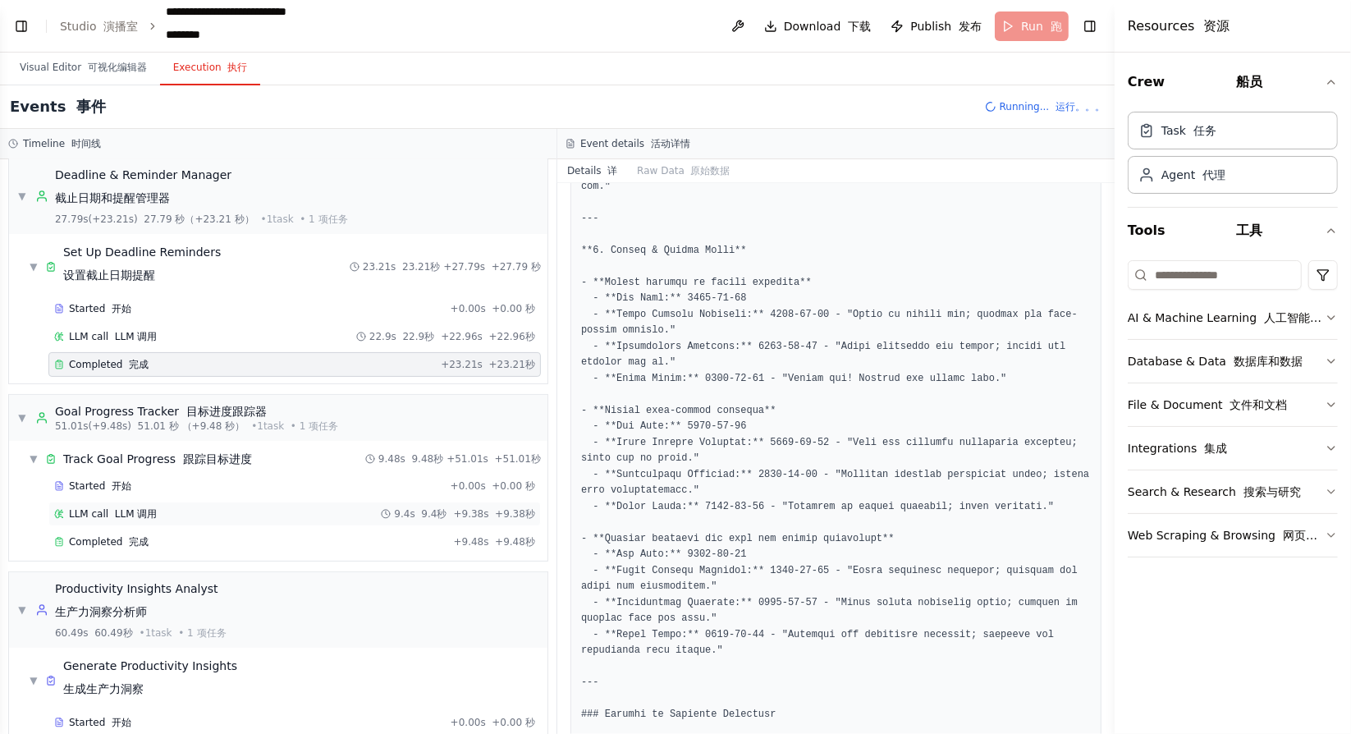
click at [279, 507] on div "LLM call LLM 调用 9.4s 9.4秒 + 9.38s +9.38秒" at bounding box center [294, 513] width 481 height 13
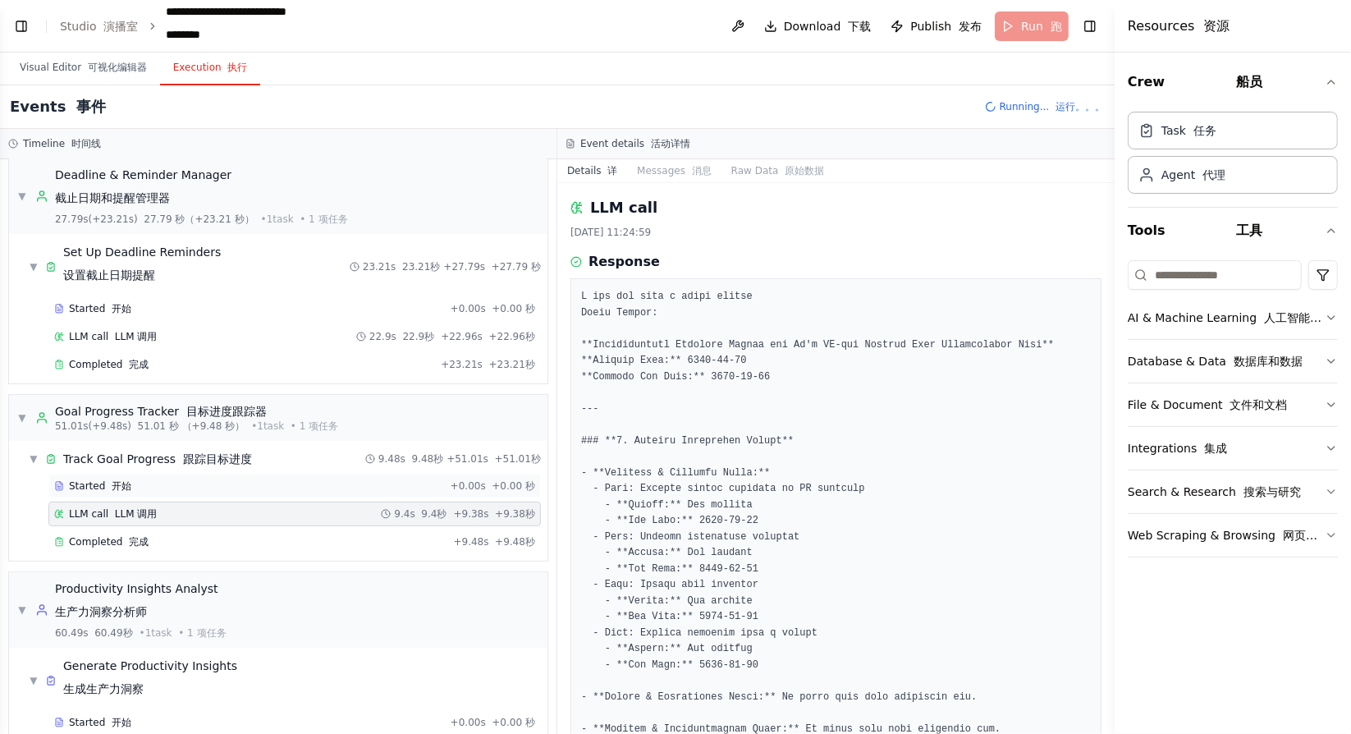
click at [281, 489] on div "Started 开始 + 0.00s +0.00 秒" at bounding box center [294, 485] width 492 height 25
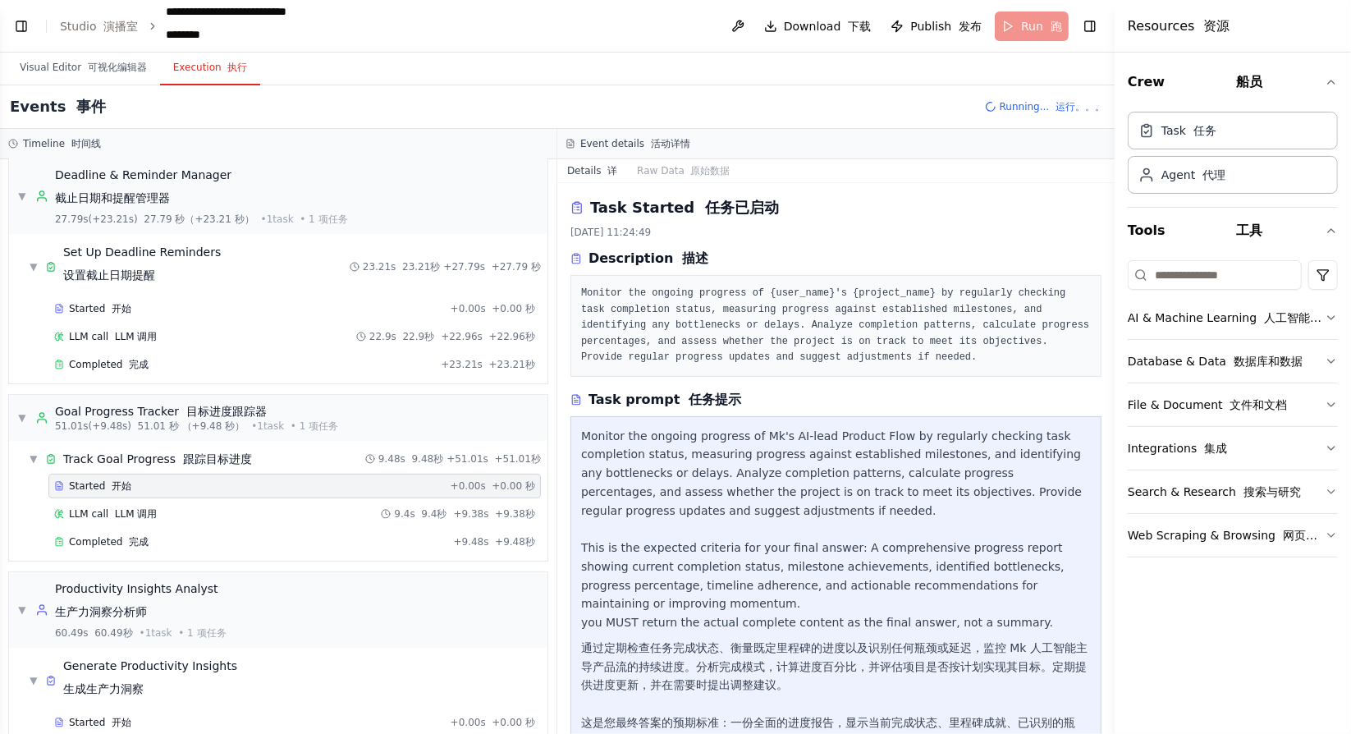
scroll to position [75, 0]
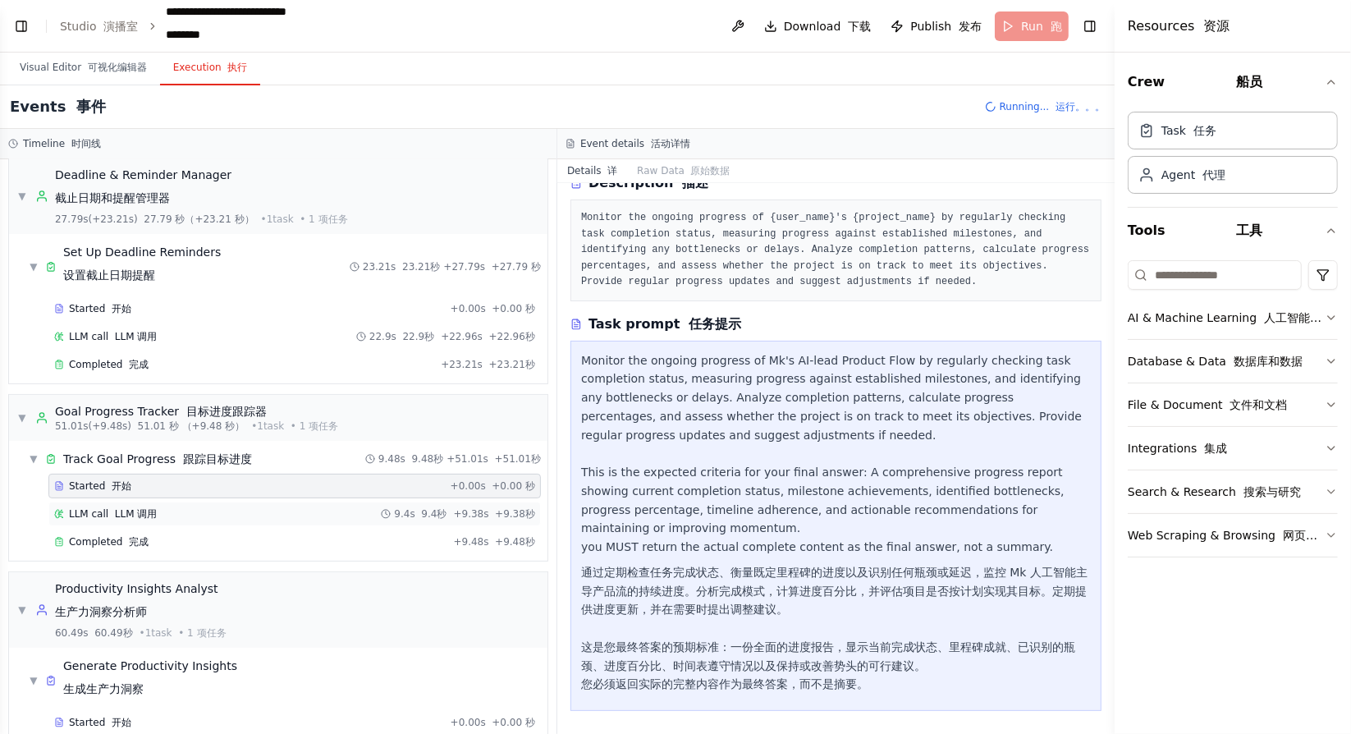
click at [300, 510] on div "LLM call LLM 调用 9.4s 9.4秒 + 9.38s +9.38秒" at bounding box center [294, 513] width 481 height 13
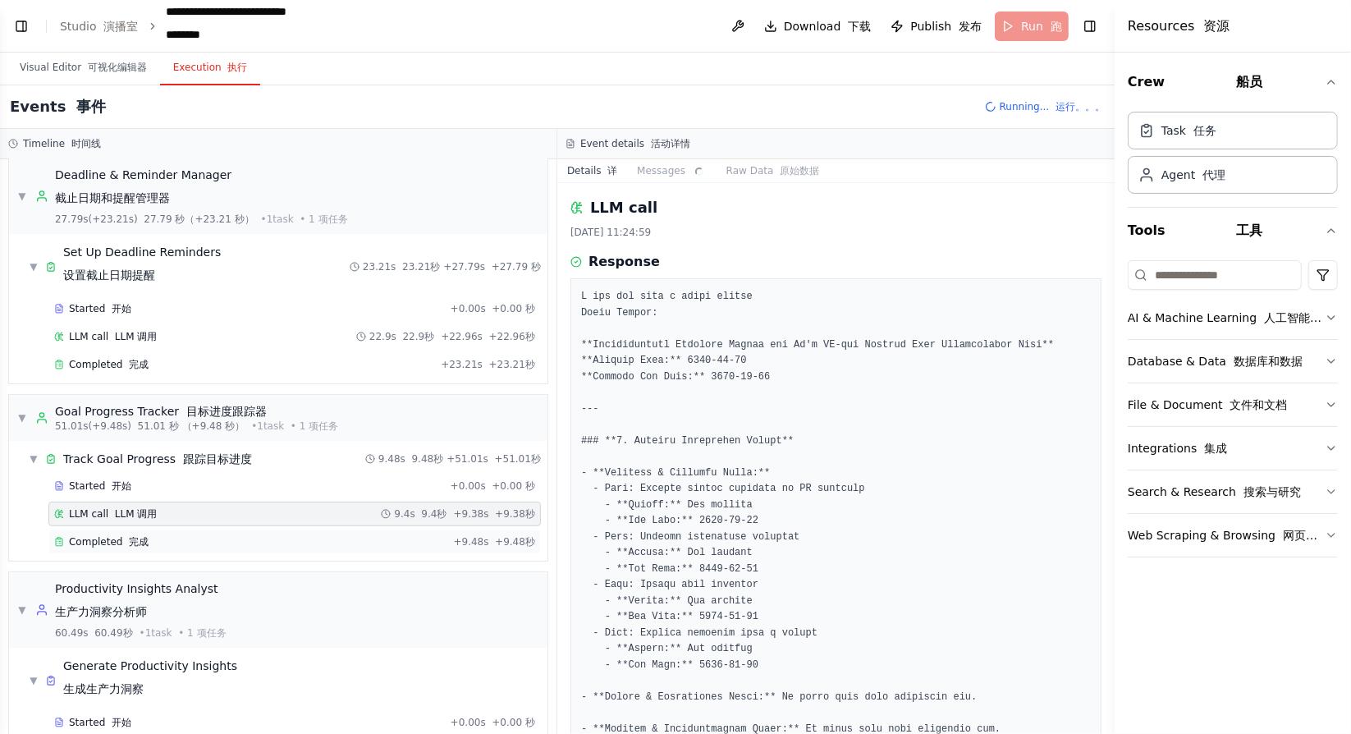
click at [297, 535] on div "Completed 完成" at bounding box center [250, 541] width 393 height 13
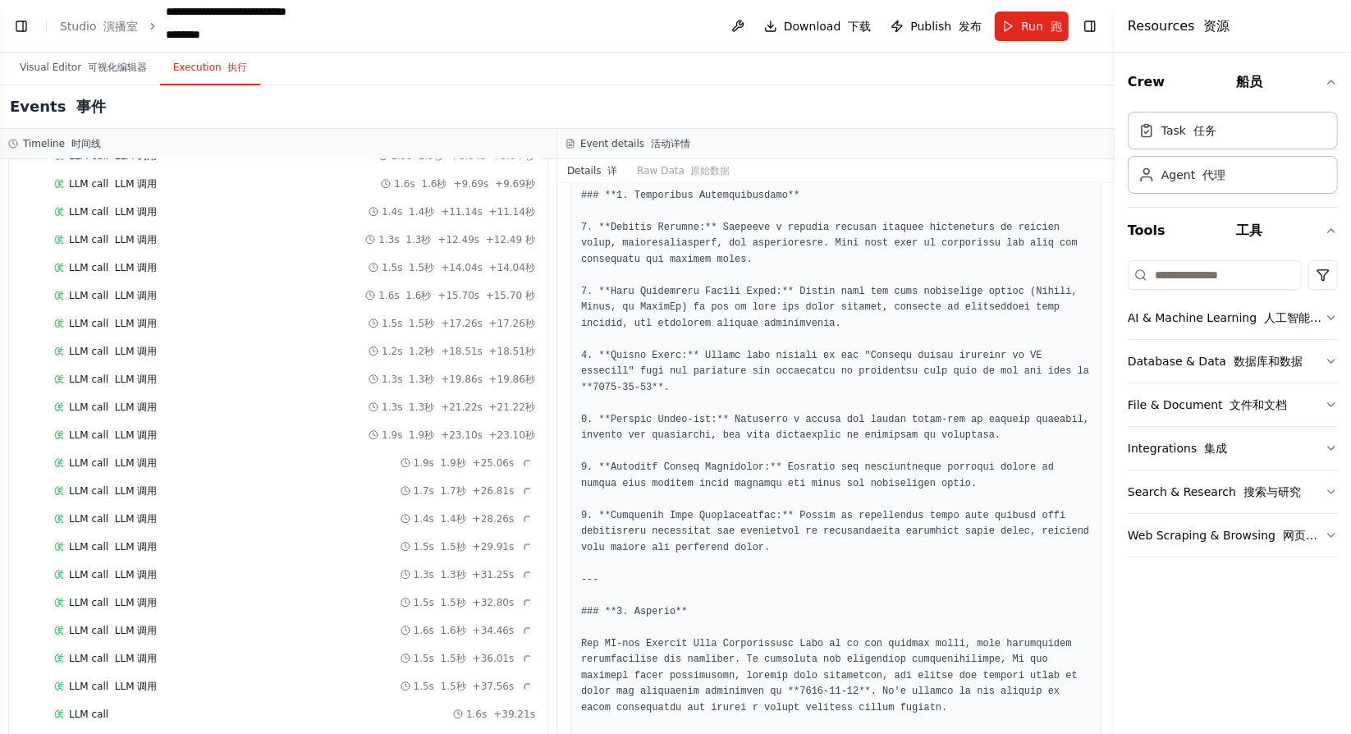
scroll to position [1022, 0]
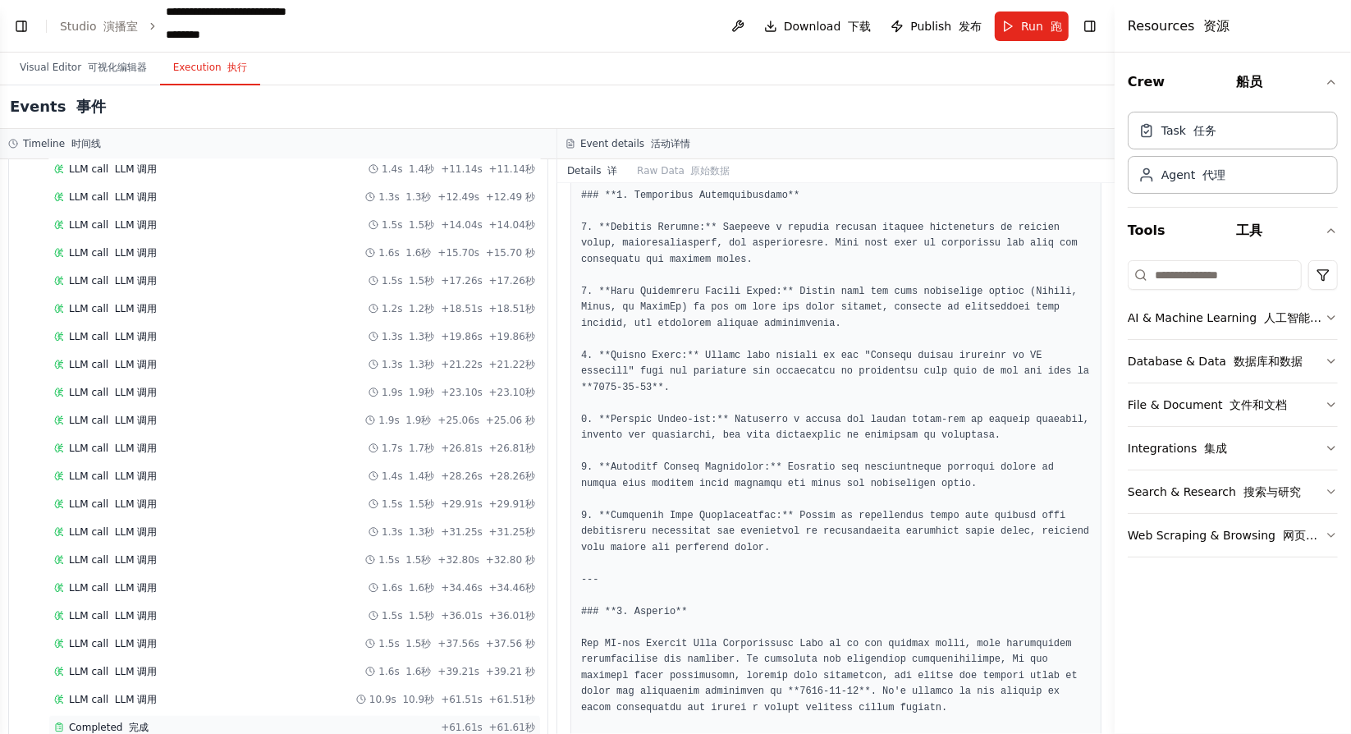
click at [270, 721] on div "Completed 完成" at bounding box center [244, 727] width 380 height 13
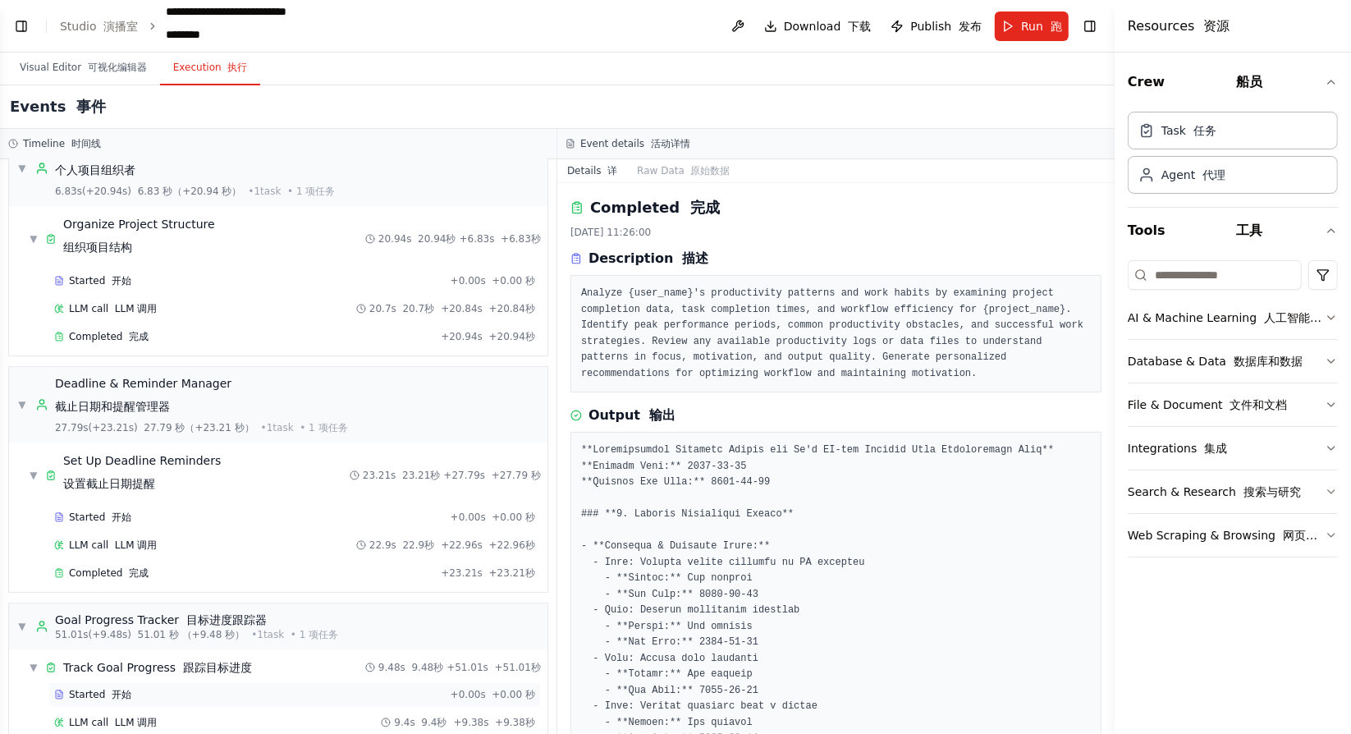
scroll to position [0, 0]
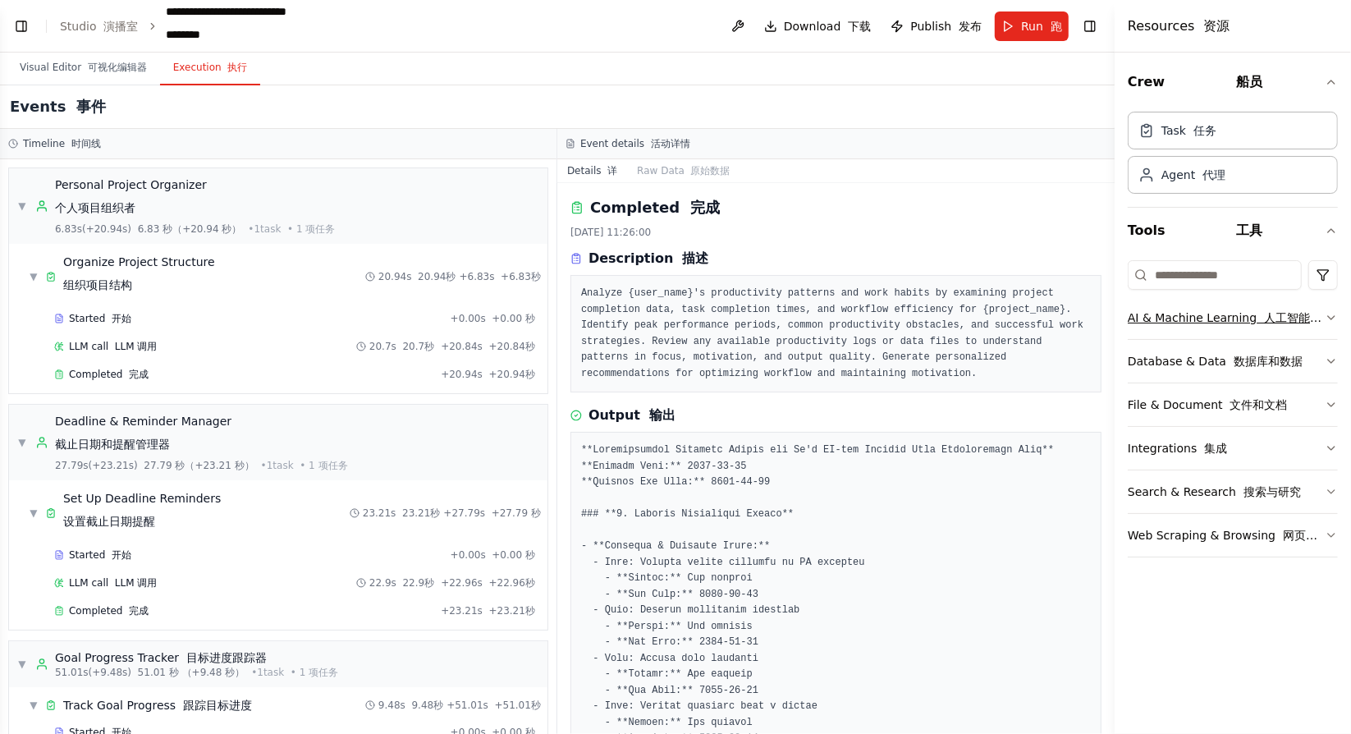
click at [1284, 332] on button "AI & Machine Learning 人工智能和机器学习" at bounding box center [1233, 317] width 210 height 43
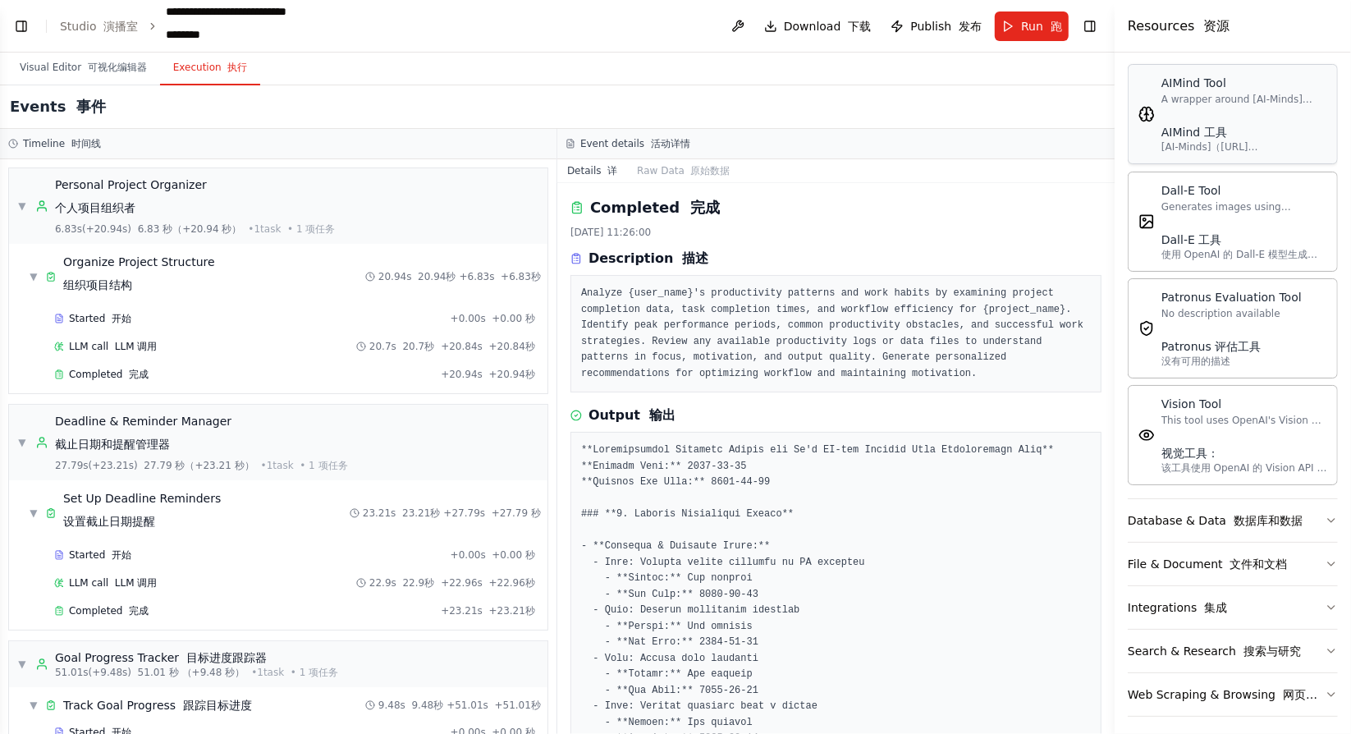
scroll to position [282, 0]
click at [1271, 516] on font "数据库和数据" at bounding box center [1267, 518] width 69 height 13
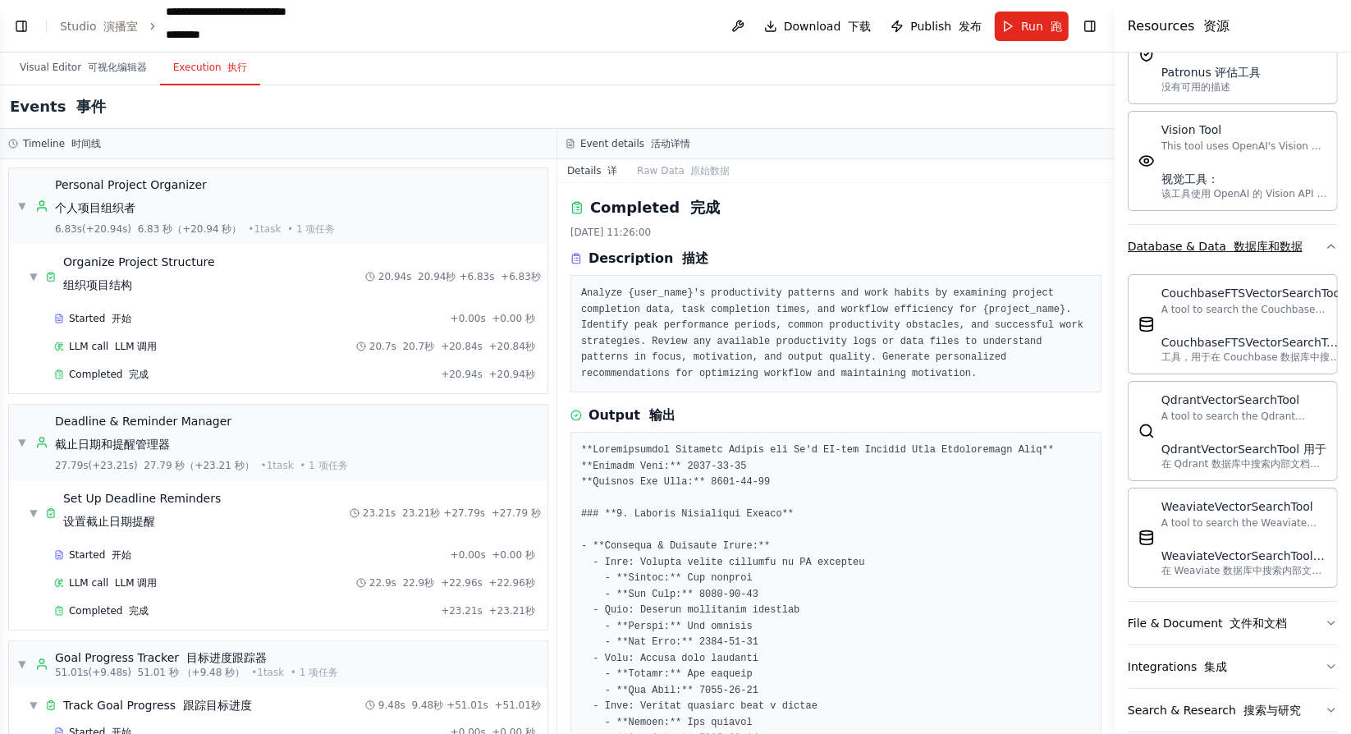
scroll to position [614, 0]
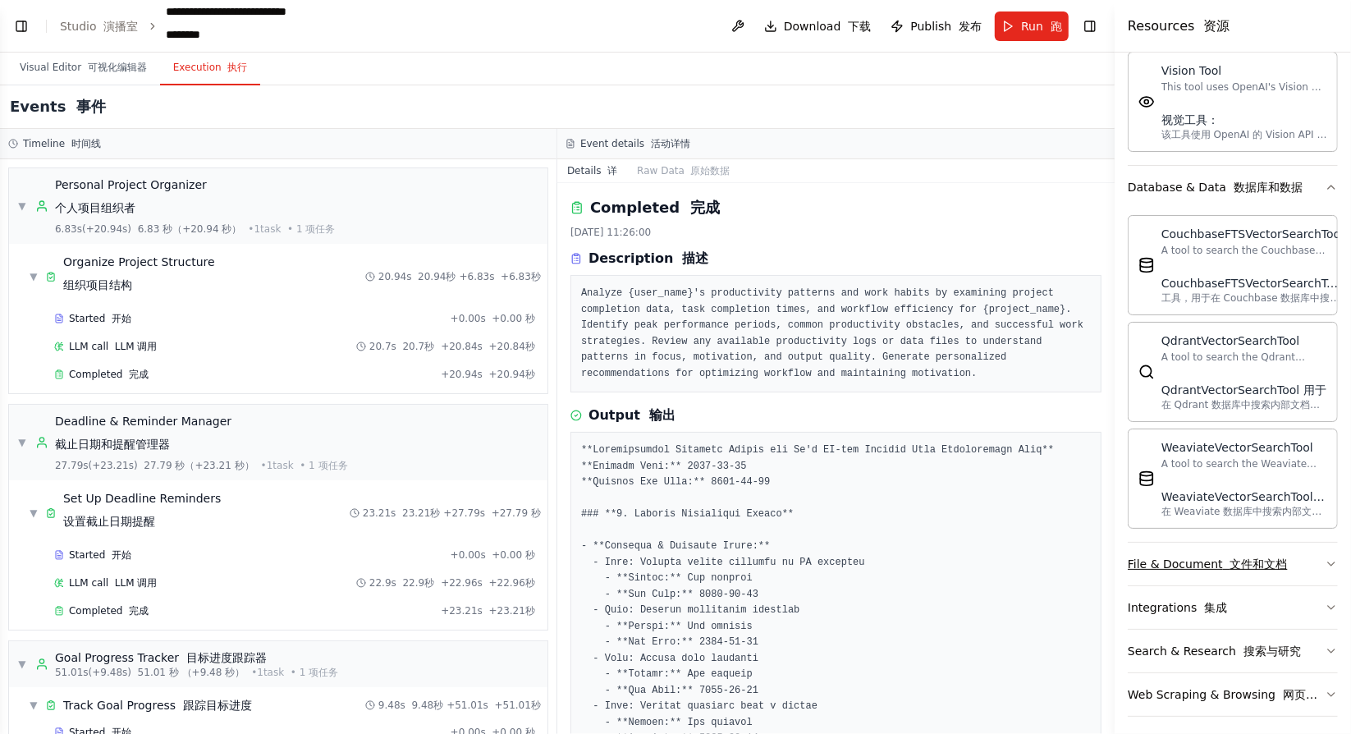
click at [1276, 562] on font "文件和文档" at bounding box center [1258, 563] width 57 height 13
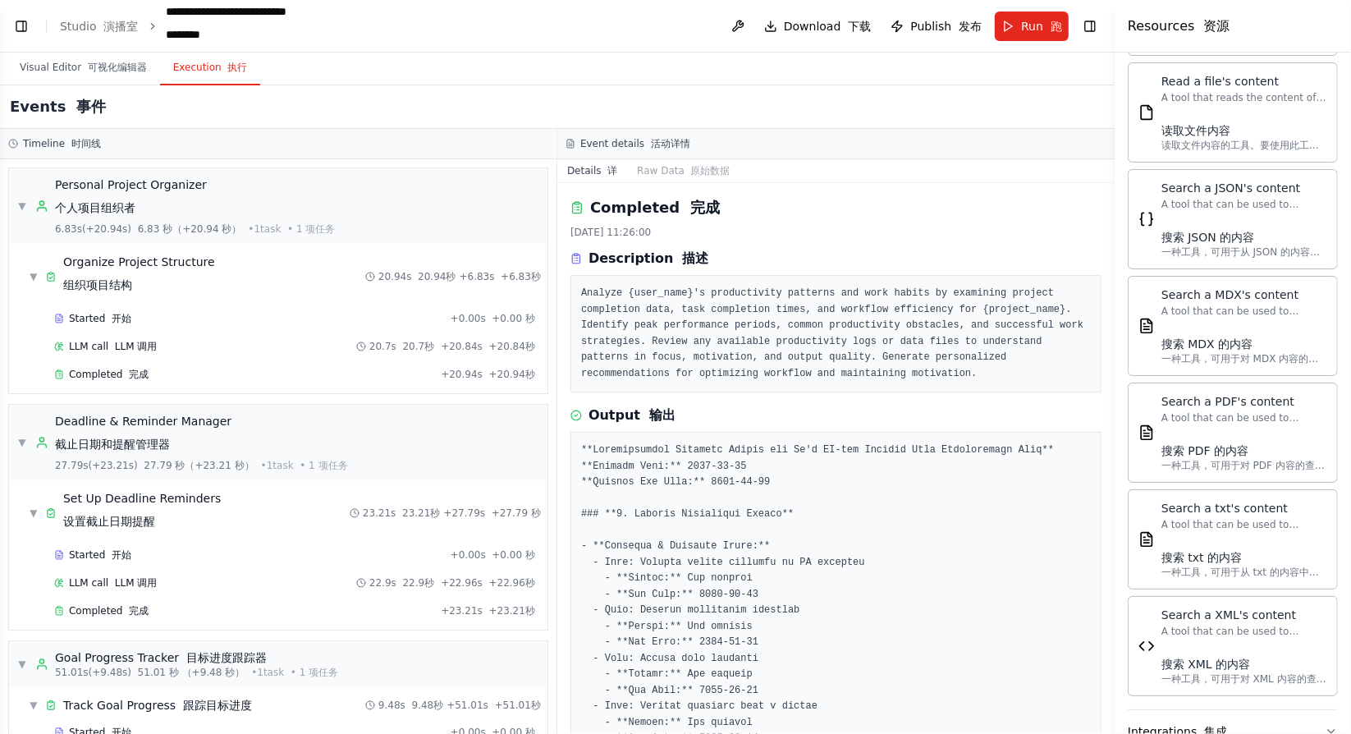
scroll to position [1475, 0]
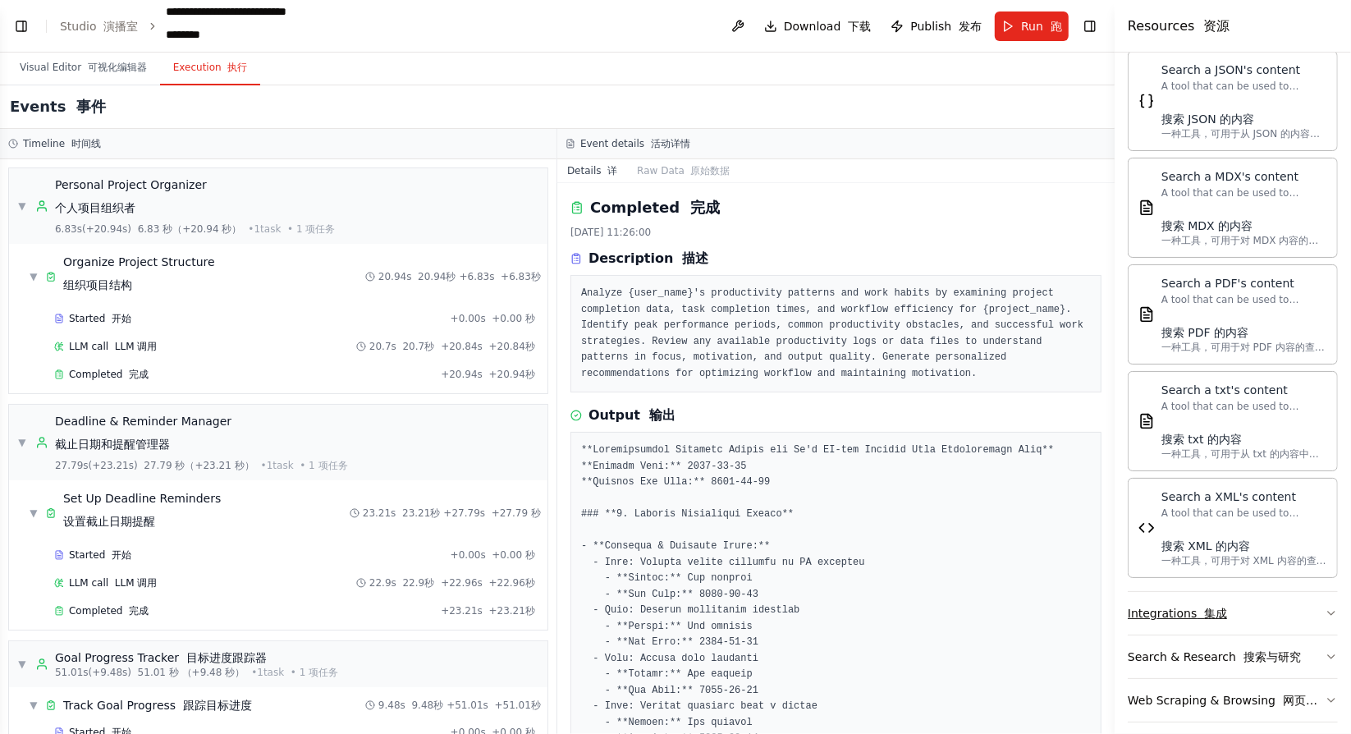
click at [1281, 605] on button "Integrations 集成" at bounding box center [1233, 613] width 210 height 43
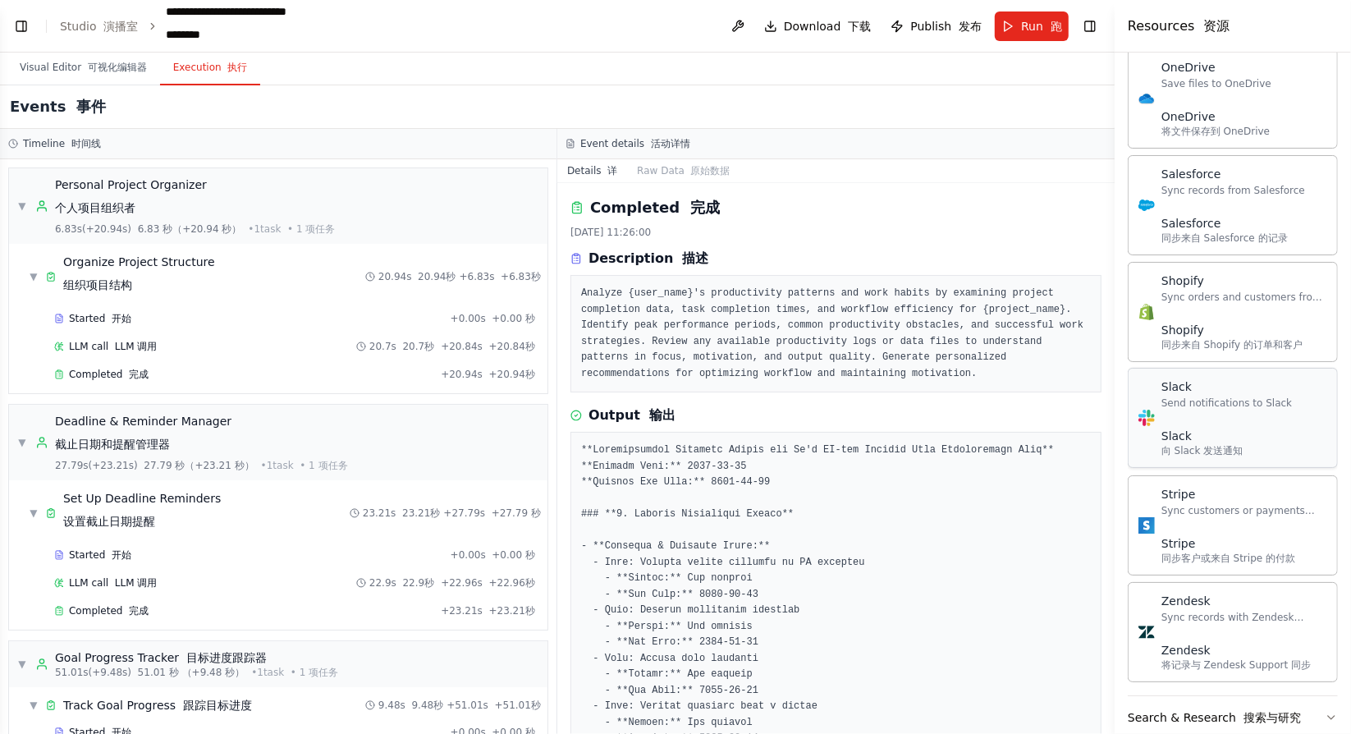
scroll to position [3697, 0]
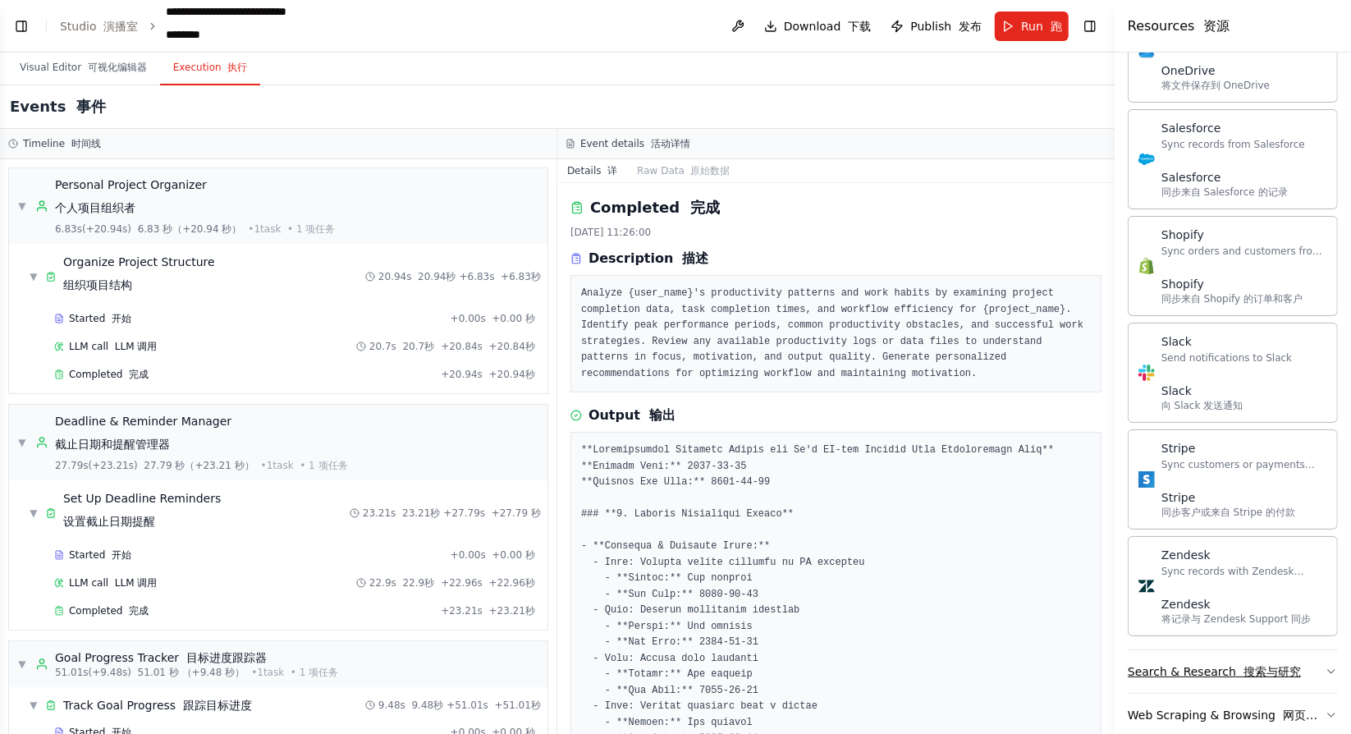
click at [1292, 665] on font "搜索与研究" at bounding box center [1271, 671] width 57 height 13
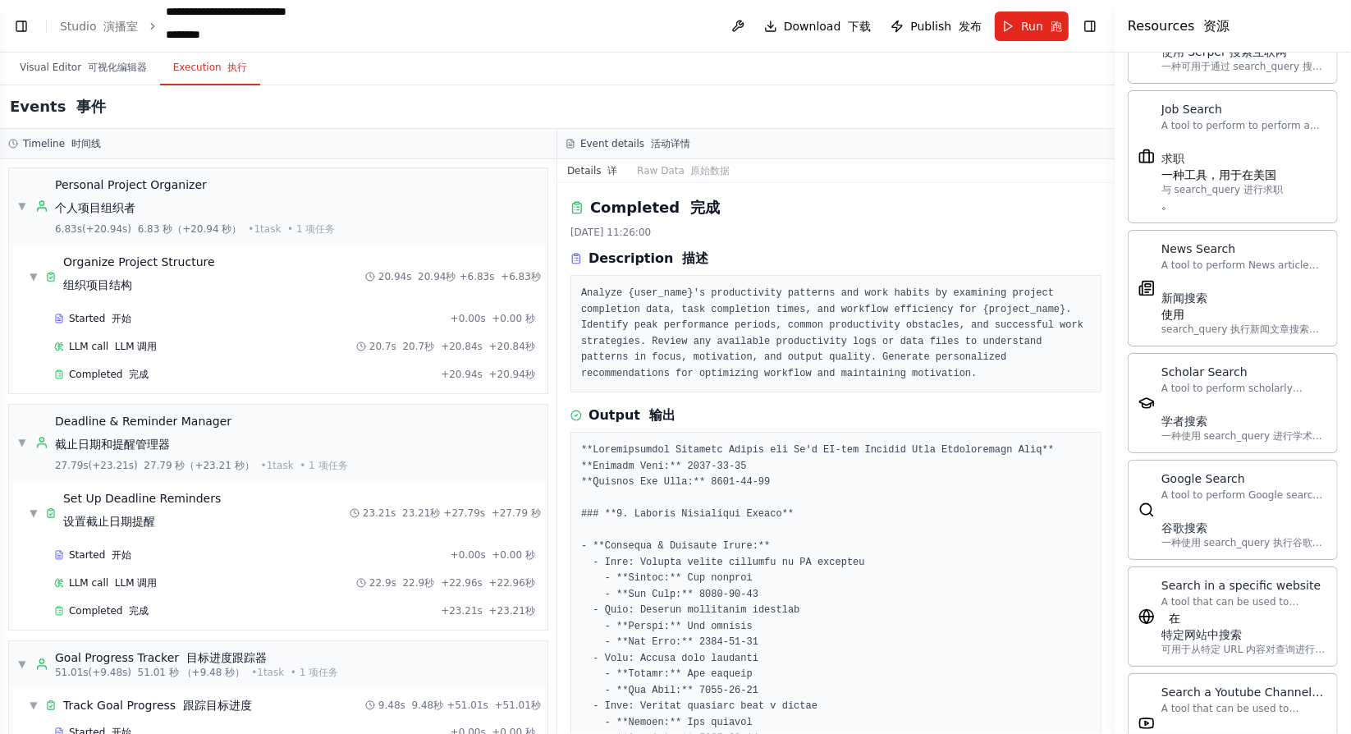
scroll to position [5276, 0]
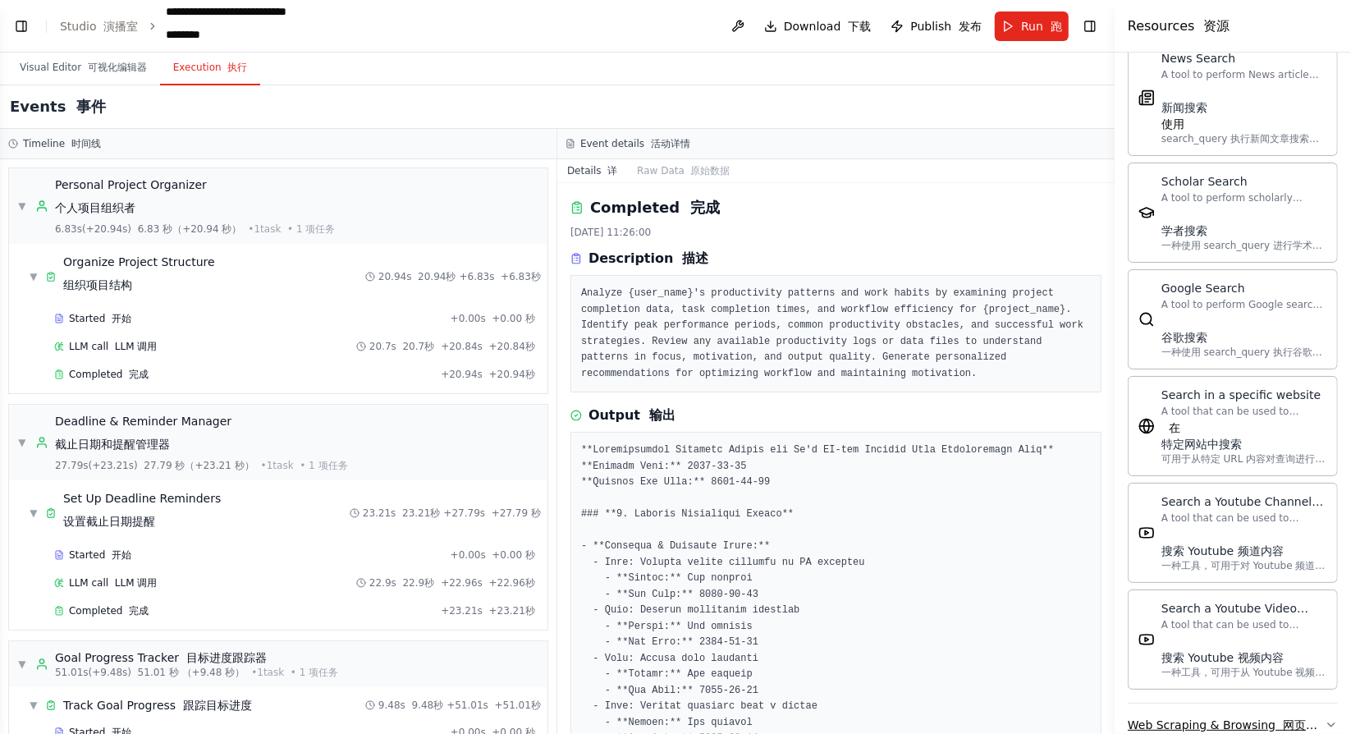
click at [1294, 703] on button "Web Scraping & Browsing 网页抓取和浏览" at bounding box center [1233, 724] width 210 height 43
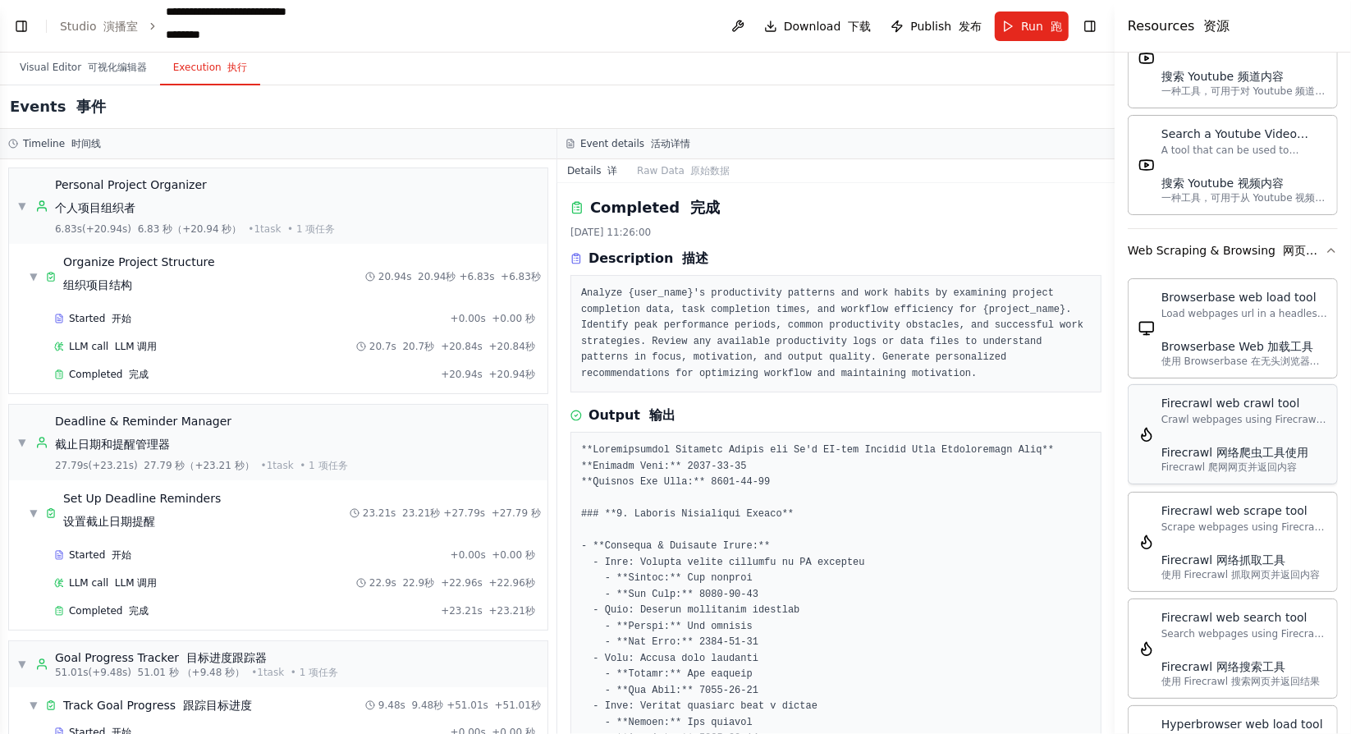
scroll to position [5522, 0]
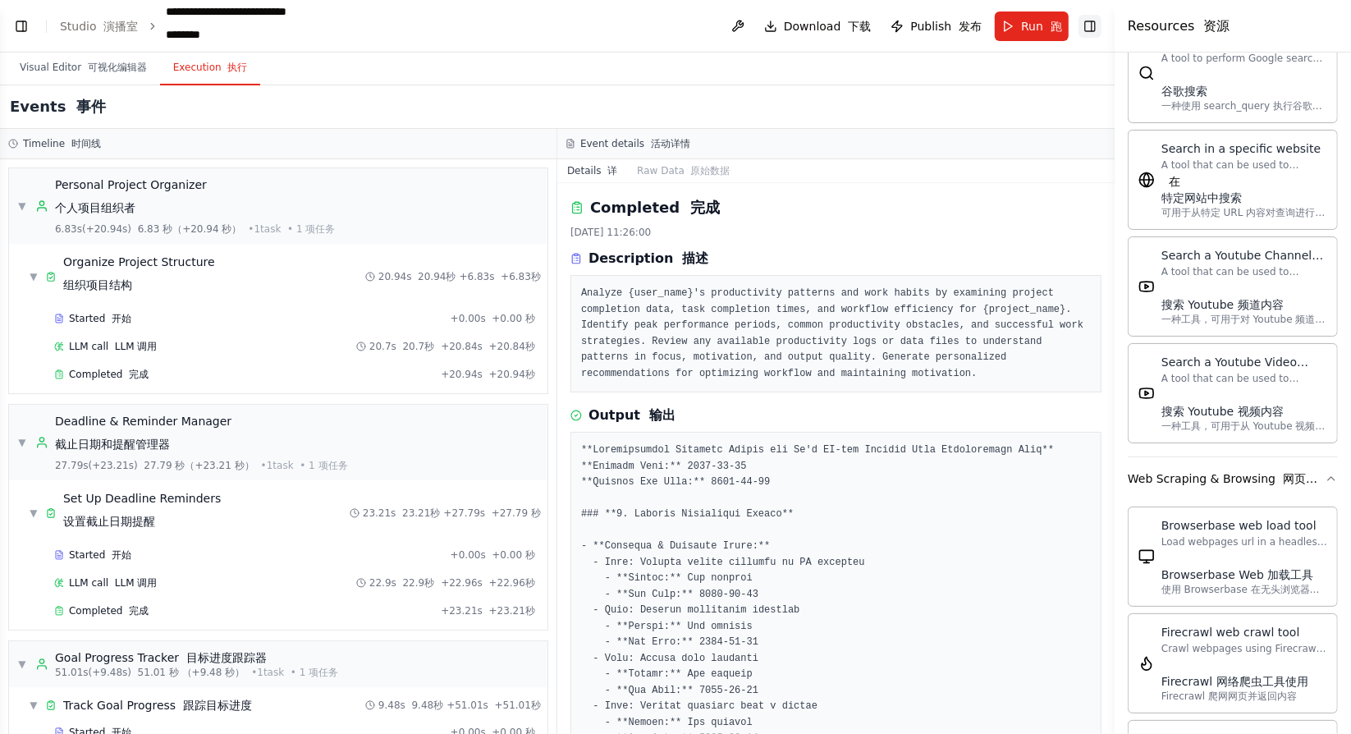
click at [1100, 27] on button "Toggle Right Sidebar" at bounding box center [1089, 26] width 23 height 23
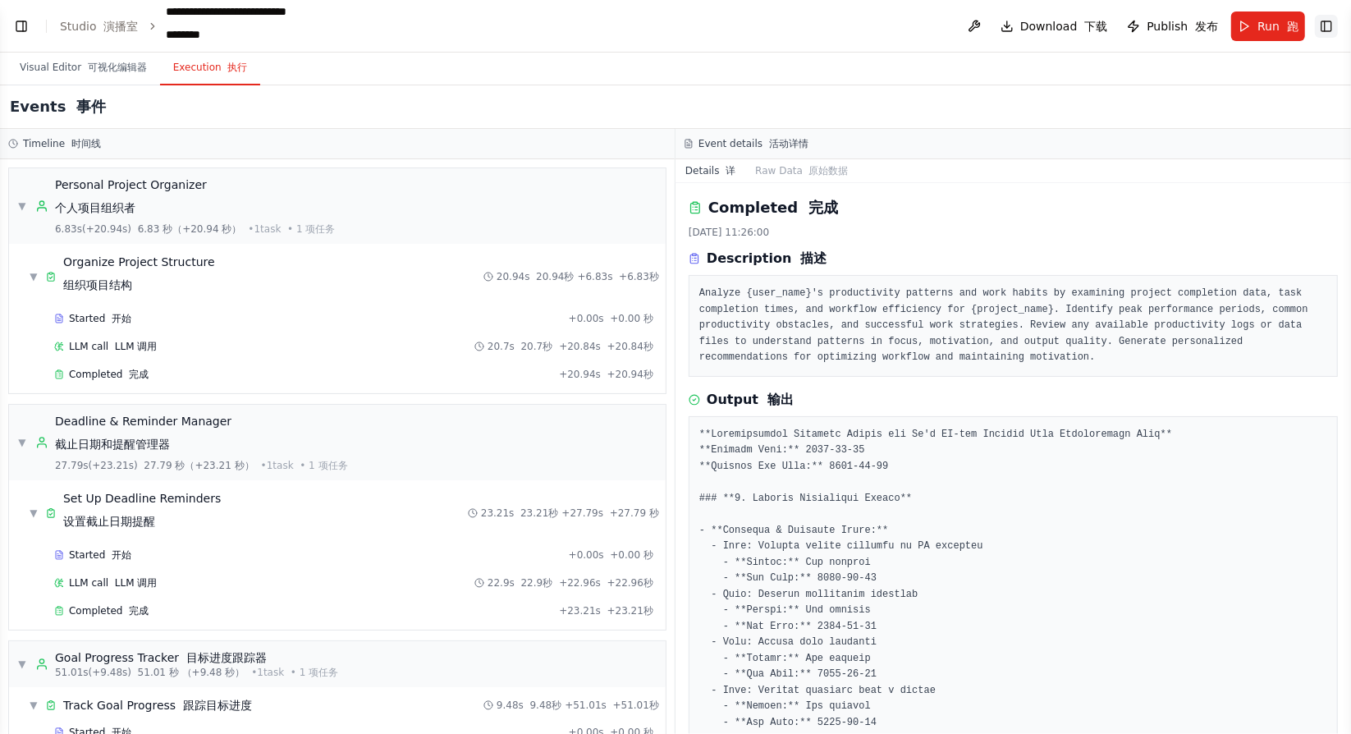
click at [1321, 29] on button "Toggle Right Sidebar" at bounding box center [1326, 26] width 23 height 23
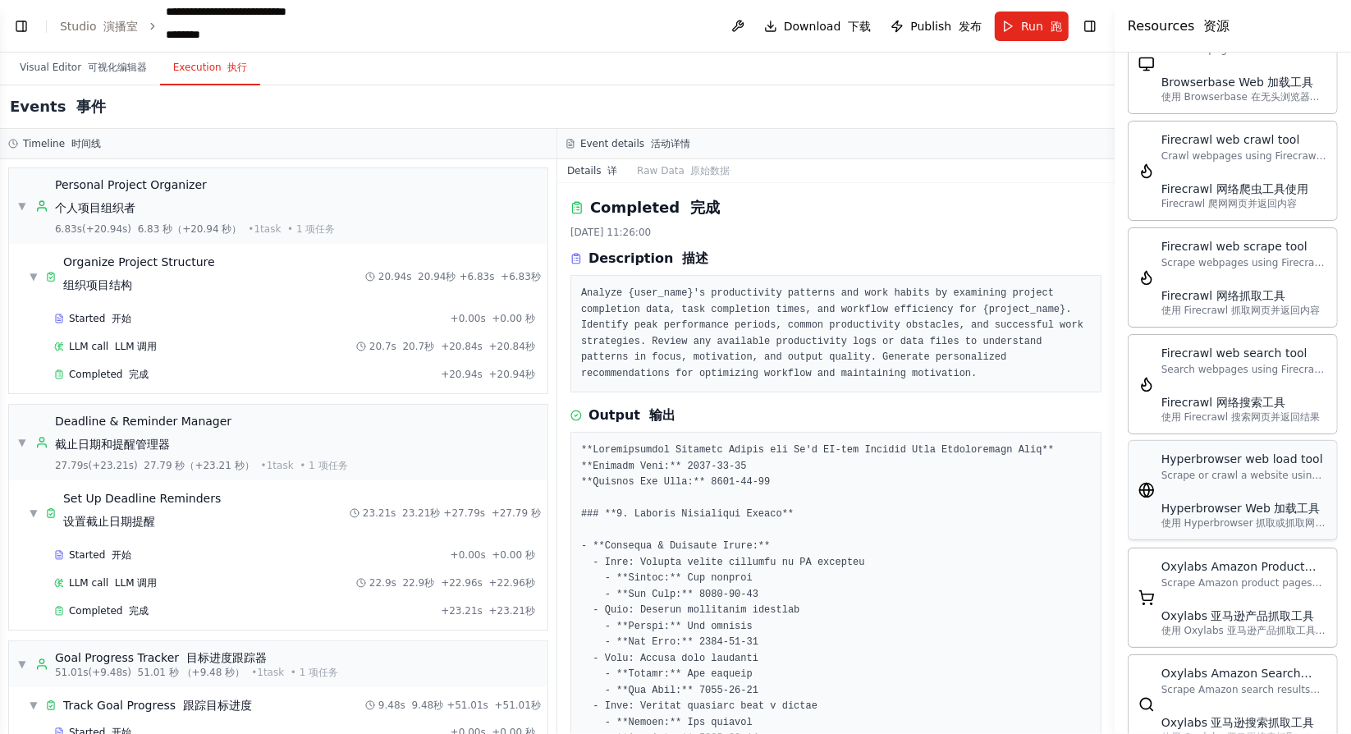
scroll to position [6096, 0]
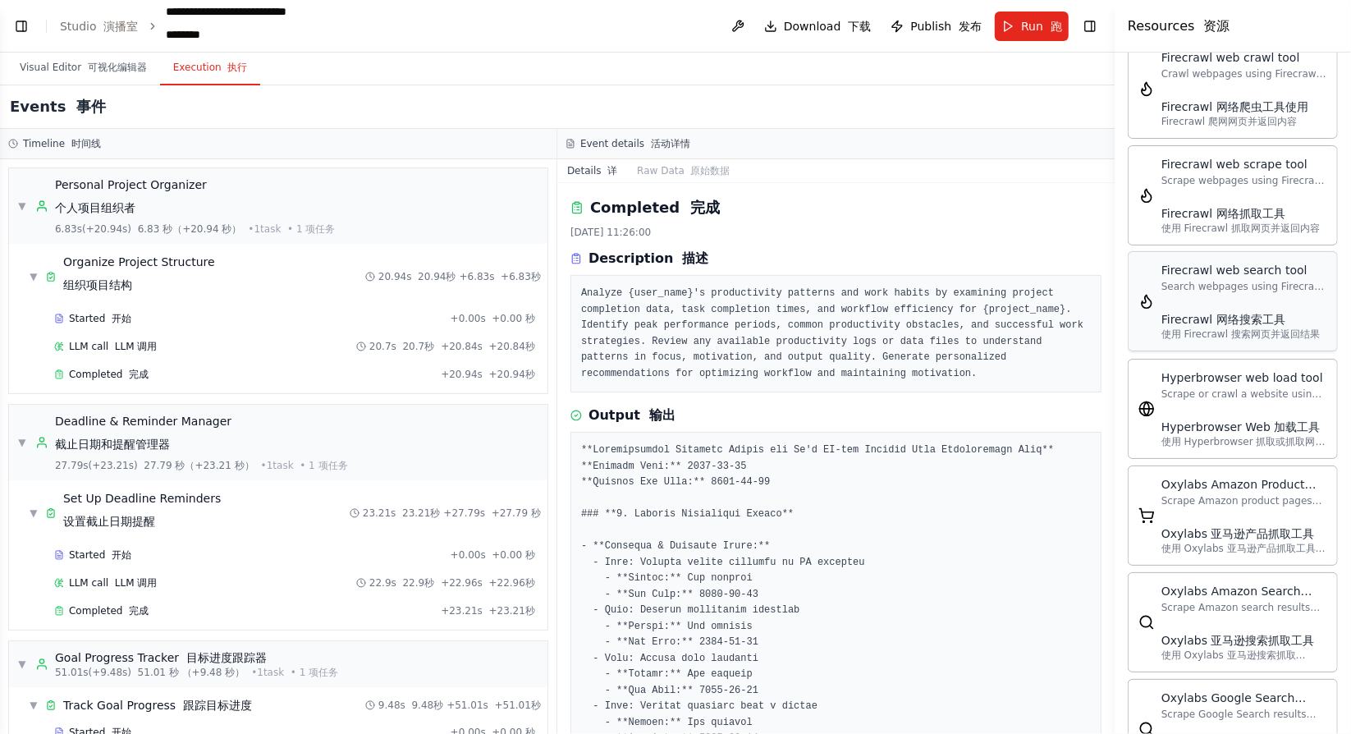
click at [1146, 262] on div "Firecrawl web search tool Search webpages using Firecrawl and return the result…" at bounding box center [1232, 301] width 189 height 79
drag, startPoint x: 1146, startPoint y: 249, endPoint x: 1182, endPoint y: 236, distance: 37.9
click at [1182, 262] on div "Firecrawl web search tool" at bounding box center [1244, 270] width 166 height 16
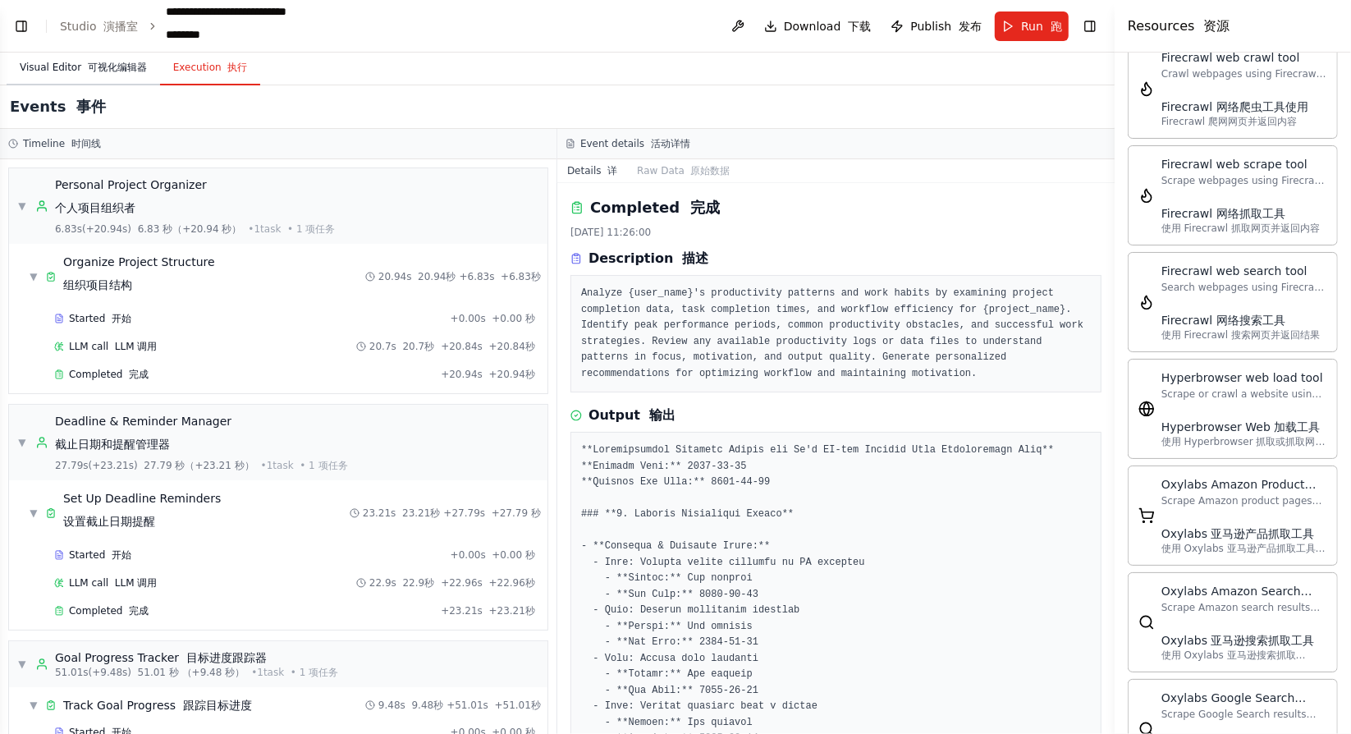
click at [98, 70] on font "可视化编辑器" at bounding box center [117, 67] width 59 height 11
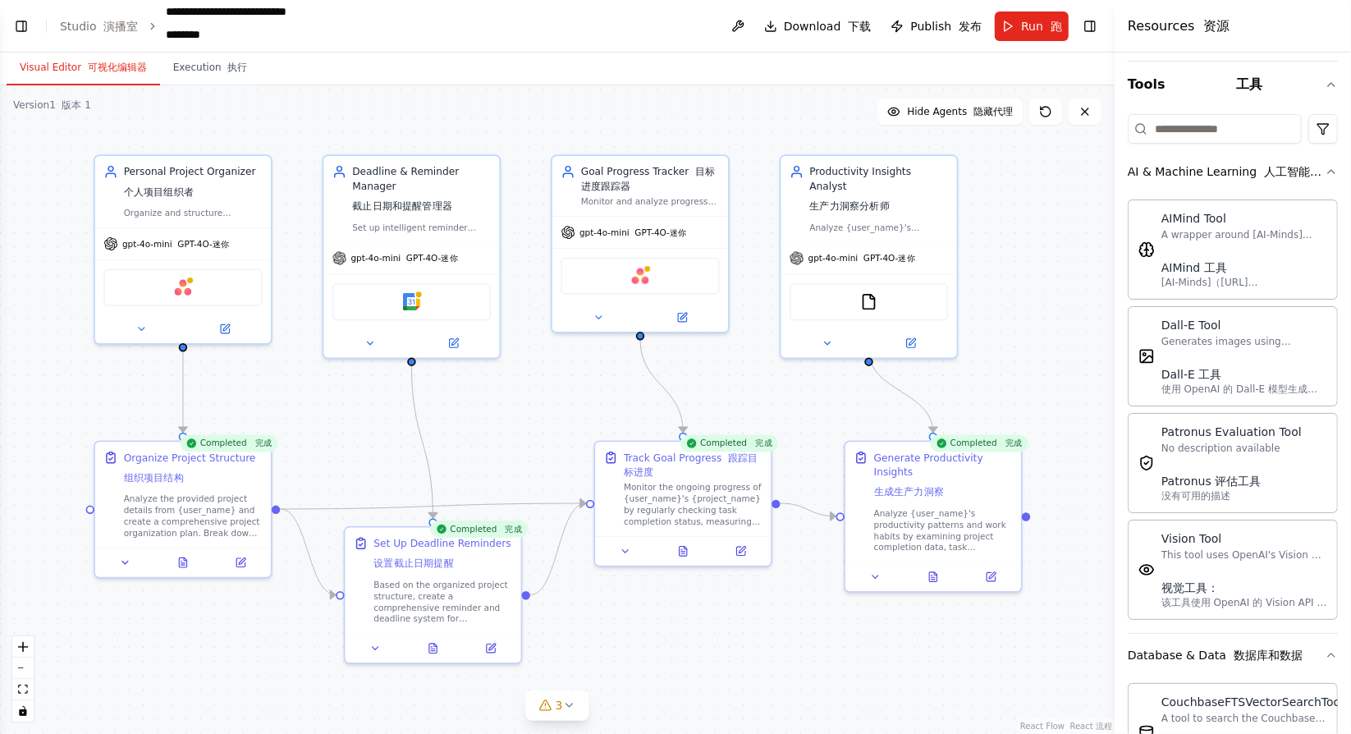
scroll to position [0, 0]
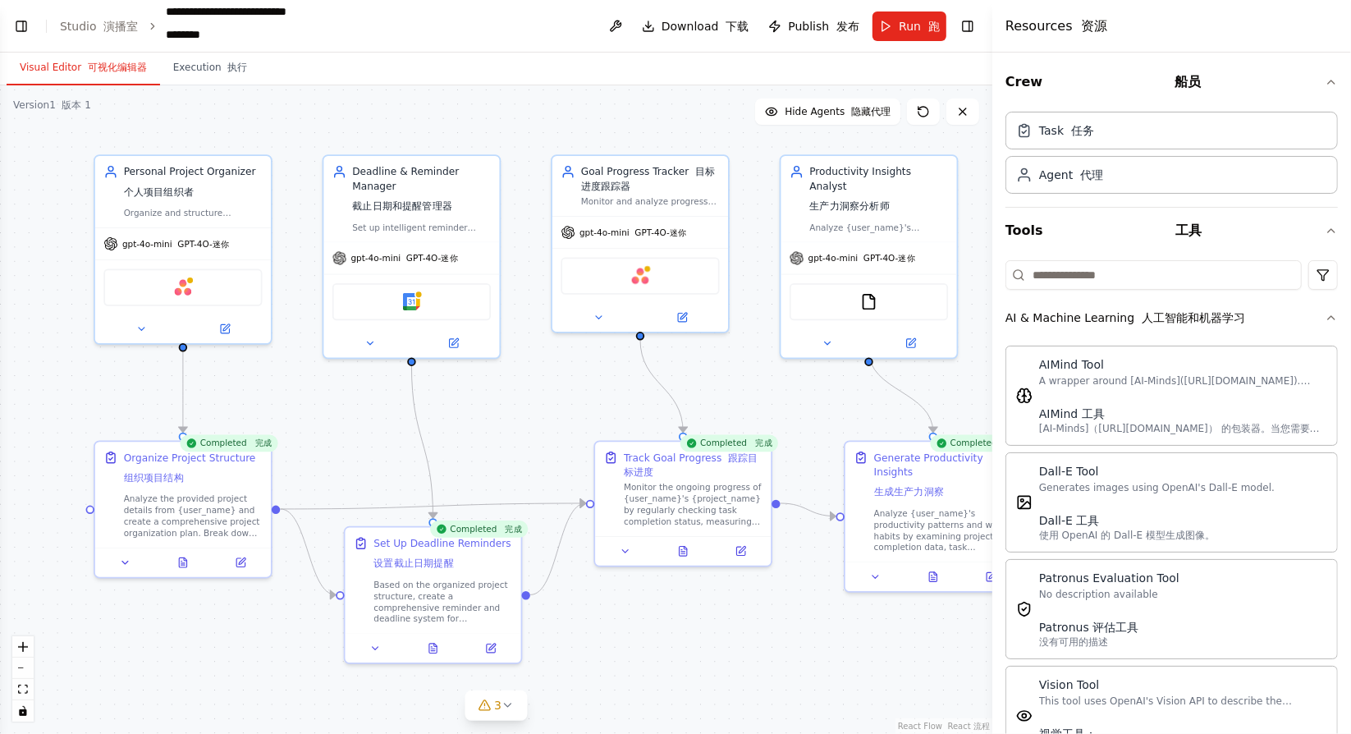
drag, startPoint x: 1114, startPoint y: 149, endPoint x: 993, endPoint y: 144, distance: 121.6
click at [993, 144] on div at bounding box center [995, 367] width 7 height 734
click at [1192, 86] on font "船员" at bounding box center [1188, 82] width 26 height 16
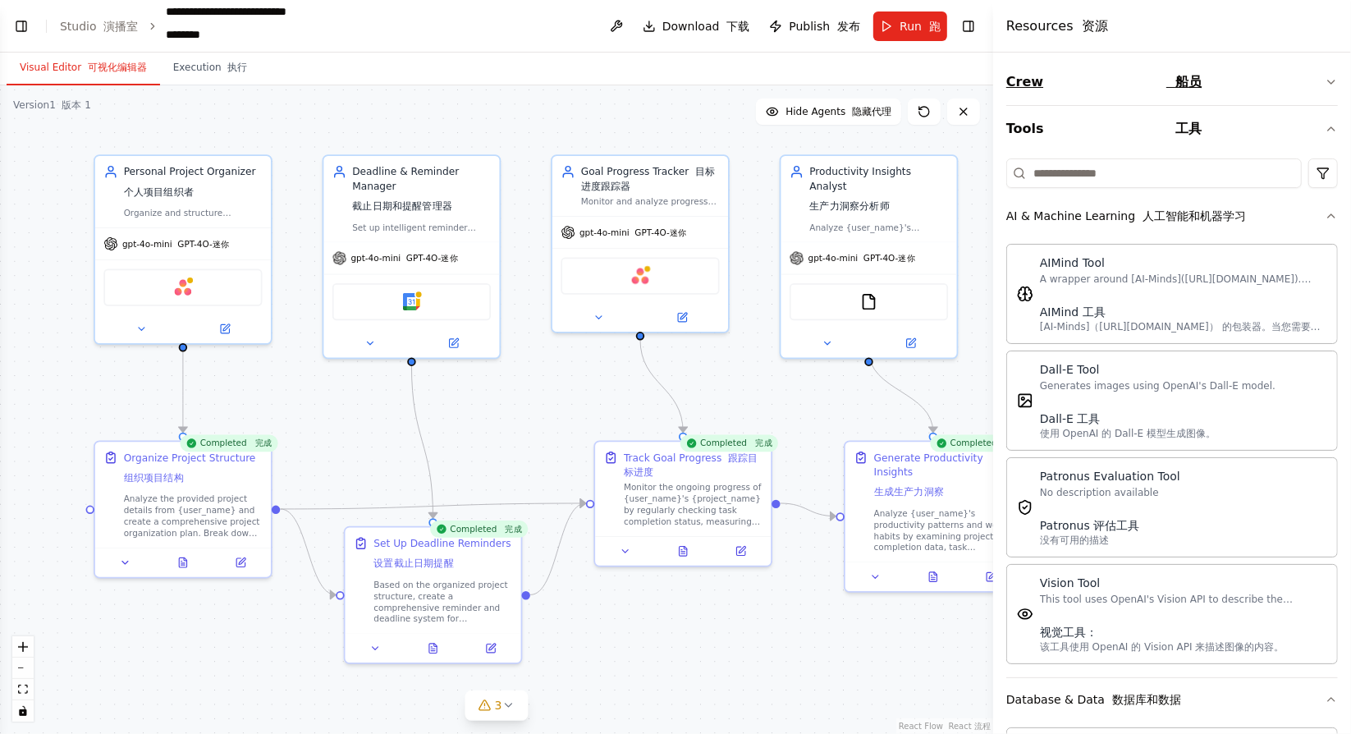
click at [1081, 73] on button "Crew 船员" at bounding box center [1172, 82] width 332 height 46
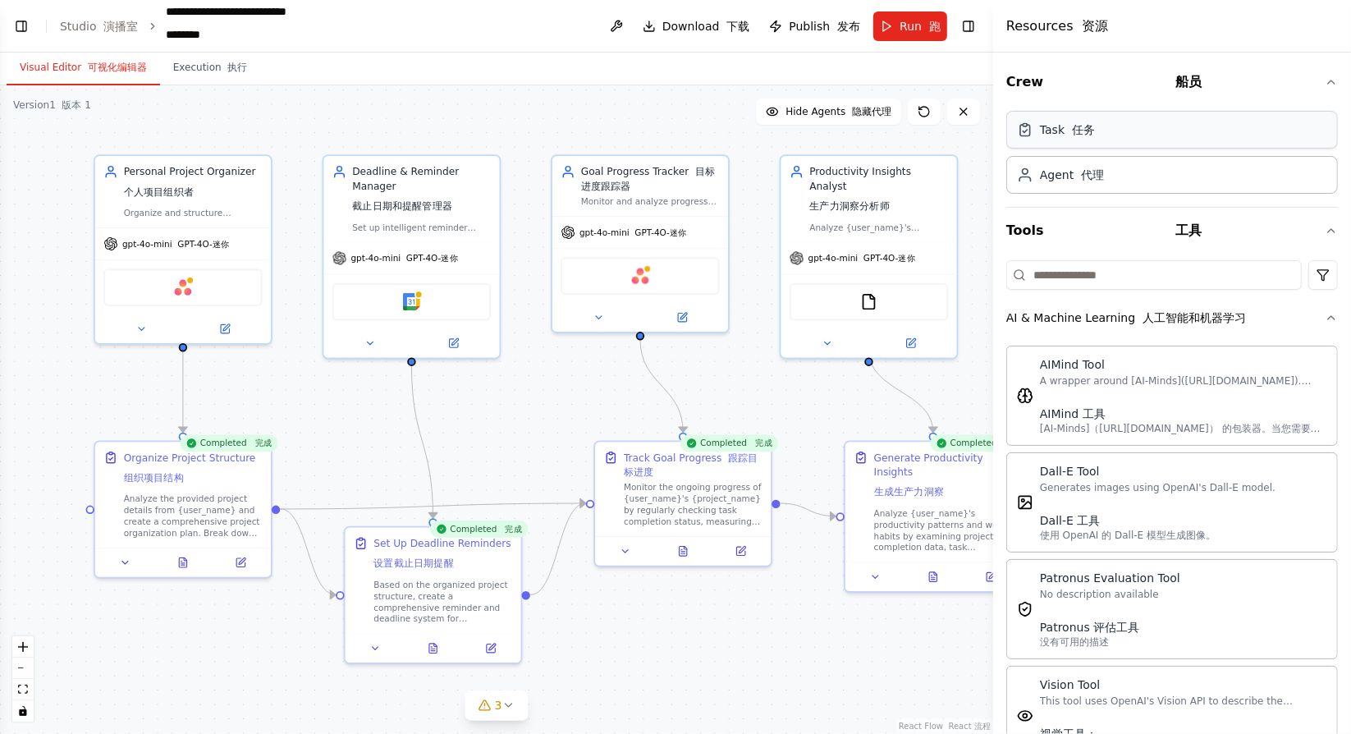
click at [1088, 123] on font "任务" at bounding box center [1083, 129] width 23 height 13
click at [1122, 176] on div "Agent 代理" at bounding box center [1172, 174] width 332 height 38
click at [1141, 240] on button "Tools 工具" at bounding box center [1172, 231] width 332 height 46
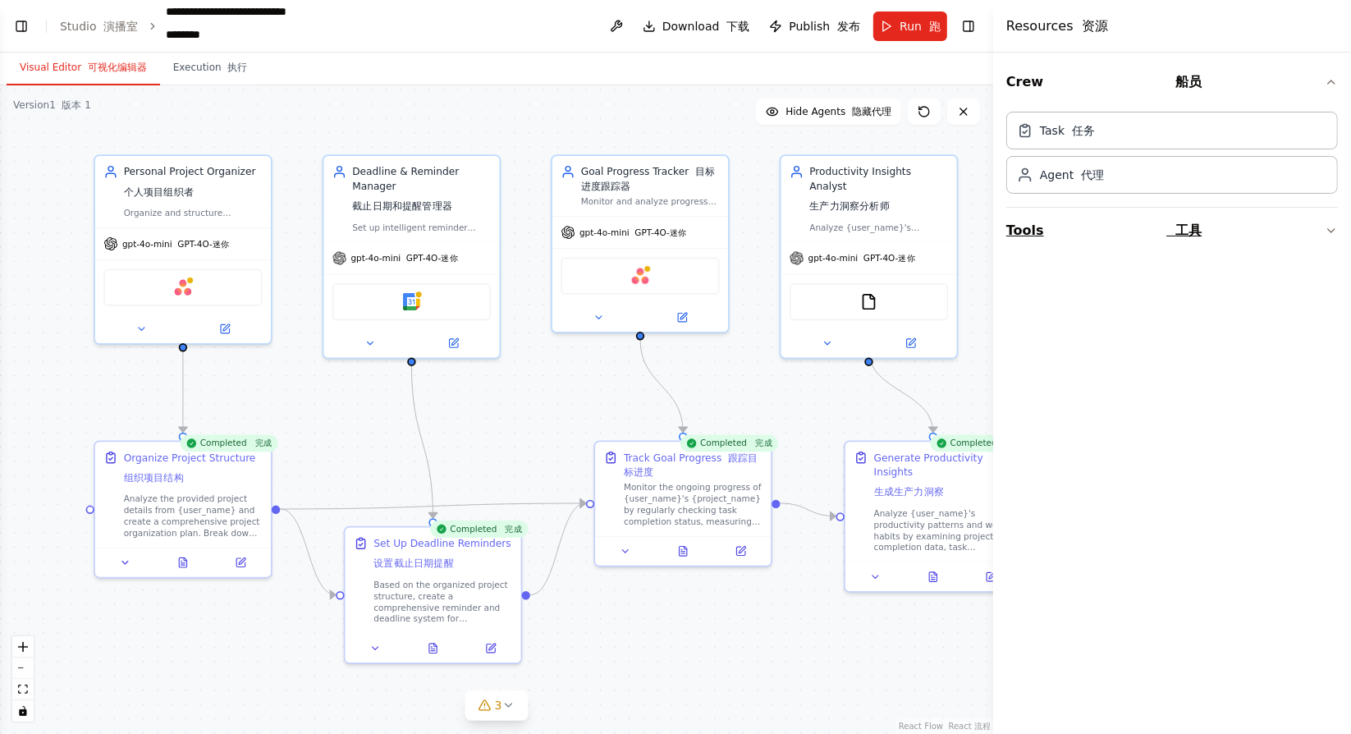
click at [1141, 240] on button "Tools 工具" at bounding box center [1172, 231] width 332 height 46
